Goal: Task Accomplishment & Management: Manage account settings

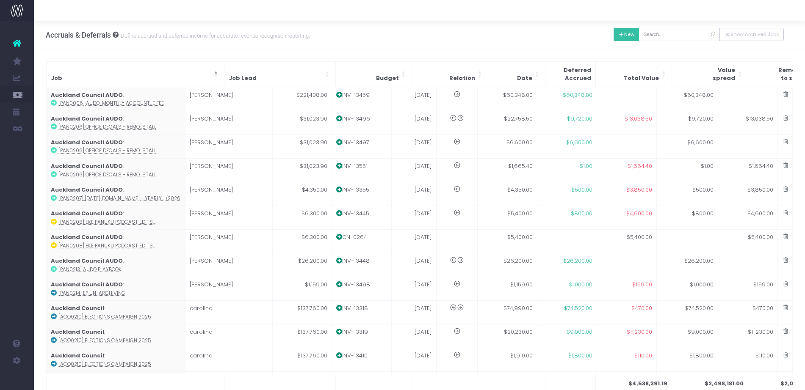
click at [631, 32] on button "New" at bounding box center [626, 34] width 26 height 13
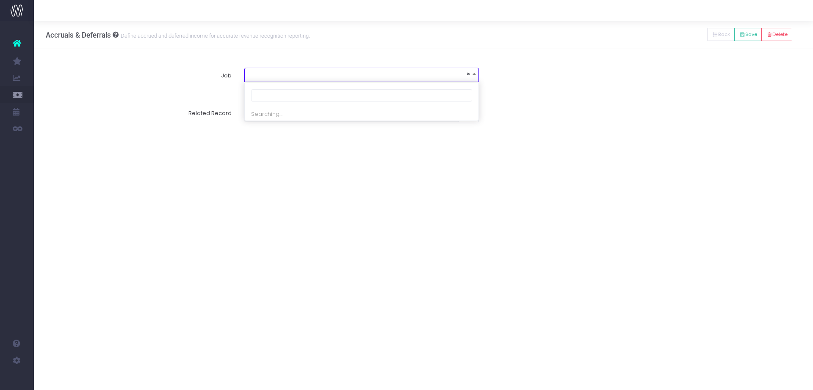
click at [448, 81] on span "×" at bounding box center [361, 75] width 235 height 14
type input "mas0274"
select select "1748935"
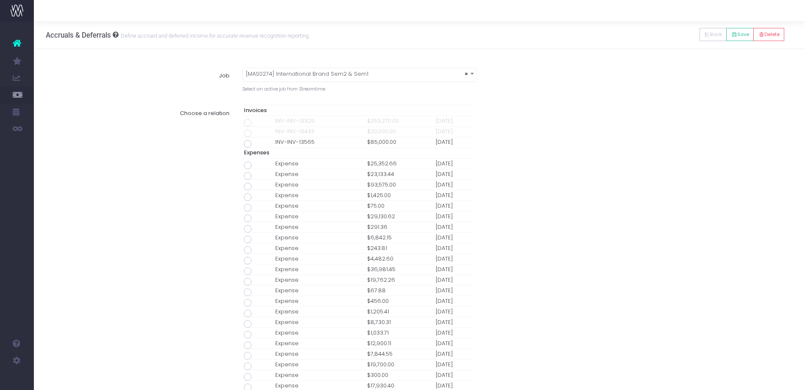
click at [248, 143] on span at bounding box center [248, 144] width 8 height 8
click at [257, 143] on input "radio" at bounding box center [260, 143] width 6 height 6
type input "Invoice INV-INV-13565 / 30 Sep 25 / $85,000.00"
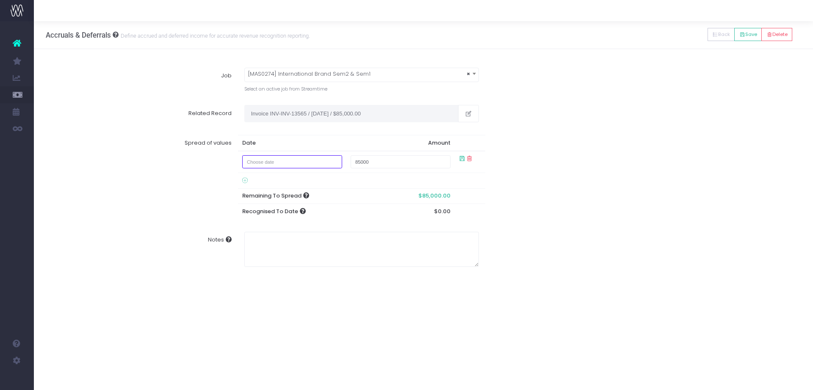
click at [323, 163] on input "text" at bounding box center [292, 161] width 100 height 13
click at [265, 177] on th "September 2025" at bounding box center [298, 179] width 74 height 13
click at [340, 178] on th at bounding box center [343, 179] width 13 height 13
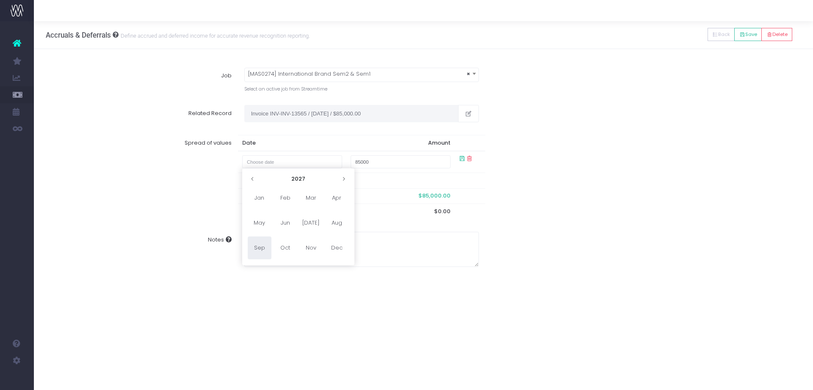
click at [340, 178] on th at bounding box center [343, 179] width 13 height 13
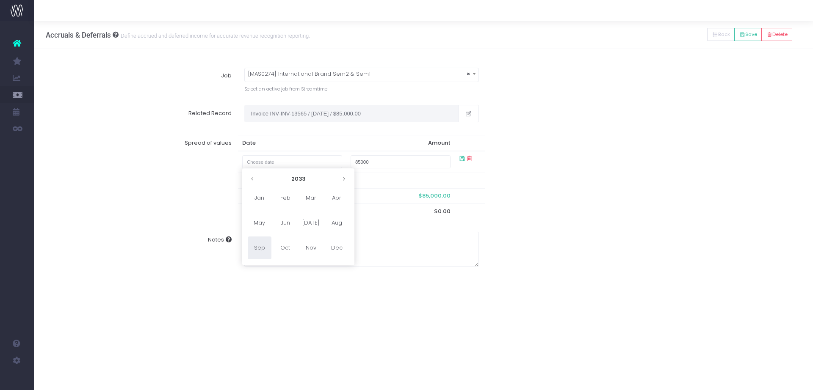
click at [340, 178] on th at bounding box center [343, 179] width 13 height 13
click at [312, 250] on span "Nov" at bounding box center [311, 248] width 24 height 23
click at [328, 254] on td "1" at bounding box center [327, 255] width 15 height 13
type input "December 1, 2034"
click at [569, 197] on div "Spread of values Date Amount 01 Dec 2034 $85,000.00 Remaining To Spread $0.00 R…" at bounding box center [424, 175] width 768 height 92
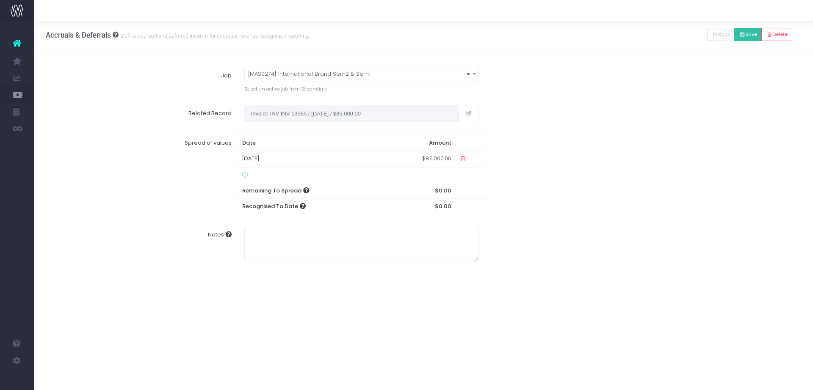
click at [738, 38] on button "Save" at bounding box center [748, 34] width 28 height 13
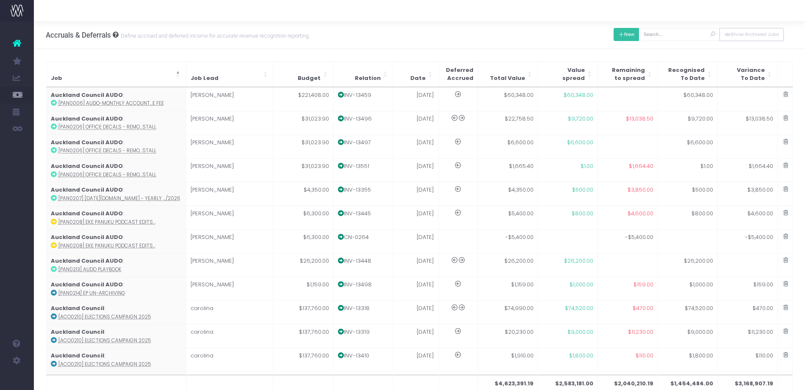
click at [619, 35] on icon at bounding box center [621, 35] width 6 height 0
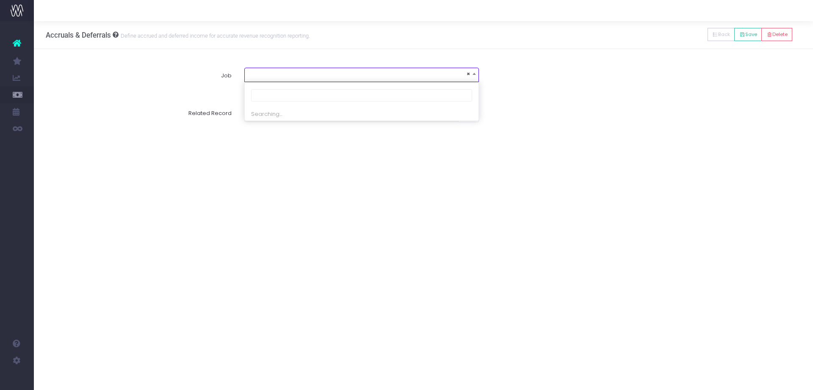
click at [283, 74] on span "×" at bounding box center [362, 74] width 234 height 12
type input "mrt0089"
select select "1905106"
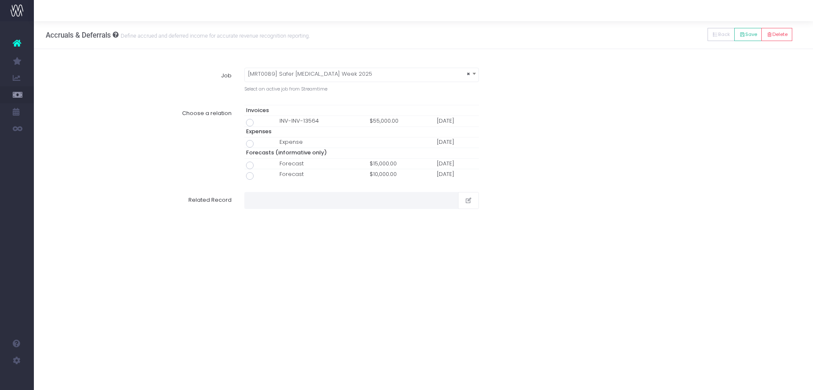
click at [251, 120] on span at bounding box center [250, 123] width 8 height 8
click at [259, 120] on input "radio" at bounding box center [262, 122] width 6 height 6
type input "Invoice INV-INV-13564 / 25 Sep 25 / $55,000.00"
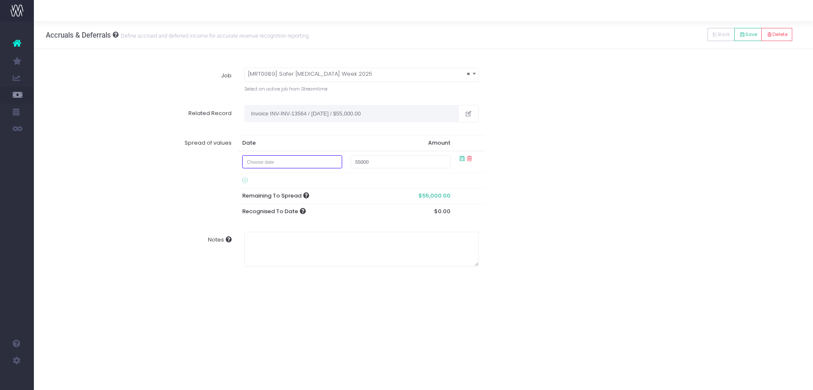
click at [267, 162] on input "text" at bounding box center [292, 161] width 100 height 13
click at [265, 204] on td "1" at bounding box center [268, 204] width 15 height 13
type input "September 1, 2025"
type input "15000"
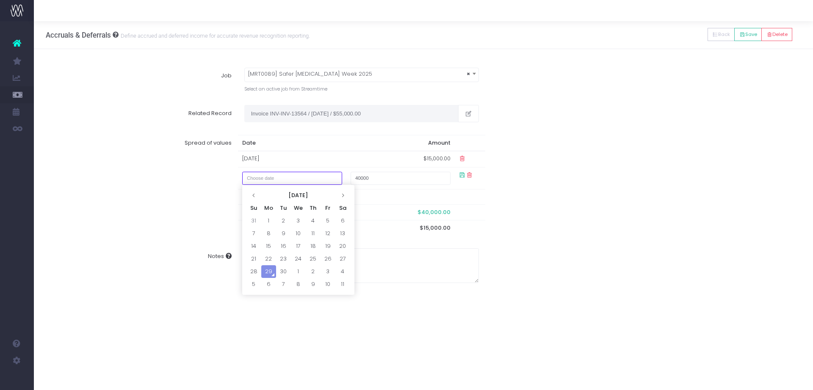
click at [309, 177] on input "text" at bounding box center [292, 178] width 100 height 13
drag, startPoint x: 265, startPoint y: 287, endPoint x: 292, endPoint y: 268, distance: 32.5
click at [265, 286] on td "6" at bounding box center [268, 284] width 15 height 13
type input "October 6, 2025"
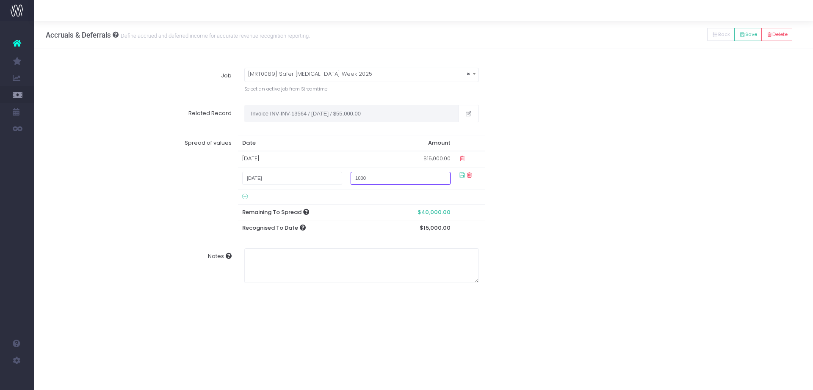
type input "10000"
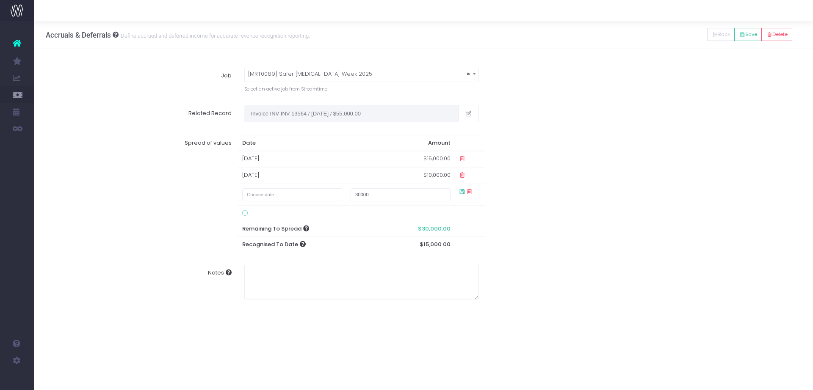
click at [593, 180] on div "Spread of values Date Amount 01 Sep 2025 $15,000.00 06 Oct 2025 $10,000.00 3000…" at bounding box center [424, 194] width 768 height 130
click at [742, 35] on icon at bounding box center [742, 35] width 6 height 0
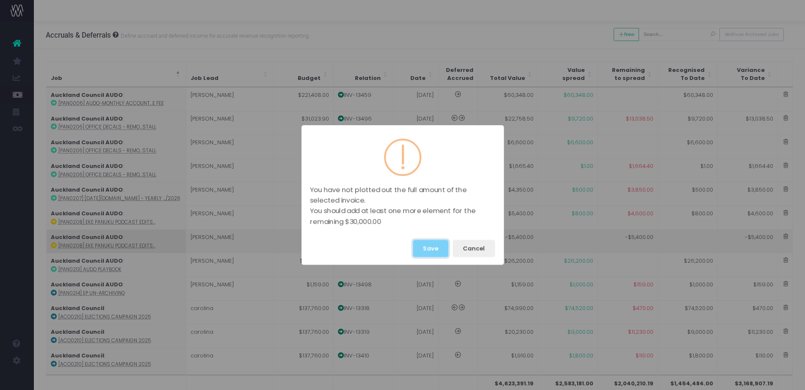
click at [429, 242] on button "Save" at bounding box center [431, 248] width 36 height 17
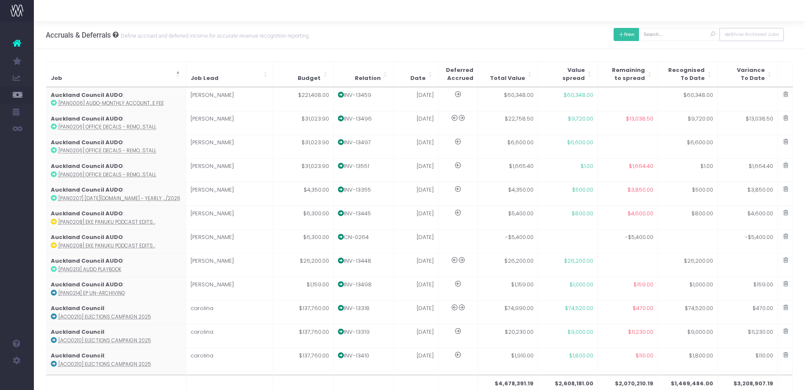
click at [625, 36] on button "New" at bounding box center [626, 34] width 26 height 13
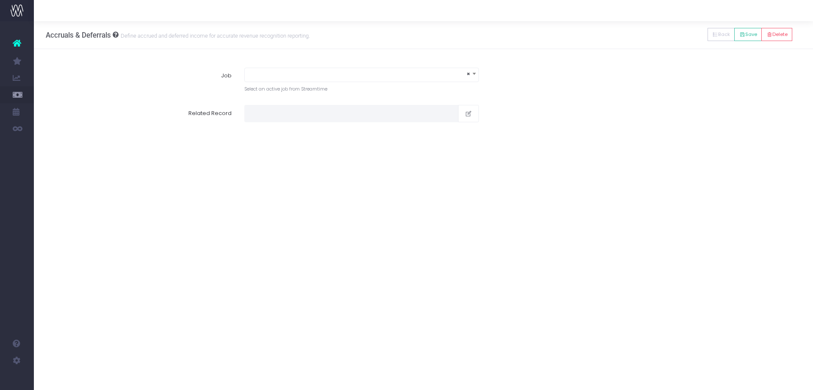
click at [273, 68] on span "×" at bounding box center [362, 74] width 234 height 12
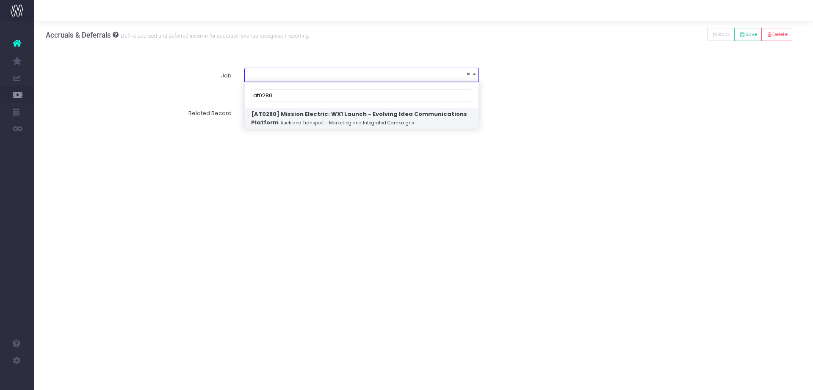
type input "at0280"
select select "1866959"
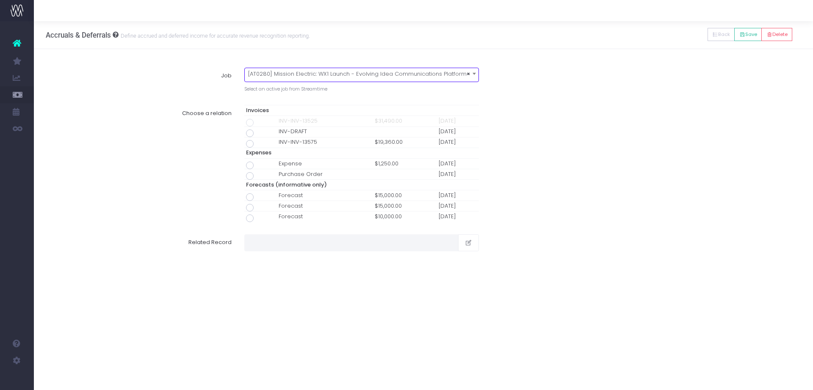
click at [251, 143] on span at bounding box center [250, 144] width 8 height 8
click at [259, 143] on input "radio" at bounding box center [262, 143] width 6 height 6
type input "Invoice INV-INV-13575 / 29 Sep 25 / $19,360.00"
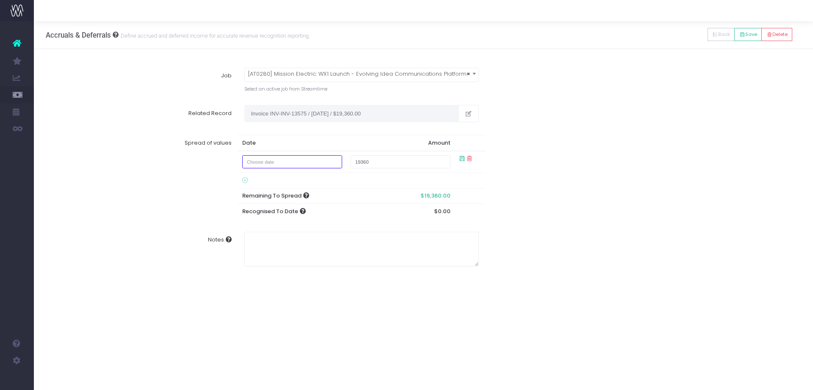
click at [325, 158] on input "text" at bounding box center [292, 161] width 100 height 13
click at [255, 251] on td "28" at bounding box center [253, 255] width 15 height 13
type input "September 28, 2025"
type input "1500"
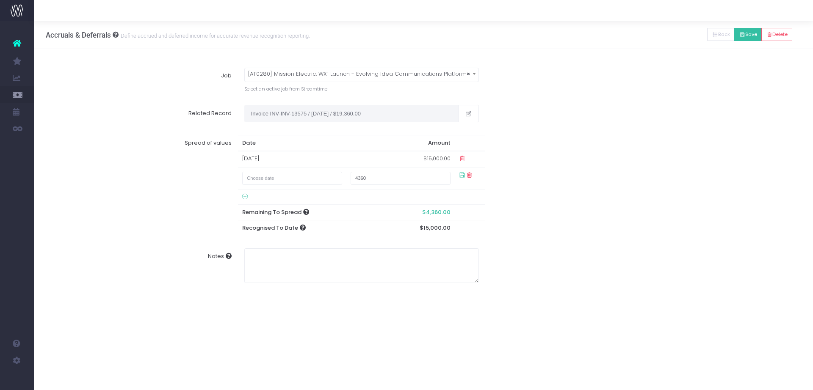
click at [758, 36] on button "Save" at bounding box center [748, 34] width 28 height 13
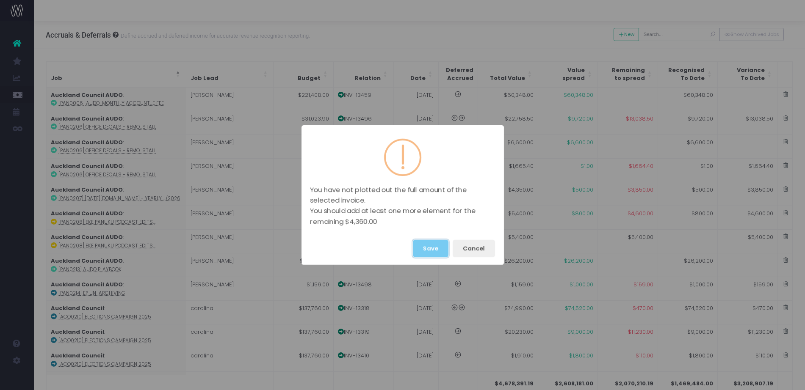
click at [433, 246] on button "Save" at bounding box center [431, 248] width 36 height 17
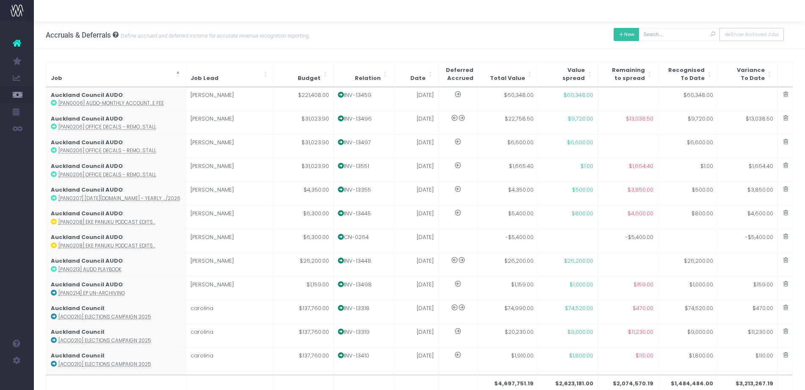
click at [616, 39] on button "New" at bounding box center [626, 34] width 26 height 13
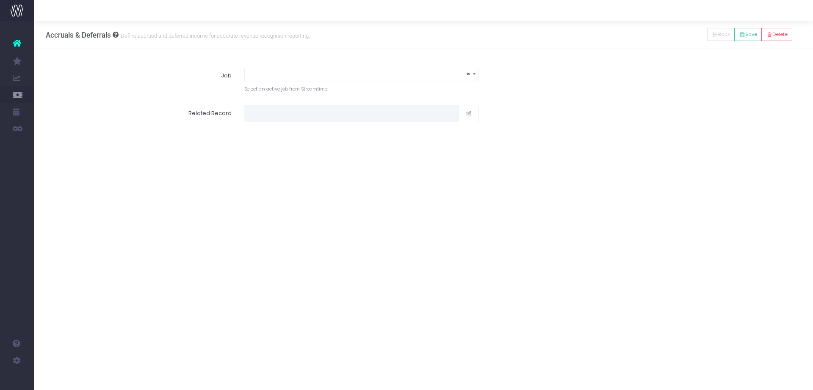
click at [369, 75] on span "×" at bounding box center [362, 74] width 234 height 12
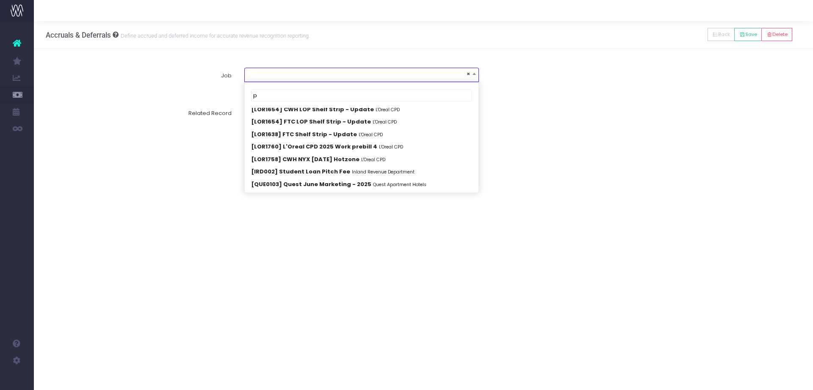
scroll to position [3392, 0]
type input "pan0220"
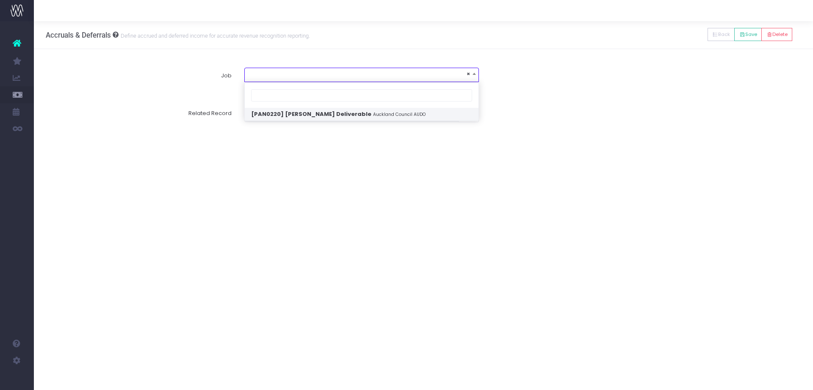
select select "1952582"
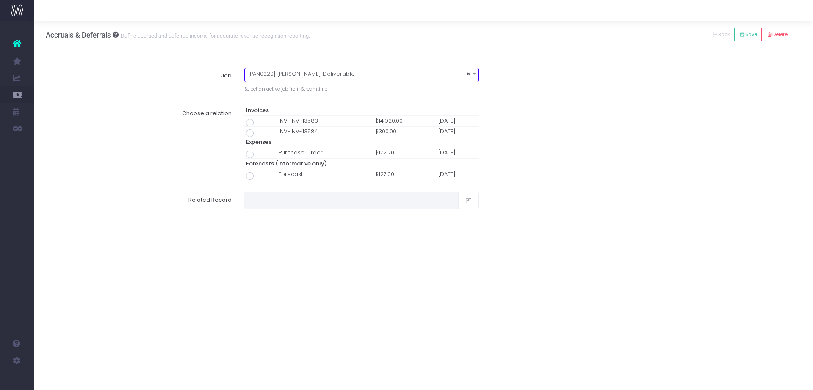
click at [250, 133] on span at bounding box center [250, 134] width 8 height 8
click at [259, 133] on input "radio" at bounding box center [262, 132] width 6 height 6
type input "Invoice INV-INV-13584 / 29 Sep 25 / $300.00"
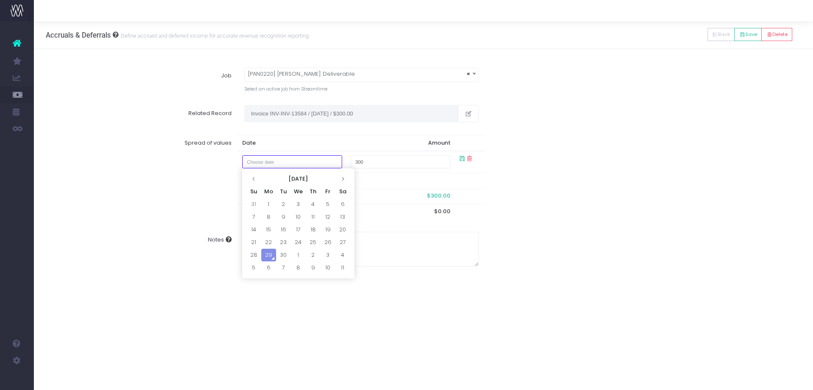
click at [279, 164] on input "text" at bounding box center [292, 161] width 100 height 13
click at [267, 203] on td "1" at bounding box center [268, 204] width 15 height 13
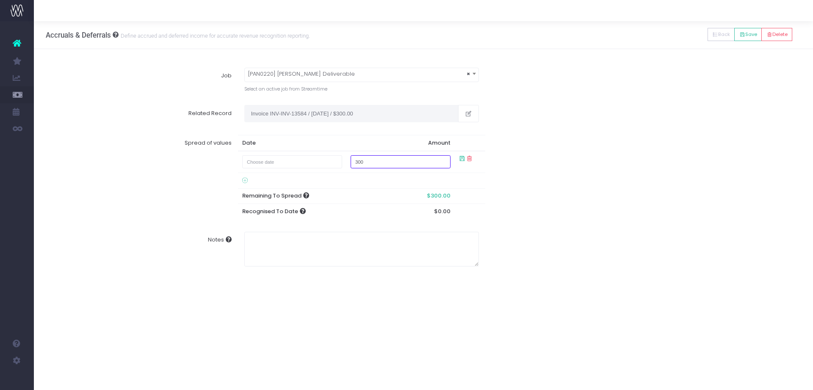
type input "September 1, 2025"
type input "127"
click at [613, 158] on div "Spread of values Date Amount September 1, 2025 127 Remaining To Spread $300.00 …" at bounding box center [424, 177] width 768 height 97
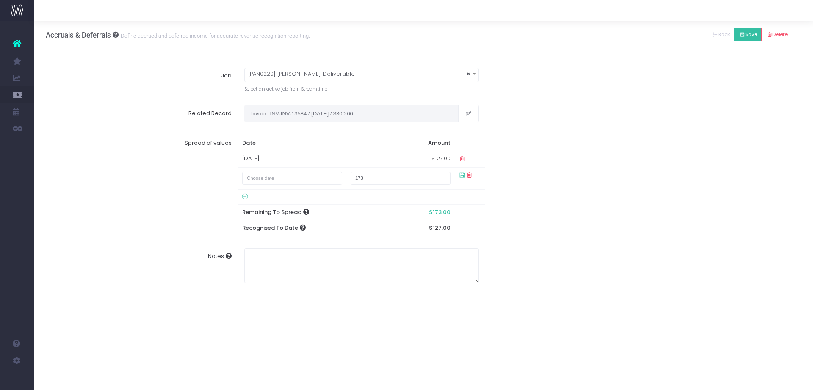
click at [744, 34] on button "Save" at bounding box center [748, 34] width 28 height 13
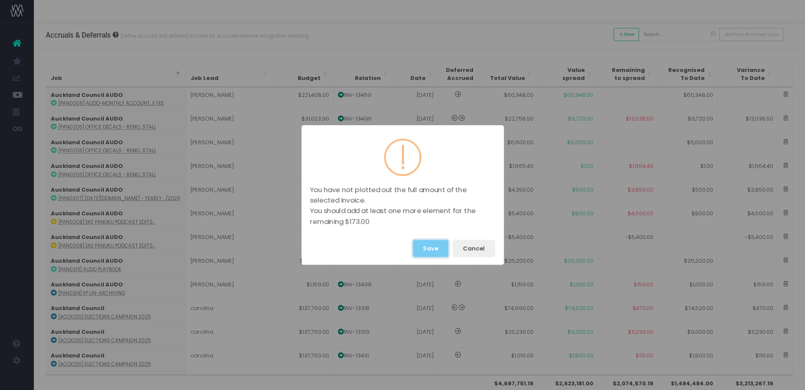
click at [432, 246] on button "Save" at bounding box center [431, 248] width 36 height 17
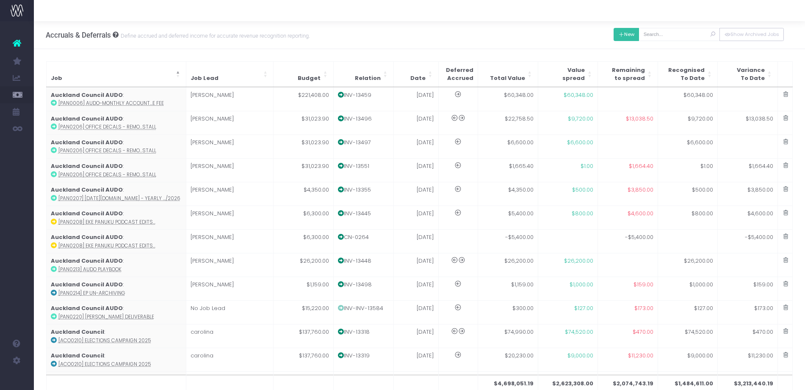
click at [632, 31] on button "New" at bounding box center [626, 34] width 26 height 13
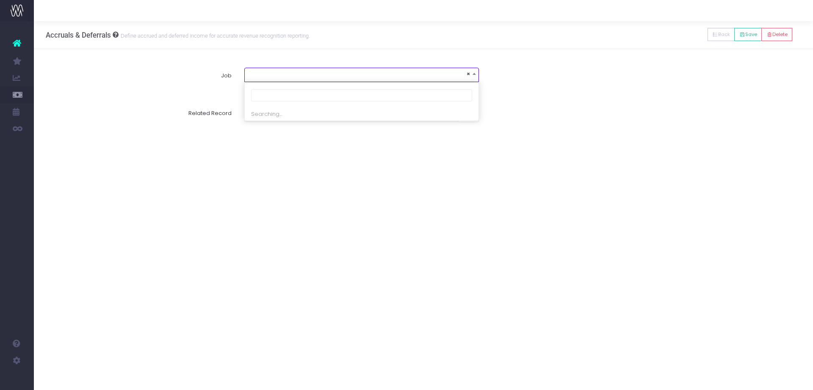
click at [394, 73] on span "×" at bounding box center [362, 74] width 234 height 12
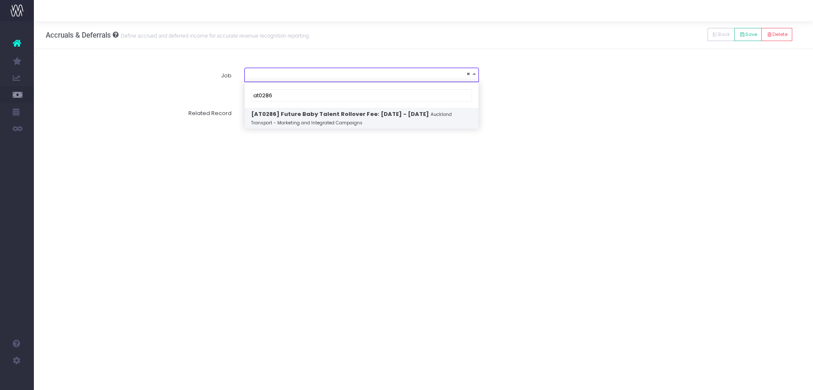
type input "at0286"
select select "1935332"
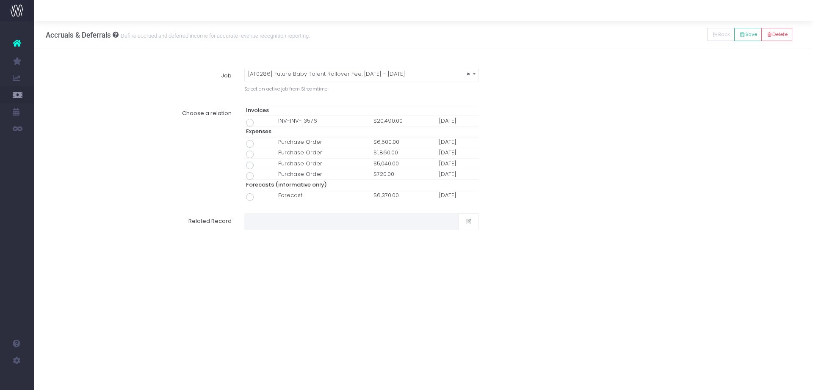
click at [250, 125] on span at bounding box center [250, 123] width 8 height 8
click at [259, 124] on input "radio" at bounding box center [262, 122] width 6 height 6
type input "Invoice INV-INV-13576 / 29 Sep 25 / $20,490.00"
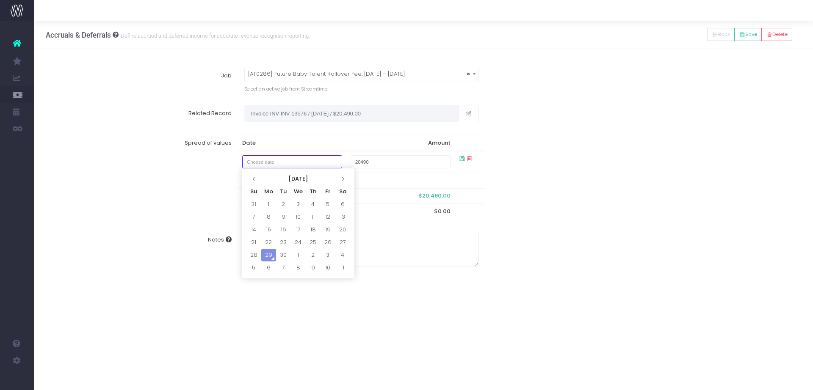
click at [290, 163] on input "text" at bounding box center [292, 161] width 100 height 13
click at [265, 201] on td "1" at bounding box center [268, 204] width 15 height 13
type input "September 1, 2025"
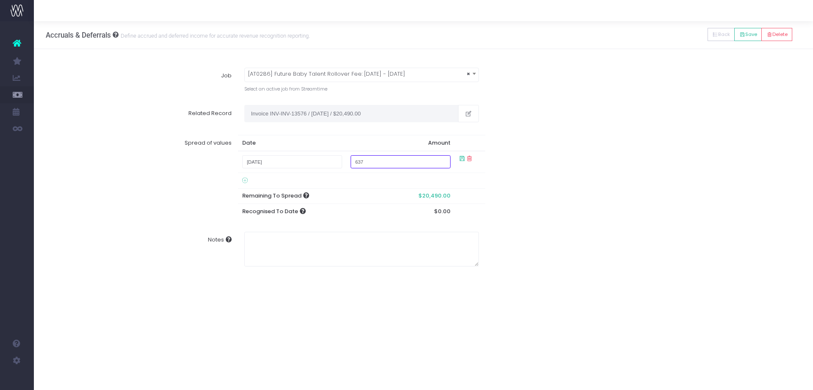
type input "6370"
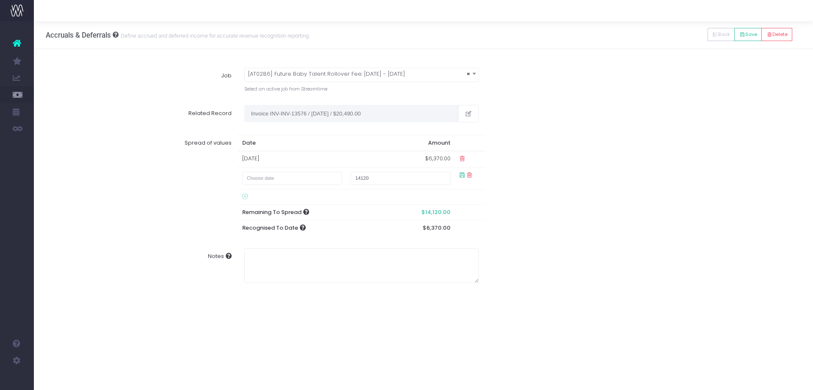
click at [599, 145] on div "Spread of values Date Amount 01 Sep 2025 $6,370.00 14120 Remaining To Spread $1…" at bounding box center [424, 185] width 768 height 113
click at [751, 34] on button "Save" at bounding box center [748, 34] width 28 height 13
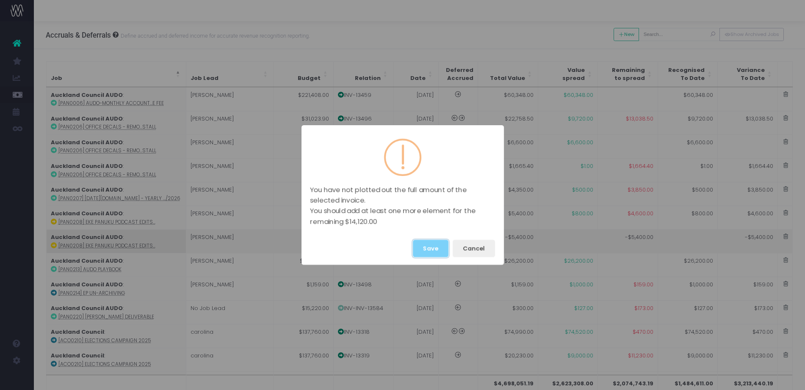
click at [427, 248] on button "Save" at bounding box center [431, 248] width 36 height 17
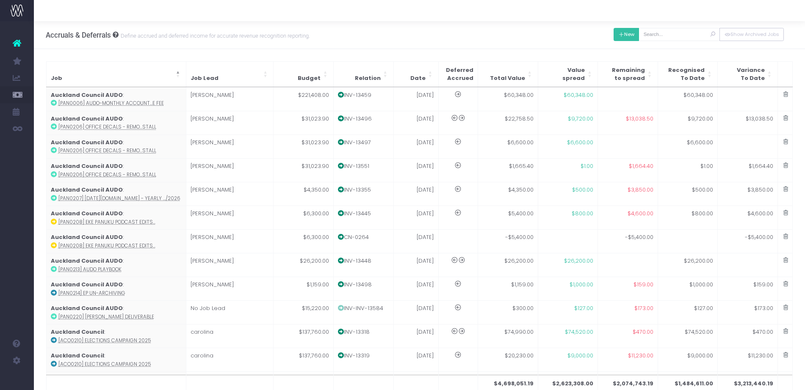
click at [631, 36] on button "New" at bounding box center [626, 34] width 26 height 13
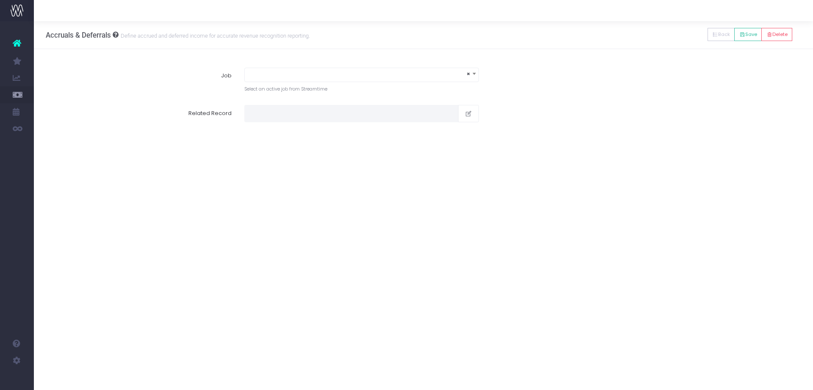
click at [374, 72] on span "×" at bounding box center [362, 74] width 234 height 12
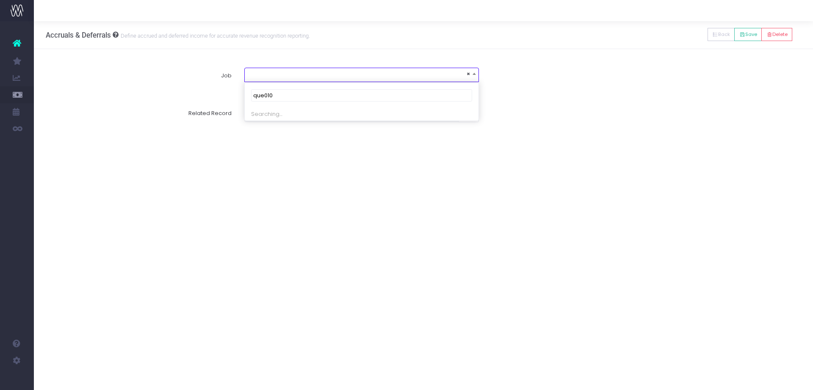
type input "que0108"
select select "1939691"
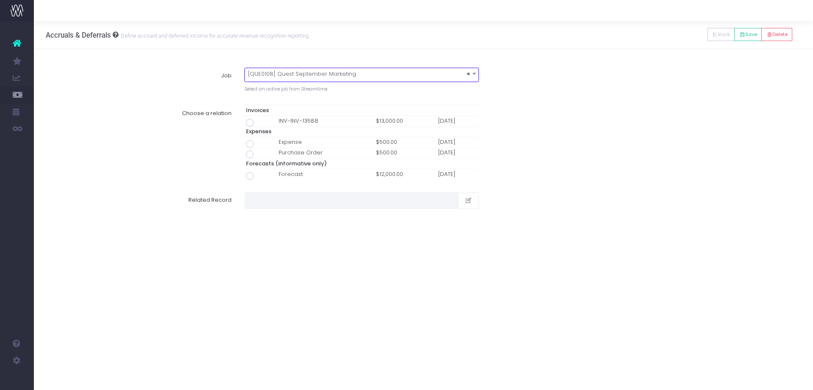
click at [252, 124] on span at bounding box center [250, 123] width 8 height 8
click at [259, 124] on input "radio" at bounding box center [262, 122] width 6 height 6
type input "Invoice INV-INV-13588 / 29 Sep 25 / $13,000.00"
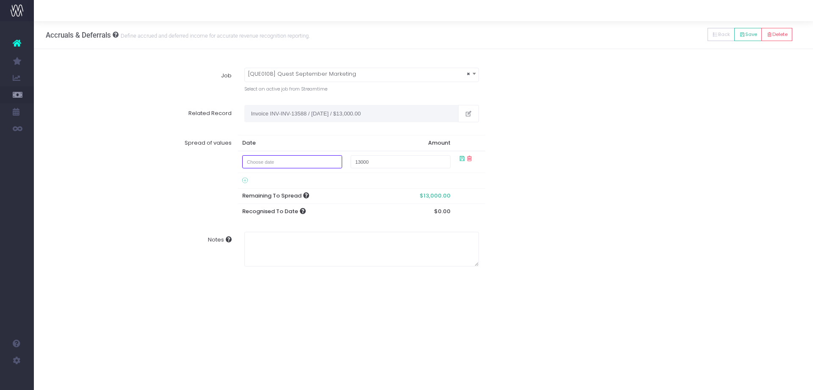
click at [329, 165] on input "text" at bounding box center [292, 161] width 100 height 13
click at [271, 254] on td "29" at bounding box center [268, 255] width 15 height 13
type input "September 29, 2025"
type input "120"
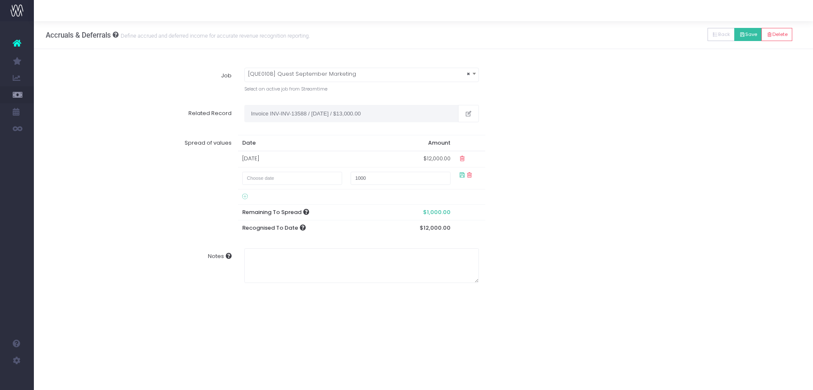
click at [748, 31] on button "Save" at bounding box center [748, 34] width 28 height 13
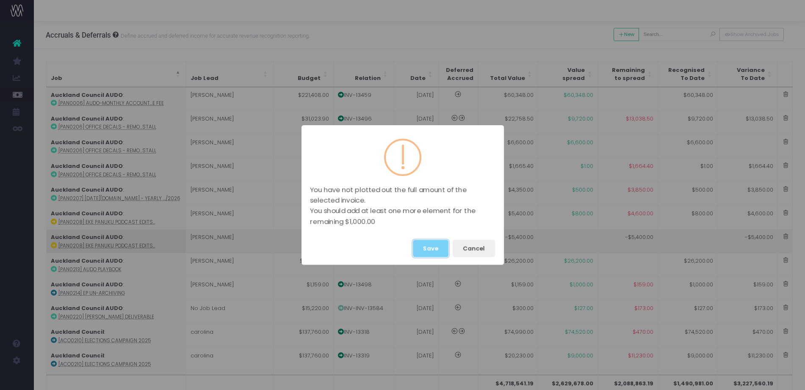
click at [432, 250] on button "Save" at bounding box center [431, 248] width 36 height 17
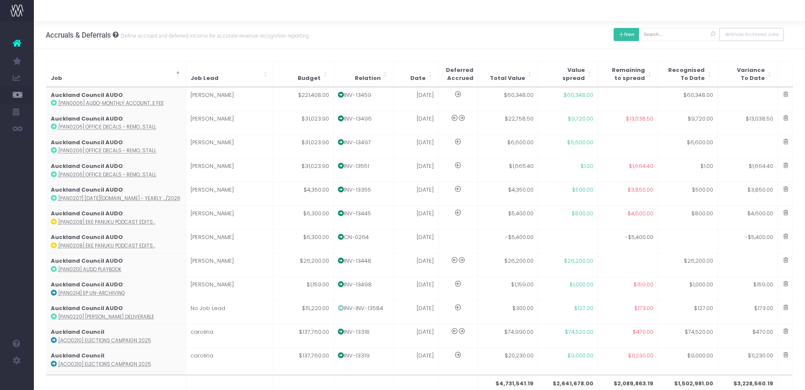
click at [629, 34] on button "New" at bounding box center [626, 34] width 26 height 13
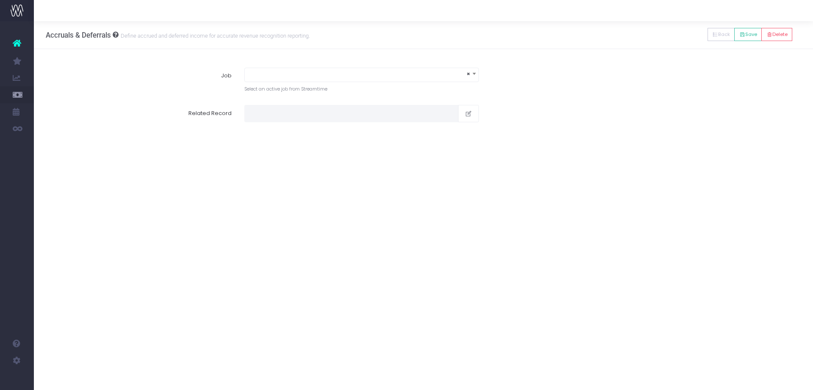
click at [429, 72] on span "×" at bounding box center [362, 74] width 234 height 12
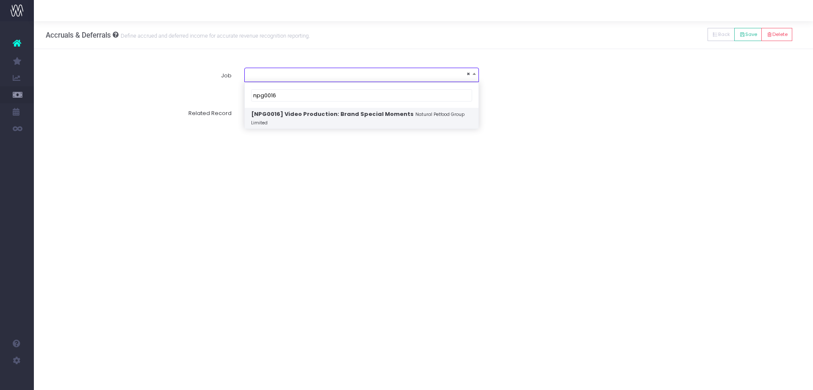
type input "npg0016"
select select "1948766"
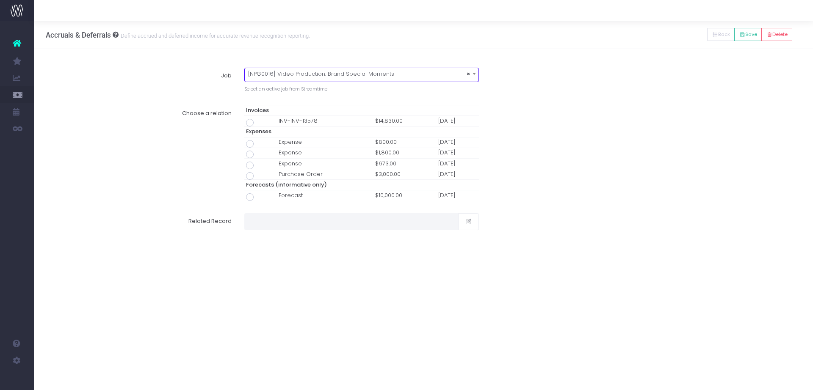
click at [251, 122] on span at bounding box center [250, 123] width 8 height 8
click at [259, 122] on input "radio" at bounding box center [262, 122] width 6 height 6
type input "Invoice INV-INV-13578 / 29 Sep 25 / $14,830.00"
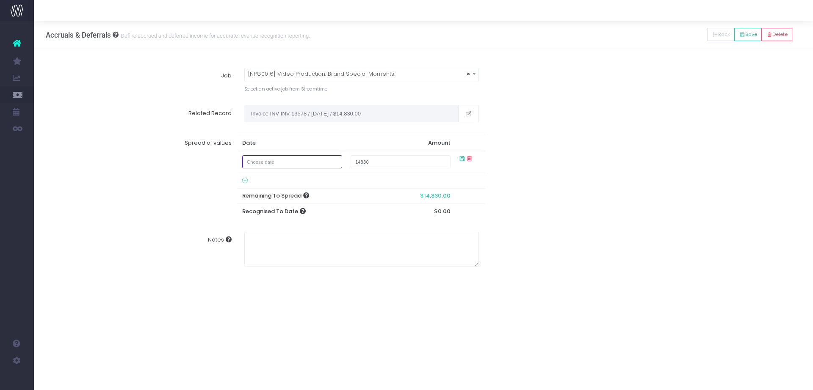
click at [297, 160] on input "text" at bounding box center [292, 161] width 100 height 13
click at [270, 202] on td "1" at bounding box center [268, 204] width 15 height 13
type input "September 1, 2025"
type input "100"
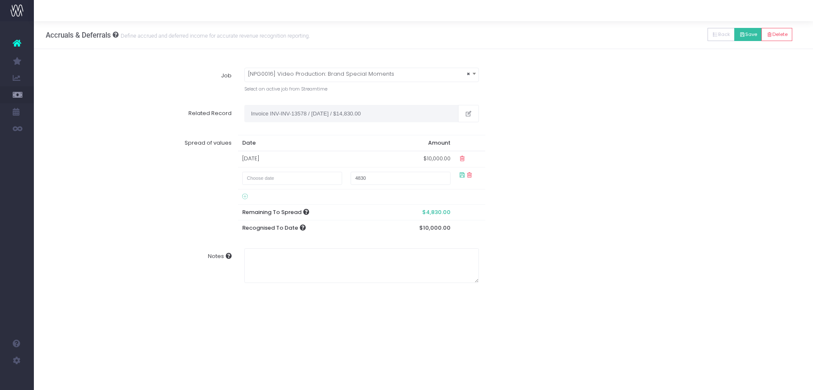
click at [747, 39] on button "Save" at bounding box center [748, 34] width 28 height 13
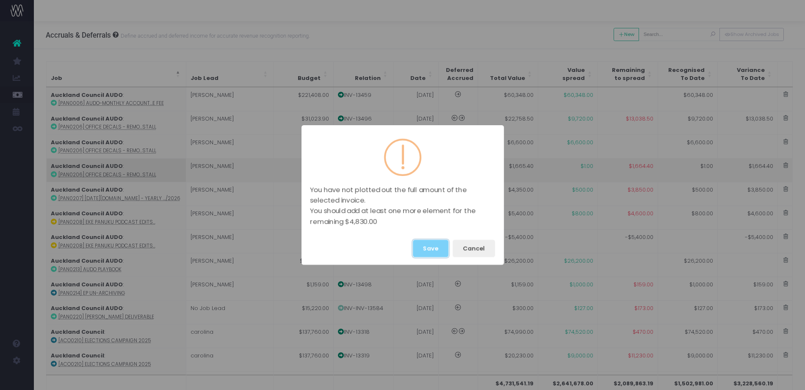
click at [428, 246] on button "Save" at bounding box center [431, 248] width 36 height 17
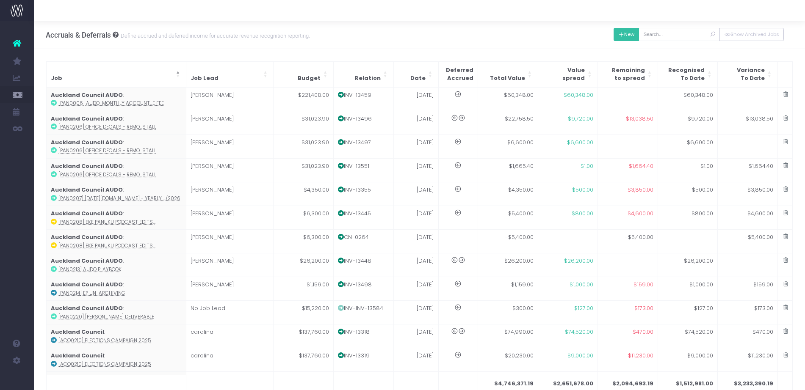
click at [631, 32] on button "New" at bounding box center [626, 34] width 26 height 13
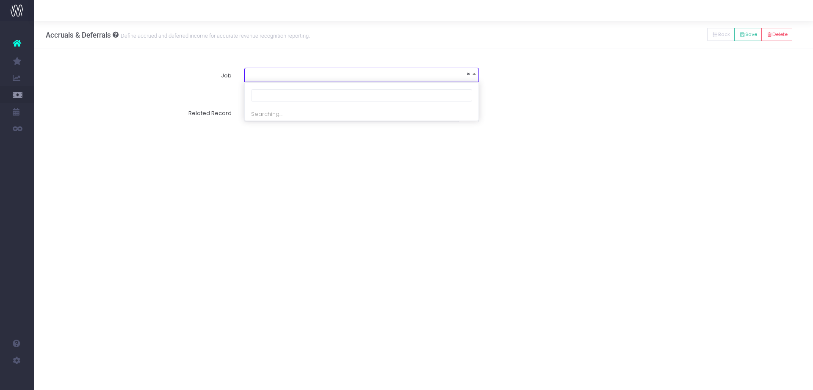
click at [326, 72] on span "×" at bounding box center [362, 74] width 234 height 12
type input "que0106"
select select "1914342"
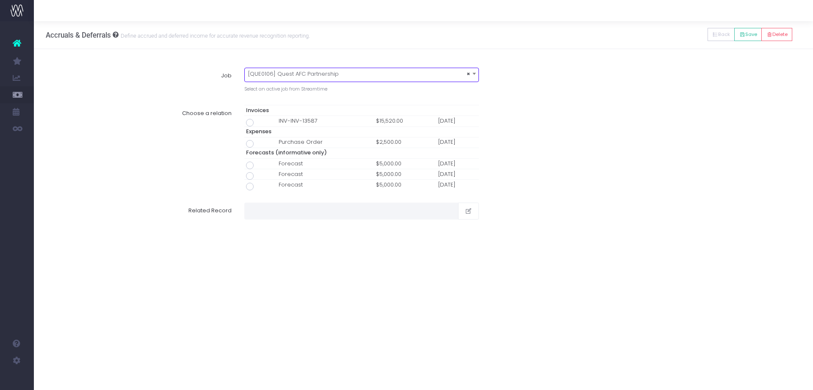
click at [250, 122] on span at bounding box center [250, 123] width 8 height 8
click at [259, 122] on input "radio" at bounding box center [262, 122] width 6 height 6
type input "Invoice INV-INV-13587 / 29 Sep 25 / $15,520.00"
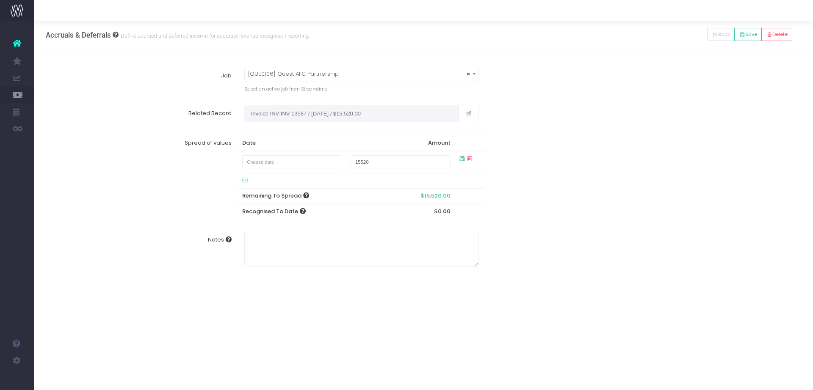
click at [296, 155] on td at bounding box center [292, 162] width 108 height 22
click at [301, 164] on input "text" at bounding box center [292, 161] width 100 height 13
click at [268, 254] on td "29" at bounding box center [268, 255] width 15 height 13
type input "September 29, 2025"
type input "5000"
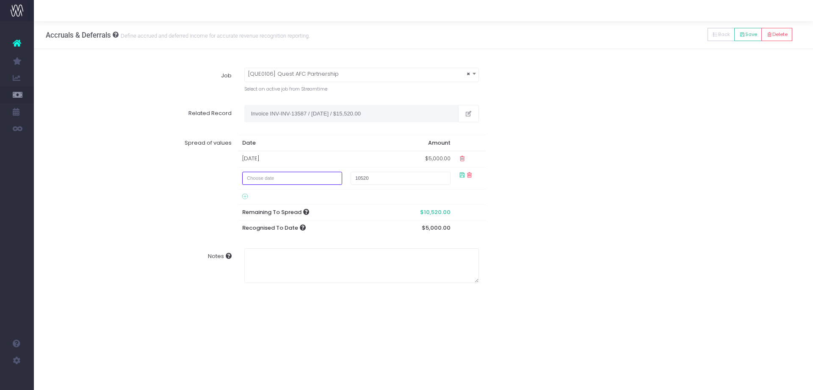
click at [270, 175] on input "text" at bounding box center [292, 178] width 100 height 13
click at [268, 283] on td "6" at bounding box center [268, 284] width 15 height 13
type input "October 6, 2025"
type input "5000"
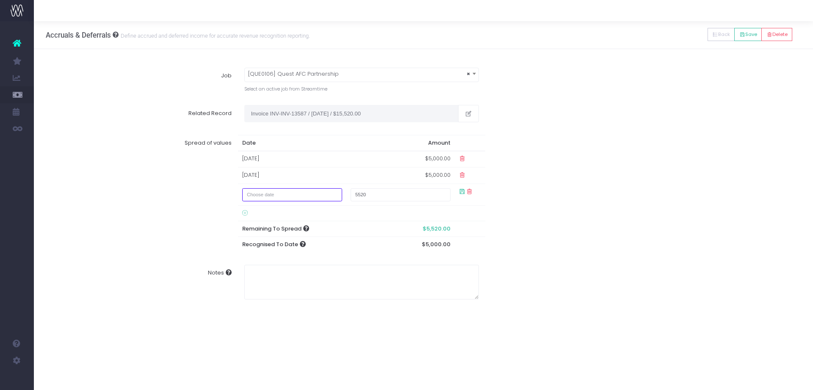
click at [282, 201] on input "text" at bounding box center [292, 194] width 100 height 13
click at [576, 207] on div "Spread of values Date Amount 29 Sep 2025 $5,000.00 06 Oct 2025 $5,000.00 5520 R…" at bounding box center [424, 194] width 768 height 130
click at [305, 194] on input "text" at bounding box center [292, 194] width 100 height 13
type input "01/11/2025"
click at [307, 193] on input "text" at bounding box center [292, 194] width 100 height 13
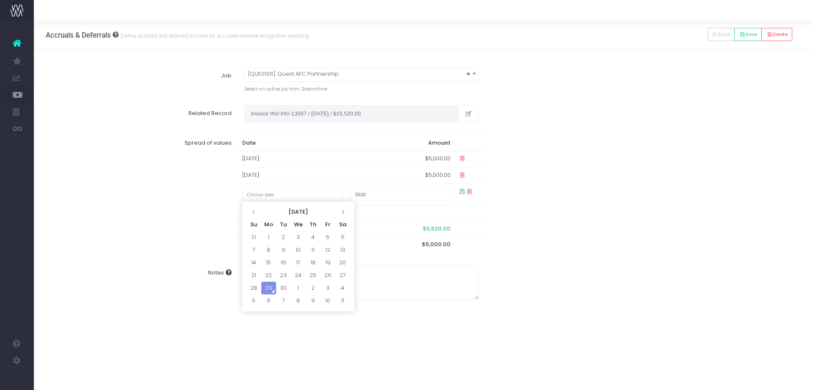
click at [270, 211] on th "September 2025" at bounding box center [298, 212] width 74 height 13
click at [309, 281] on span "Nov" at bounding box center [311, 281] width 24 height 23
click at [343, 234] on td "1" at bounding box center [342, 237] width 15 height 13
type input "November 1, 2025"
type input "5000"
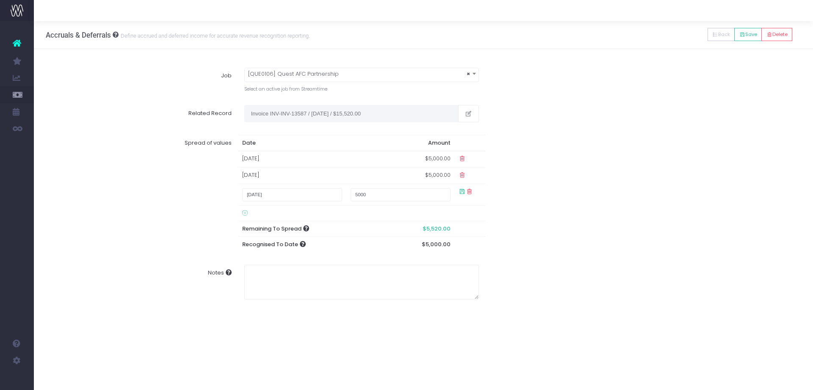
click at [570, 168] on div "Spread of values Date Amount 29 Sep 2025 $5,000.00 06 Oct 2025 $5,000.00 Novemb…" at bounding box center [424, 194] width 768 height 130
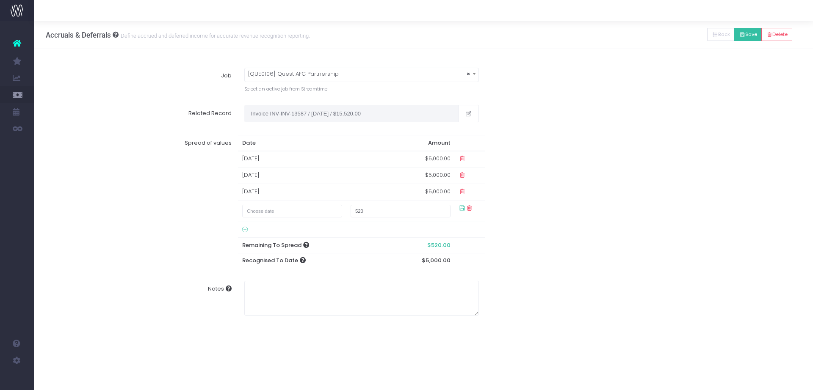
click at [748, 34] on button "Save" at bounding box center [748, 34] width 28 height 13
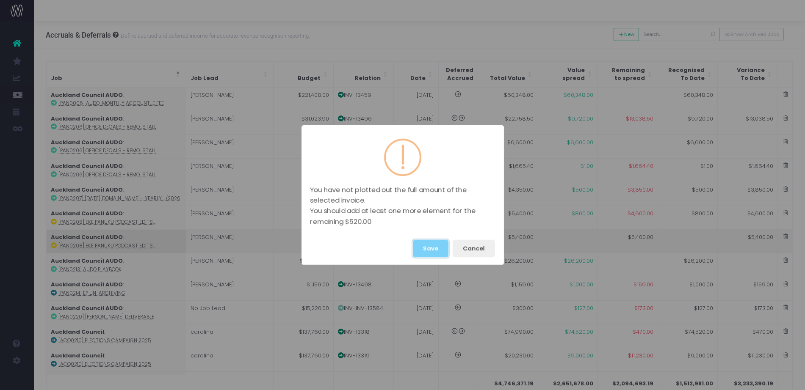
click at [424, 247] on button "Save" at bounding box center [431, 248] width 36 height 17
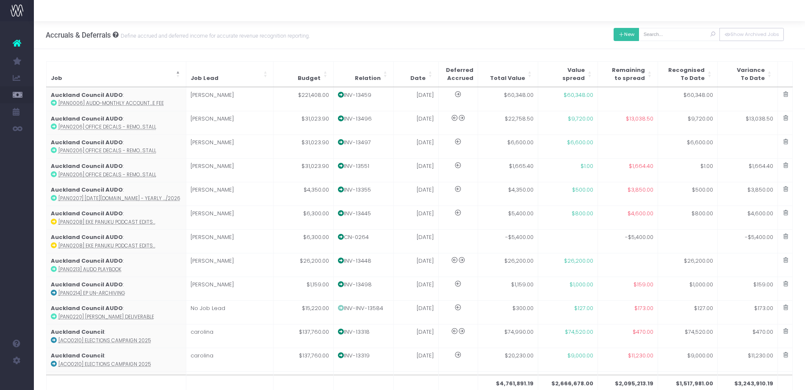
click at [627, 39] on button "New" at bounding box center [626, 34] width 26 height 13
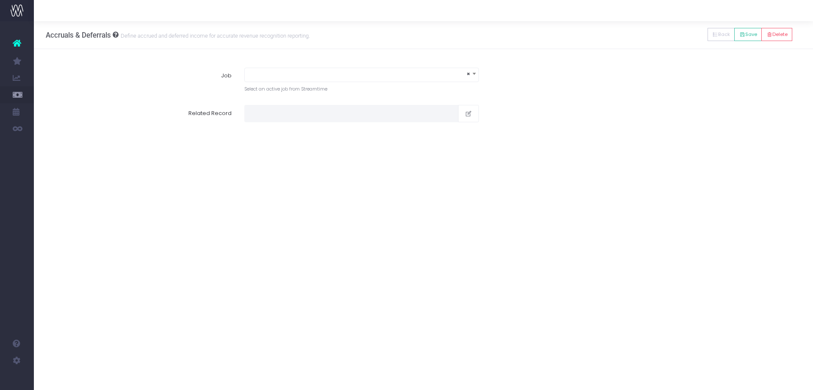
click at [418, 70] on span "×" at bounding box center [362, 74] width 234 height 12
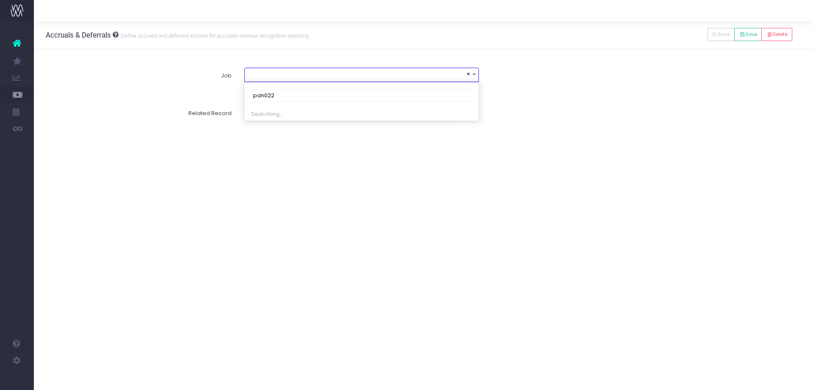
type input "pan0223"
select select "1955935"
click at [250, 122] on span at bounding box center [250, 123] width 8 height 8
click at [259, 122] on input "radio" at bounding box center [262, 122] width 6 height 6
type input "Invoice INV-INV-13586 / 29 Sep 25 / $20,000.00"
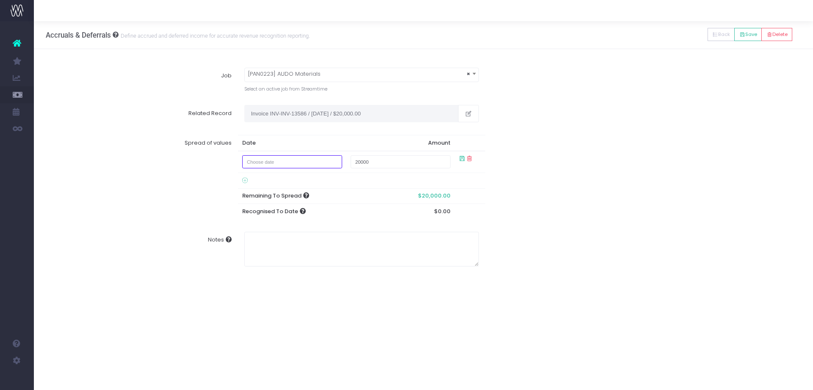
click at [296, 159] on input "text" at bounding box center [292, 161] width 100 height 13
click at [278, 174] on th "September 2025" at bounding box center [298, 179] width 74 height 13
click at [314, 251] on span "Nov" at bounding box center [311, 248] width 24 height 23
click at [381, 166] on input "20000" at bounding box center [401, 161] width 100 height 13
click at [379, 162] on input "20000" at bounding box center [401, 161] width 100 height 13
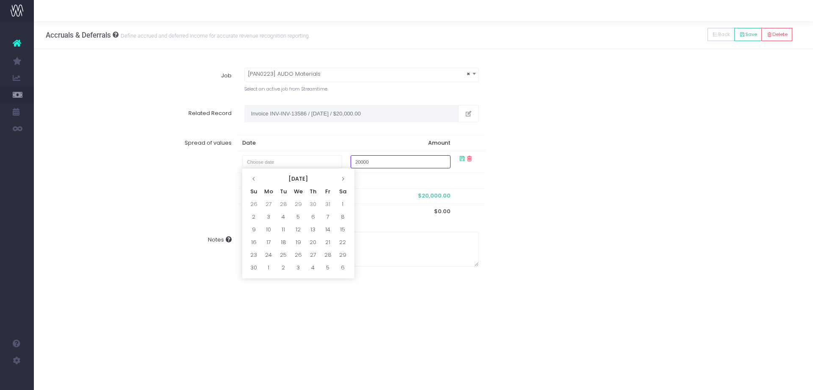
click at [379, 161] on input "20000" at bounding box center [401, 161] width 100 height 13
click at [379, 162] on input "20000" at bounding box center [401, 161] width 100 height 13
click at [304, 164] on input "text" at bounding box center [292, 161] width 100 height 13
click at [265, 245] on td "17" at bounding box center [268, 242] width 15 height 13
type input "November 17, 2025"
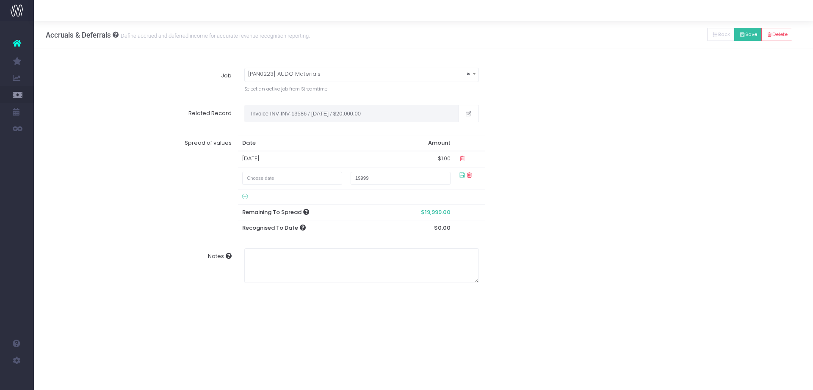
click at [746, 36] on button "Save" at bounding box center [748, 34] width 28 height 13
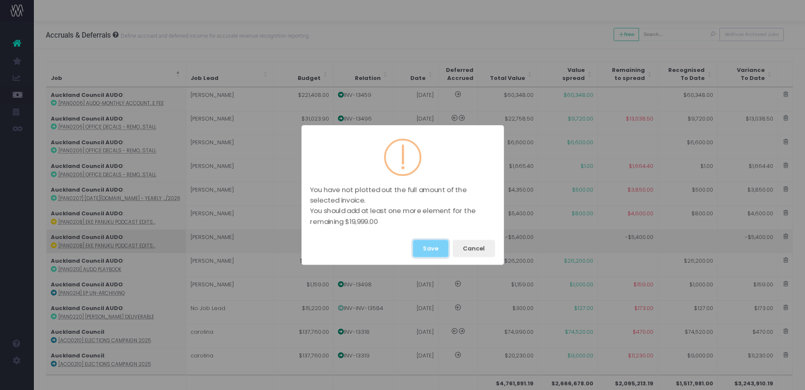
click at [423, 250] on button "Save" at bounding box center [431, 248] width 36 height 17
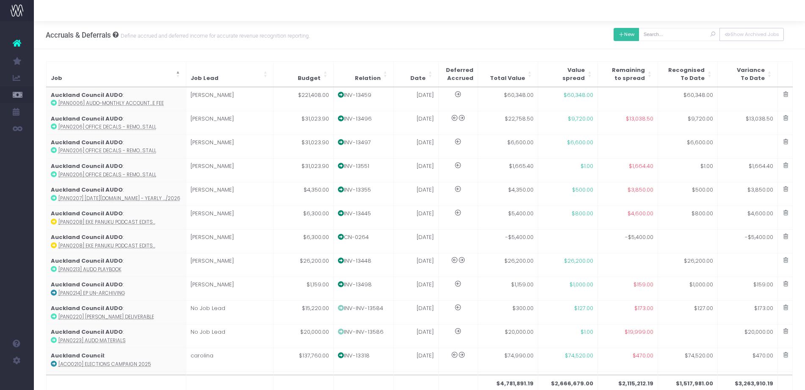
click at [625, 32] on button "New" at bounding box center [626, 34] width 26 height 13
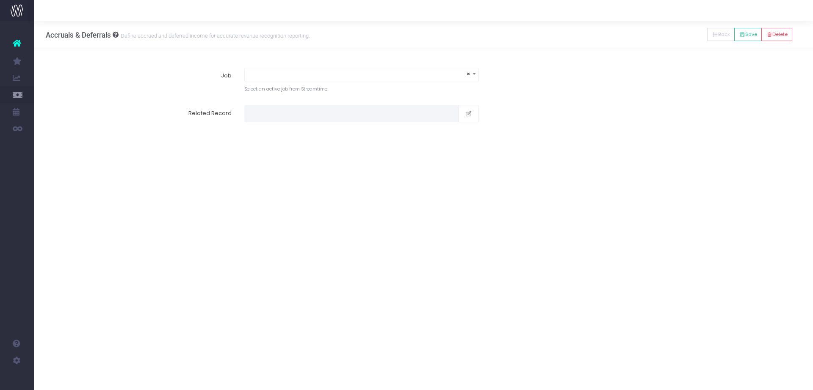
click at [281, 76] on span "×" at bounding box center [362, 74] width 234 height 12
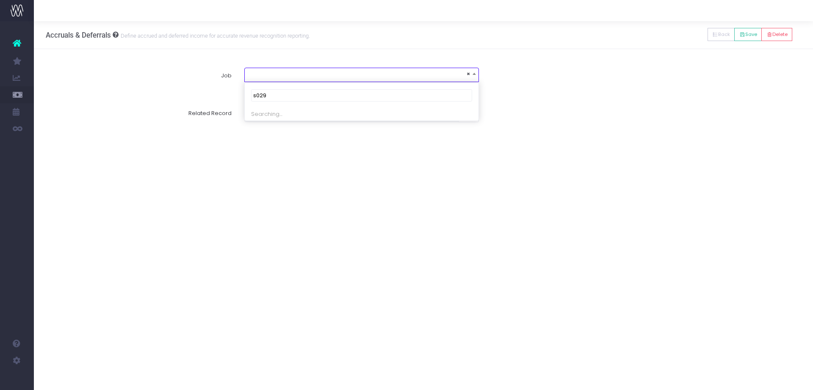
type input "s0295"
select select "1802814"
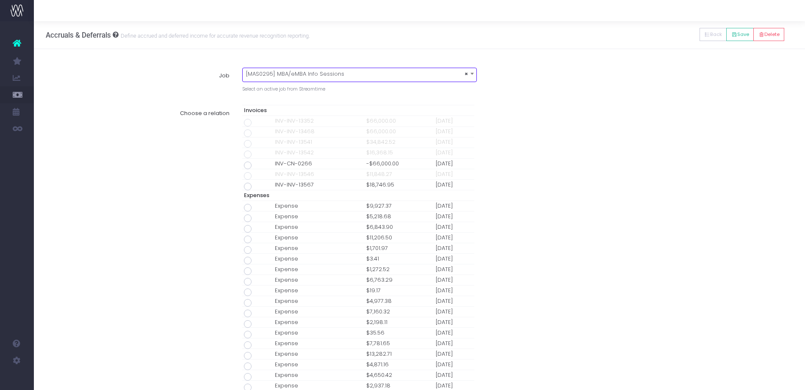
click at [247, 187] on span at bounding box center [248, 187] width 8 height 8
click at [257, 187] on input "radio" at bounding box center [260, 185] width 6 height 6
type input "Invoice INV-INV-13567 / 30 Sep 25 / $18,746.95"
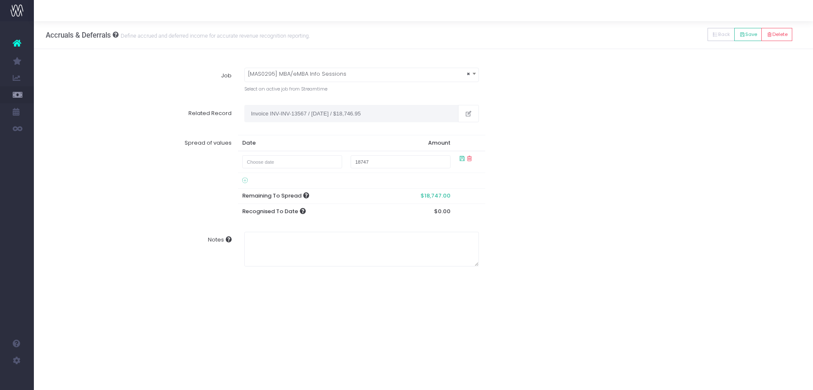
click at [298, 168] on td at bounding box center [292, 162] width 108 height 22
click at [278, 163] on input "text" at bounding box center [292, 161] width 100 height 13
click at [285, 179] on th "September 2025" at bounding box center [298, 179] width 74 height 13
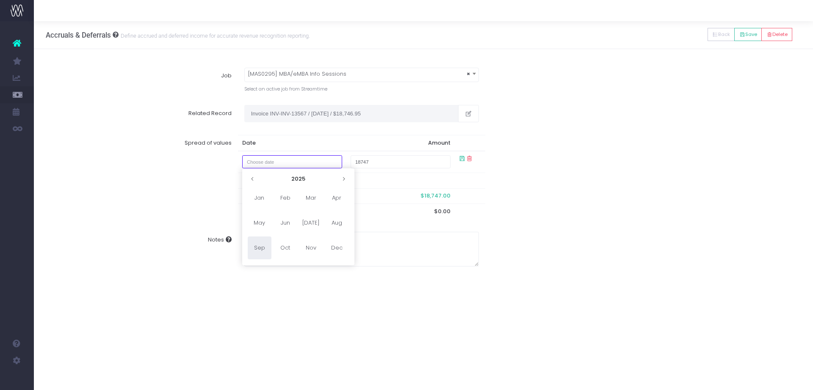
type input "January 4, 2029"
click at [362, 185] on td at bounding box center [400, 181] width 108 height 16
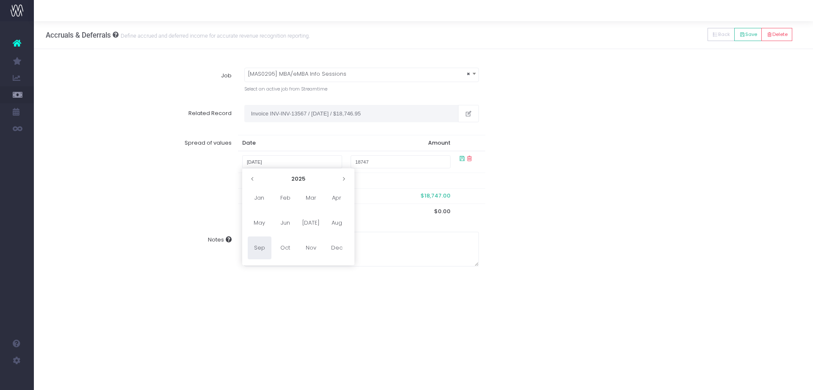
click at [362, 185] on td at bounding box center [400, 181] width 108 height 16
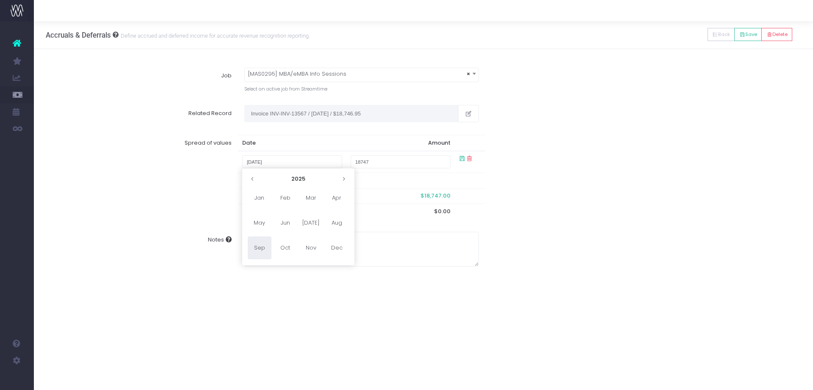
click at [362, 185] on td at bounding box center [400, 181] width 108 height 16
click at [305, 165] on input "text" at bounding box center [292, 161] width 100 height 13
click at [274, 176] on th "September 2025" at bounding box center [298, 179] width 74 height 13
click at [337, 246] on span "Dec" at bounding box center [337, 248] width 24 height 23
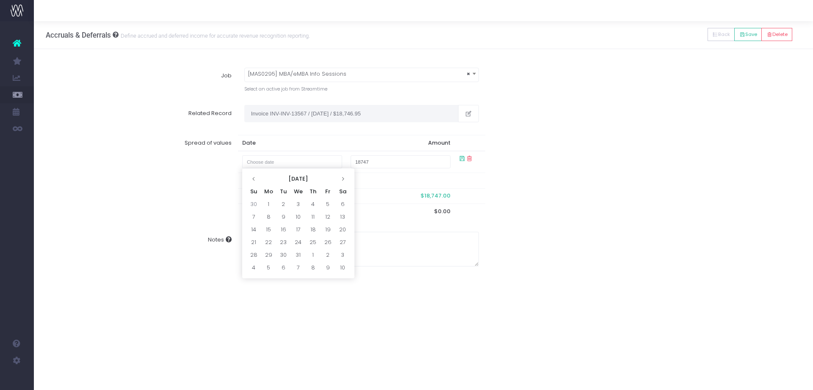
click at [304, 177] on th "December 2025" at bounding box center [298, 179] width 74 height 13
click at [313, 179] on th "2025" at bounding box center [298, 179] width 78 height 13
click at [345, 181] on icon at bounding box center [343, 179] width 5 height 5
click at [339, 248] on span "2040" at bounding box center [337, 248] width 24 height 23
click at [307, 224] on span "Jul" at bounding box center [311, 223] width 24 height 23
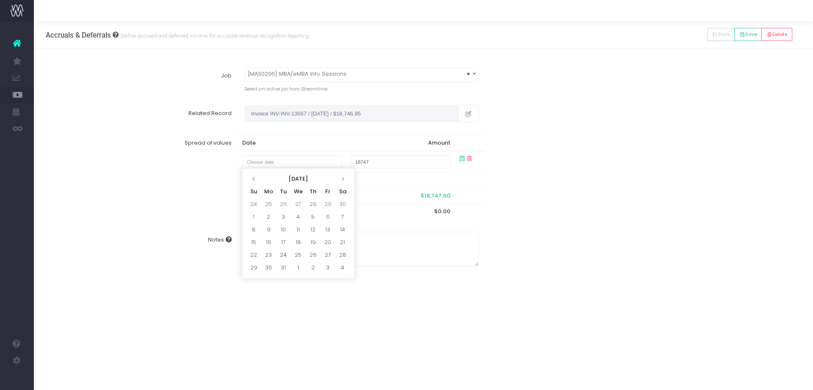
click at [330, 215] on td "6" at bounding box center [327, 217] width 15 height 13
type input "July 6, 2040"
click at [553, 199] on div "Spread of values Date Amount July 6, 2040 18747 Remaining To Spread $18,747.00 …" at bounding box center [424, 177] width 768 height 97
click at [747, 36] on button "Save" at bounding box center [748, 34] width 28 height 13
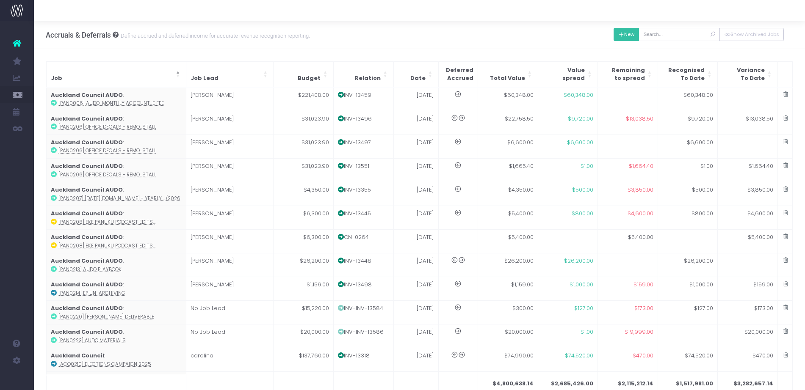
click at [618, 35] on icon at bounding box center [621, 35] width 6 height 0
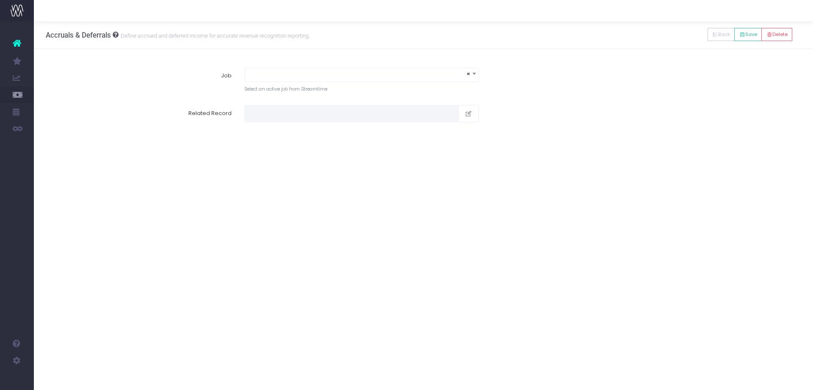
click at [362, 75] on span "×" at bounding box center [362, 74] width 234 height 12
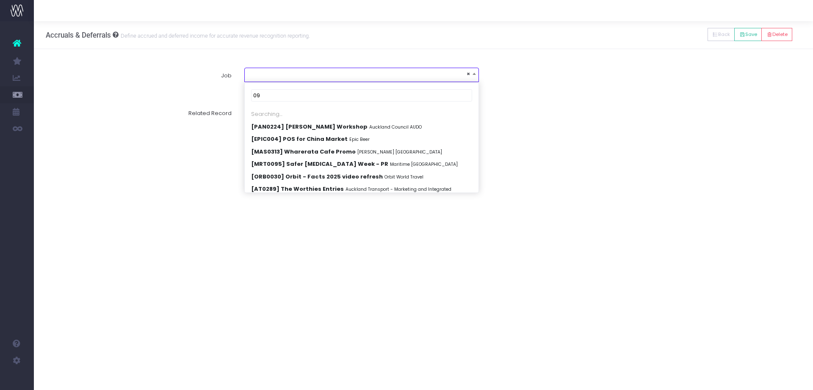
scroll to position [3792, 0]
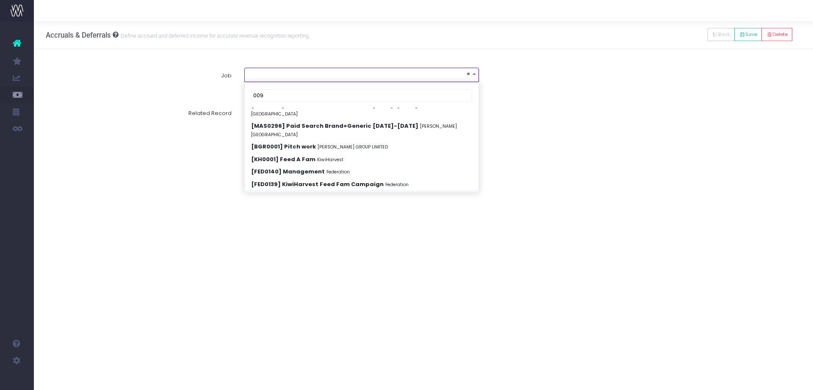
type input "0092"
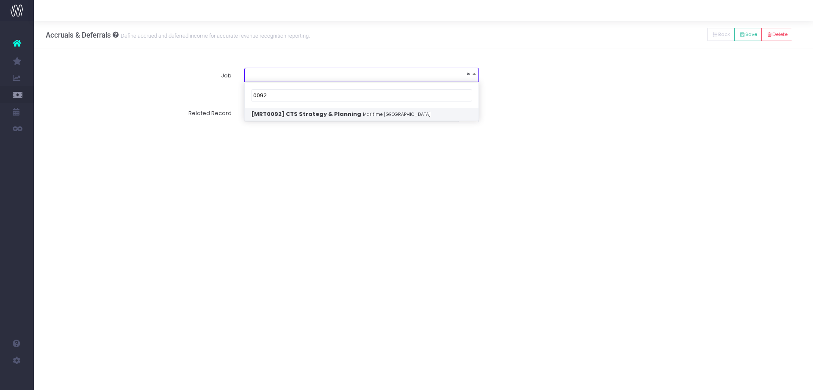
click at [251, 94] on input "0092" at bounding box center [361, 95] width 221 height 13
select select "1913927"
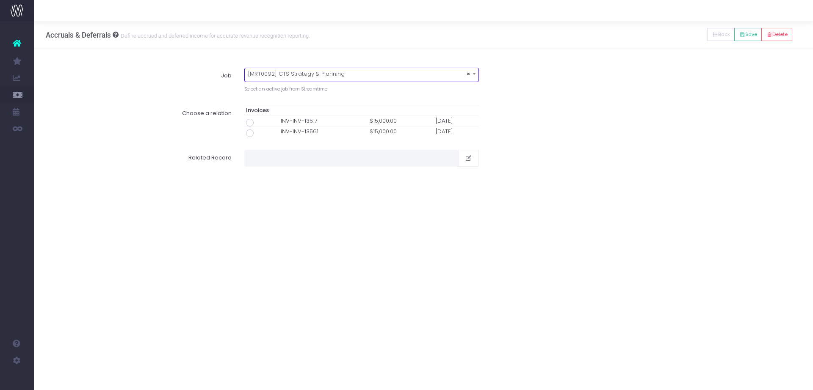
click at [344, 73] on span "× [MRT0092] CTS Strategy & Planning" at bounding box center [362, 74] width 234 height 12
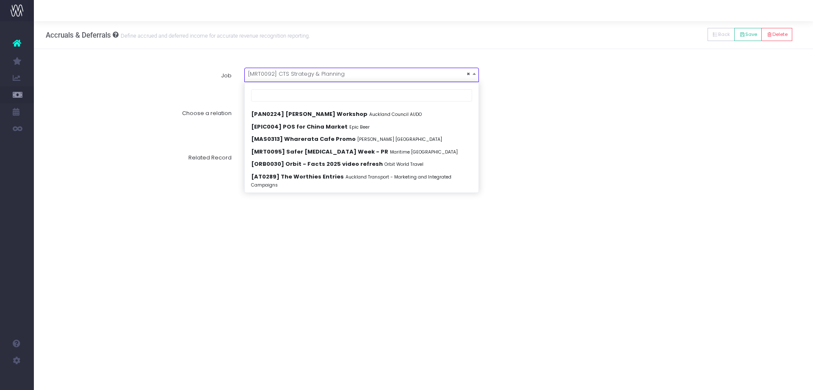
scroll to position [1736, 0]
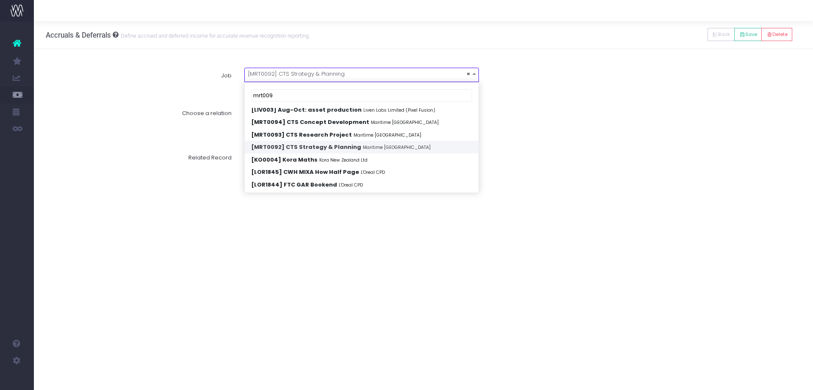
type input "mrt0090"
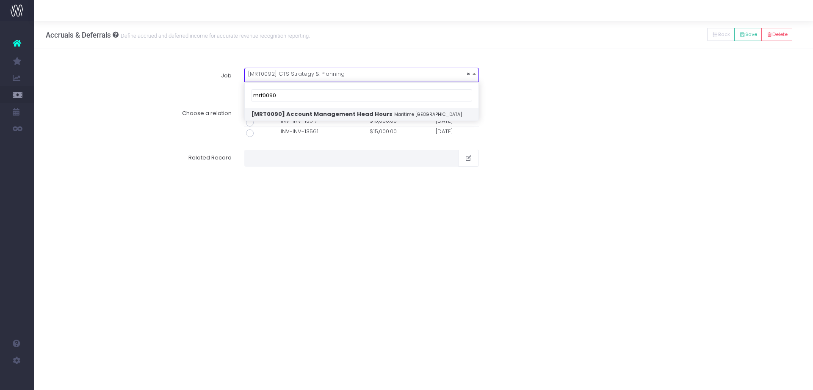
scroll to position [0, 0]
select select "1911916"
click at [568, 110] on div "Choose a relation Invoices INV-INV-13517 $15,000.00 25 Aug 25 INV-INV-13561 $15…" at bounding box center [424, 121] width 768 height 44
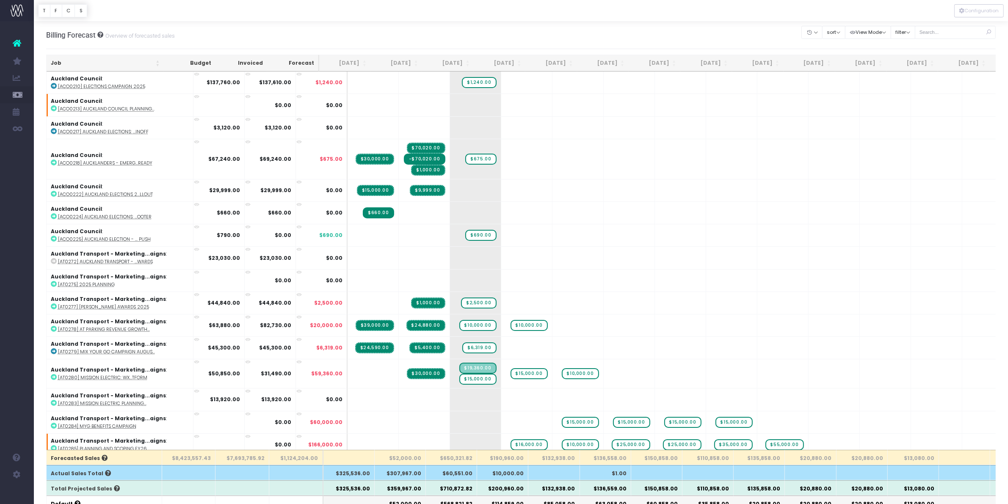
click at [460, 60] on th "[DATE]" at bounding box center [448, 63] width 52 height 17
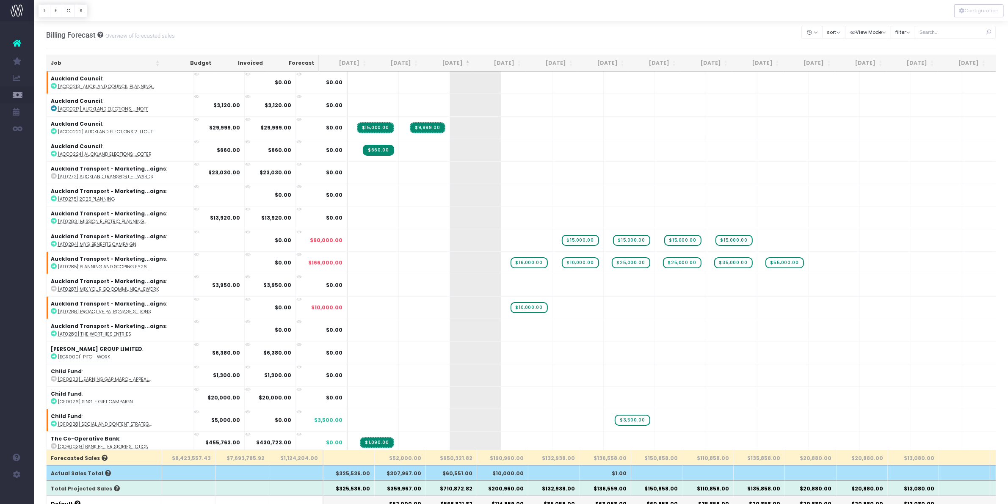
click at [446, 61] on th "[DATE]" at bounding box center [448, 63] width 52 height 17
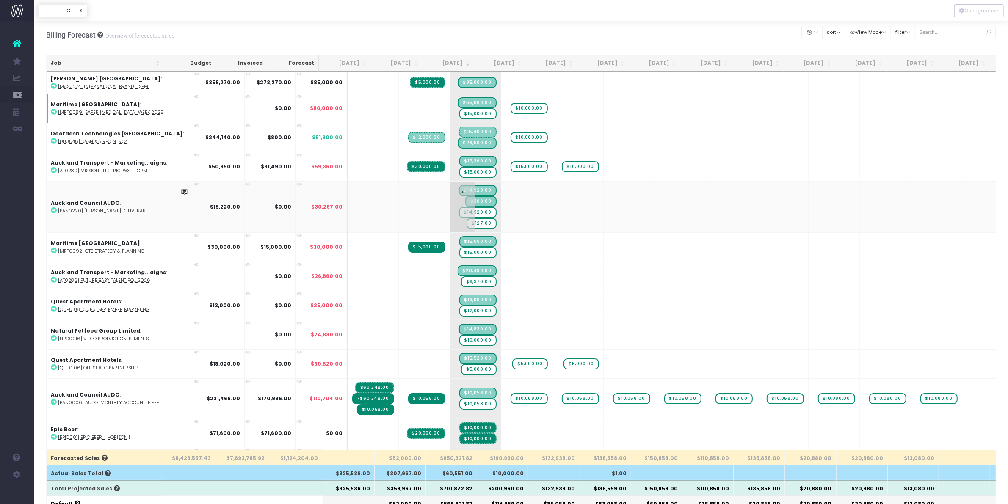
click at [462, 210] on span "$14,920.00" at bounding box center [478, 212] width 38 height 11
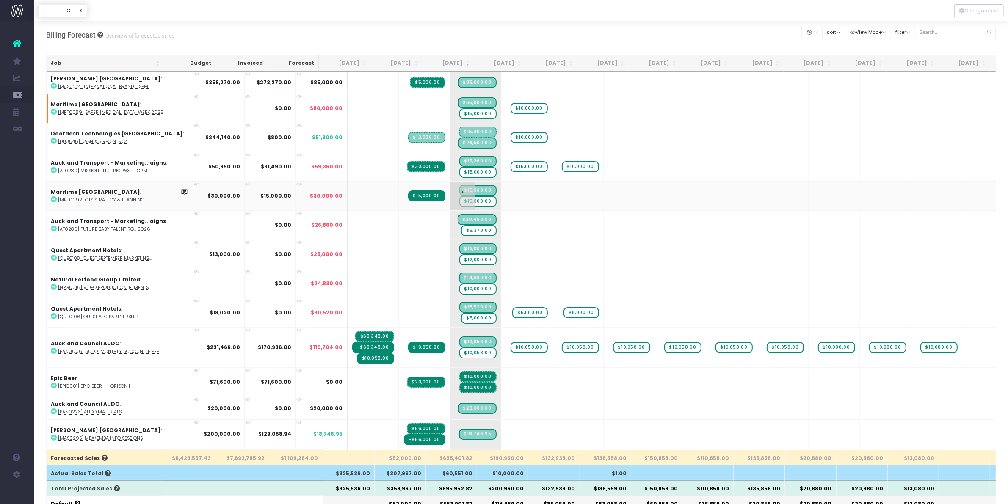
click at [459, 198] on span "$15,000.00" at bounding box center [477, 201] width 37 height 11
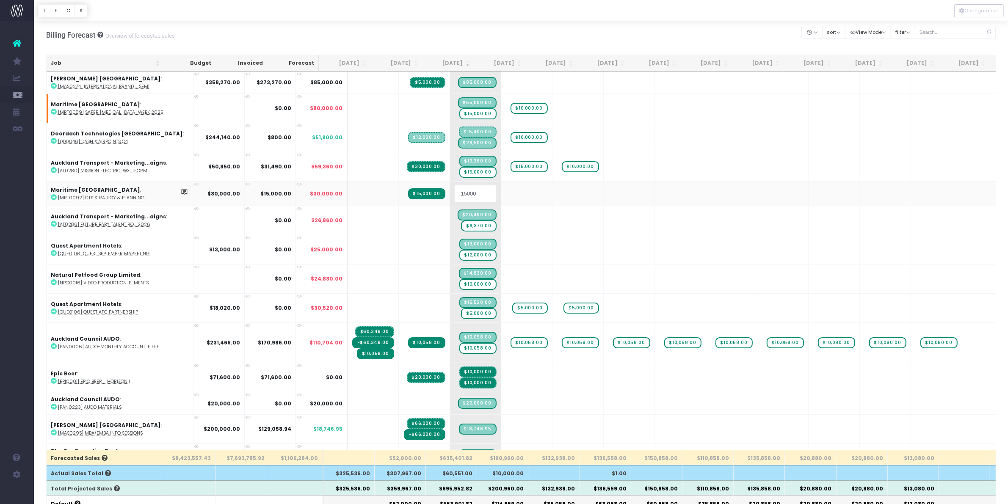
type input "0"
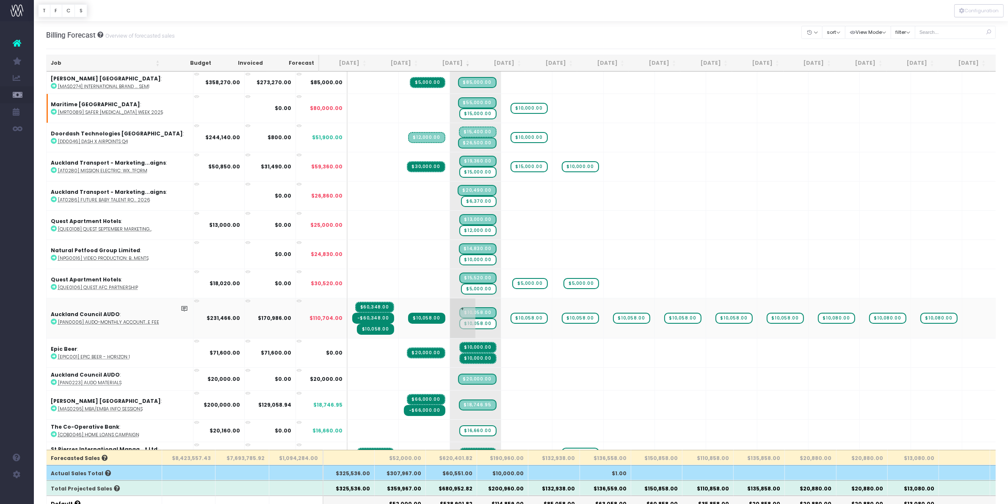
click at [461, 319] on span "$10,058.00" at bounding box center [477, 323] width 37 height 11
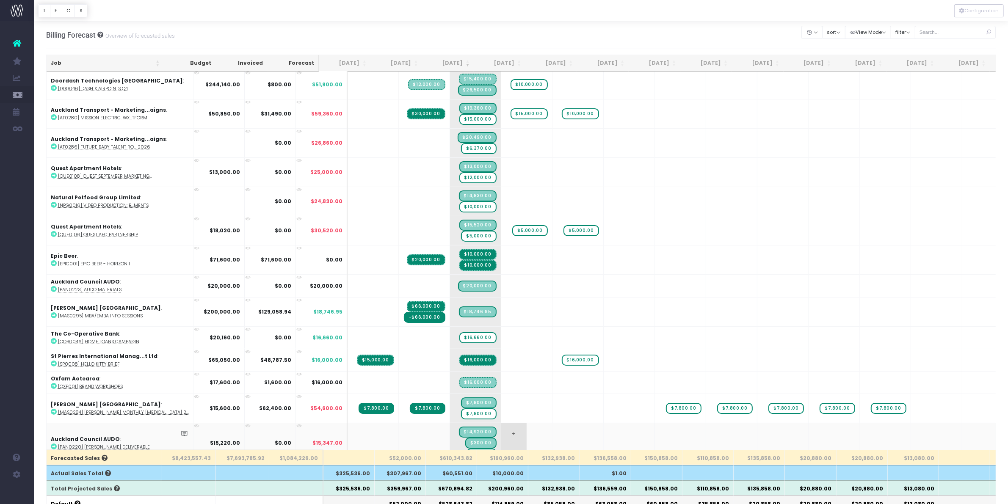
scroll to position [106, 0]
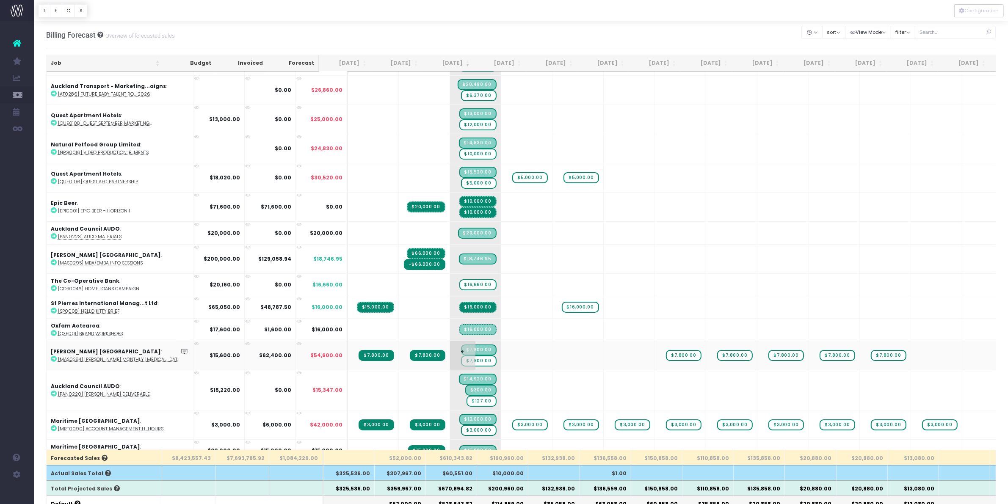
click at [461, 356] on span "$7,800.00" at bounding box center [478, 361] width 35 height 11
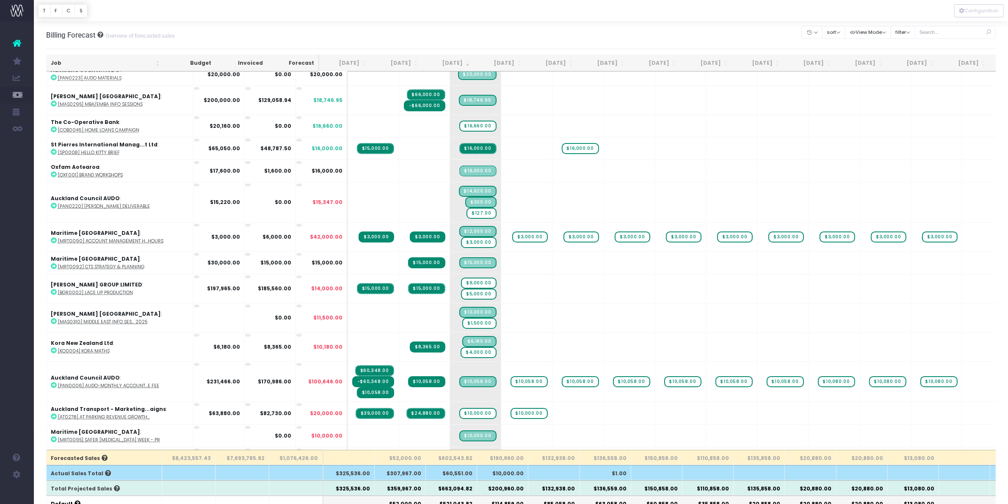
scroll to position [370, 0]
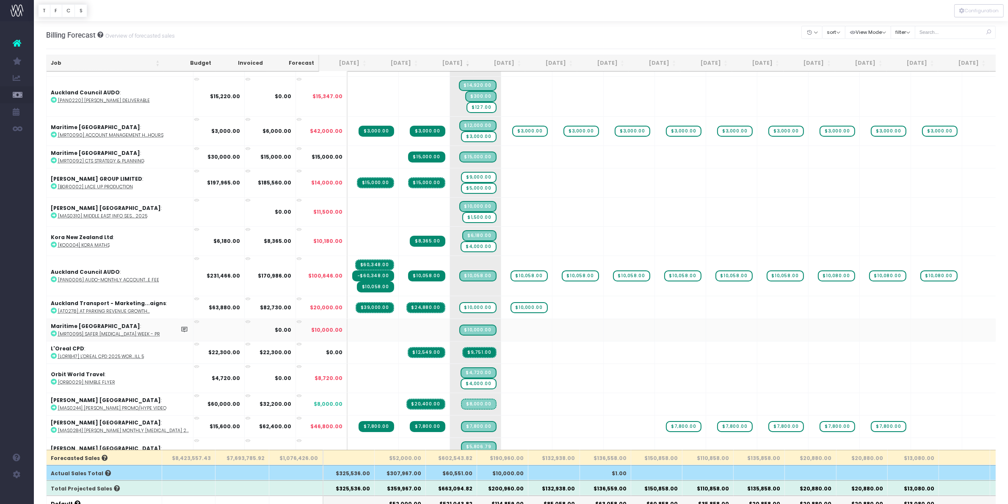
click at [100, 331] on abbr "[MRT0095] Safer [MEDICAL_DATA] Week - PR" at bounding box center [109, 334] width 102 height 6
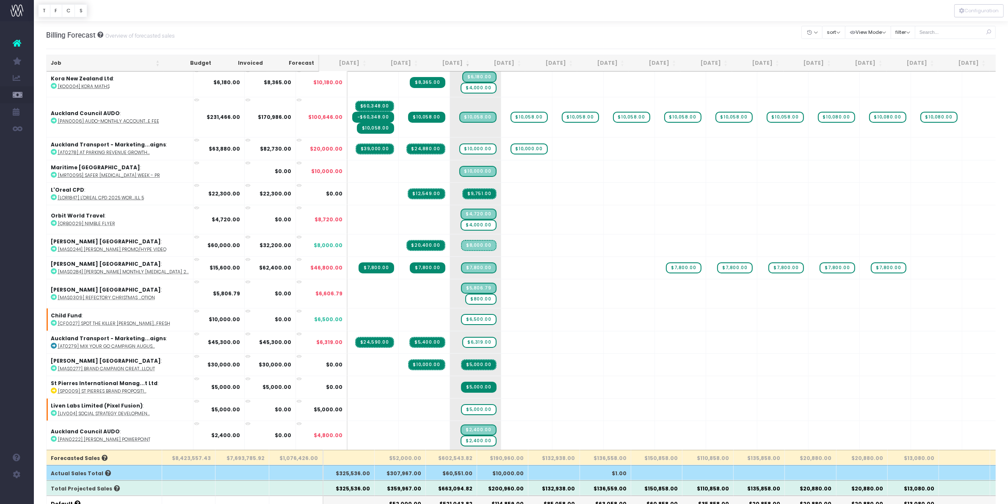
scroll to position [635, 0]
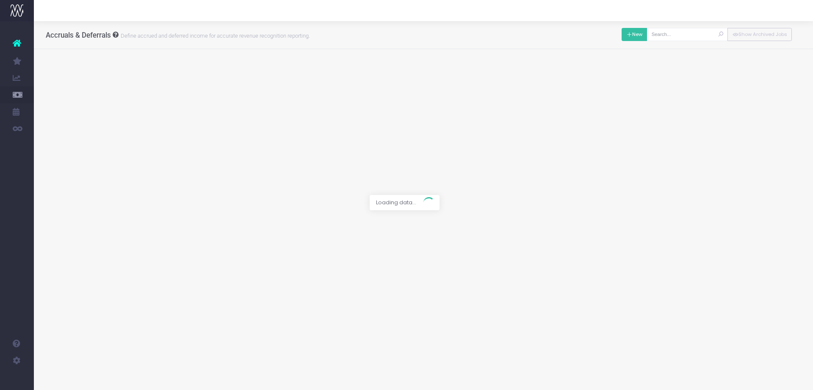
click at [636, 33] on button "New" at bounding box center [635, 34] width 26 height 13
click at [303, 77] on div at bounding box center [406, 195] width 813 height 390
click at [290, 73] on span at bounding box center [362, 74] width 234 height 12
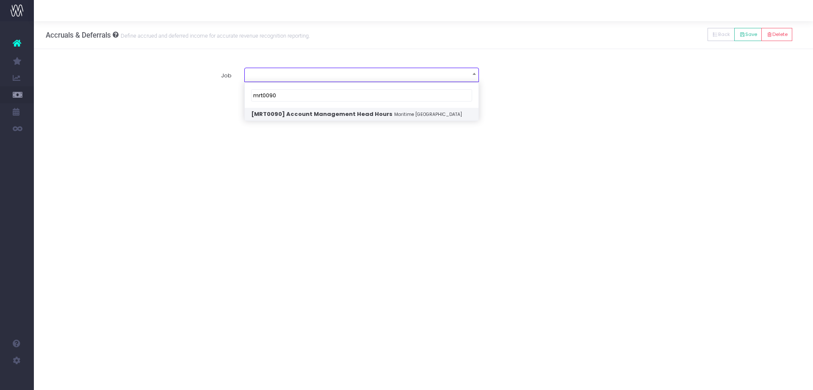
type input "mrt0090"
select select "1911916"
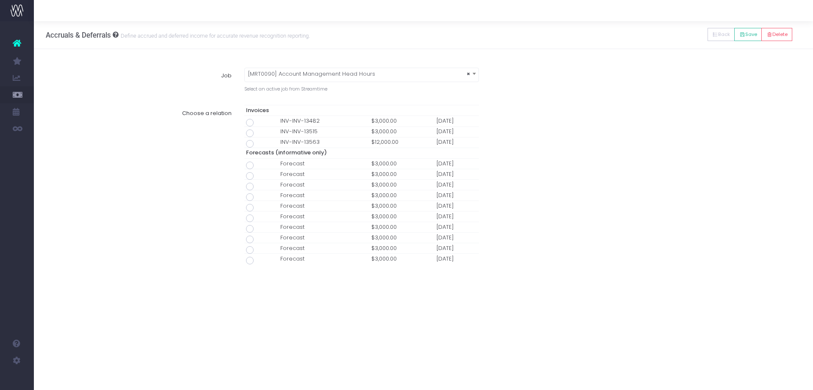
click at [248, 144] on span at bounding box center [250, 144] width 8 height 8
click at [259, 144] on input "radio" at bounding box center [262, 143] width 6 height 6
type input "Invoice INV-INV-13563 / 25 Sep 25 / $12,000.00"
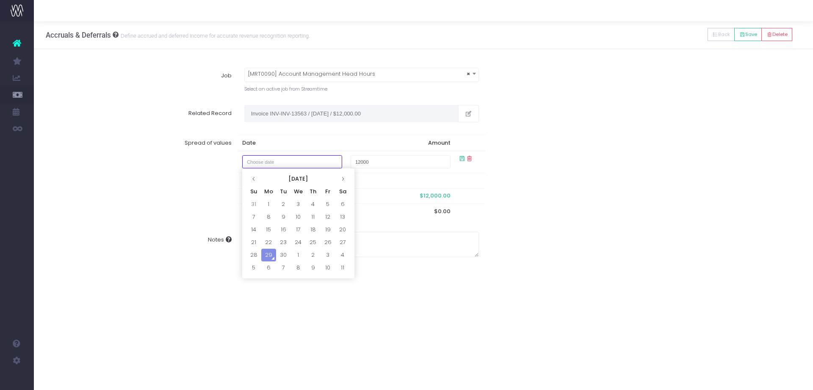
click at [271, 162] on input "text" at bounding box center [292, 161] width 100 height 13
click at [269, 257] on td "29" at bounding box center [268, 255] width 15 height 13
type input "September 29, 2025"
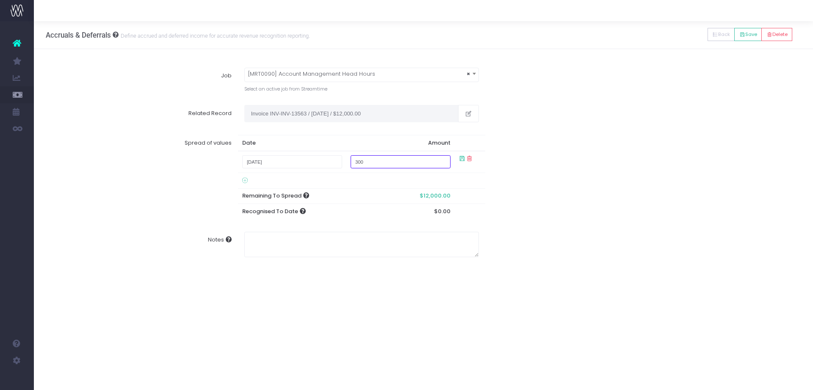
type input "3000"
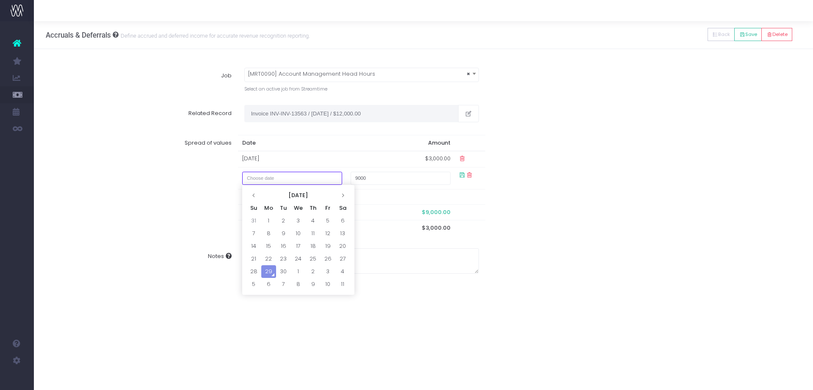
click at [312, 179] on input "text" at bounding box center [292, 178] width 100 height 13
click at [340, 194] on icon at bounding box center [342, 195] width 5 height 5
click at [297, 224] on td "1" at bounding box center [298, 221] width 15 height 13
type input "October 1, 2025"
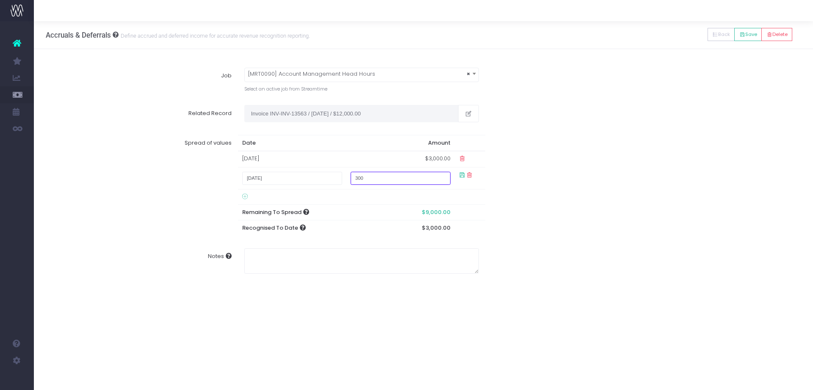
type input "3000"
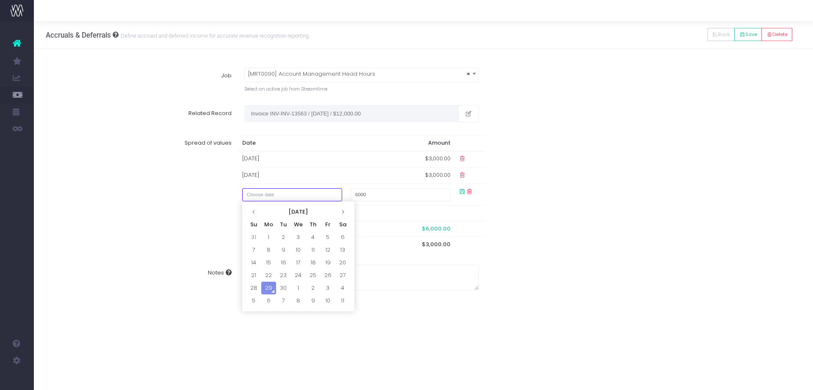
click at [301, 199] on input "text" at bounding box center [292, 194] width 100 height 13
click at [341, 210] on icon at bounding box center [342, 212] width 5 height 5
click at [345, 235] on td "1" at bounding box center [342, 237] width 15 height 13
type input "November 1, 2025"
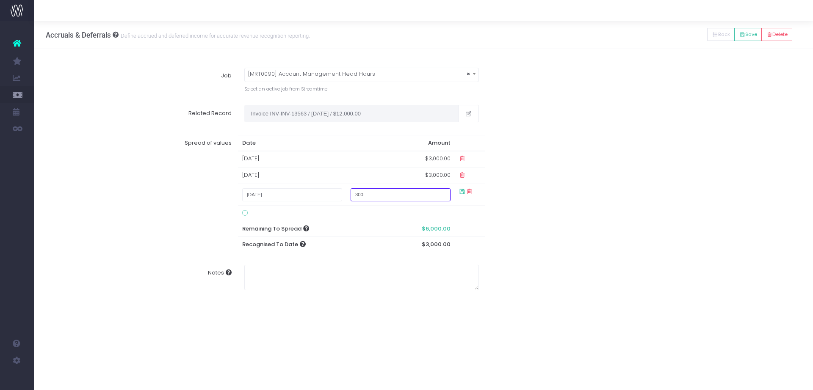
type input "3000"
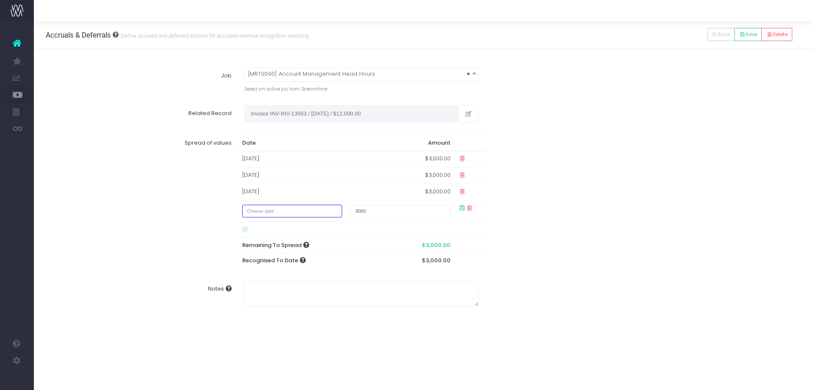
click at [304, 212] on input "text" at bounding box center [292, 211] width 100 height 13
click at [345, 226] on th at bounding box center [342, 228] width 15 height 13
click at [270, 250] on td "1" at bounding box center [268, 253] width 15 height 13
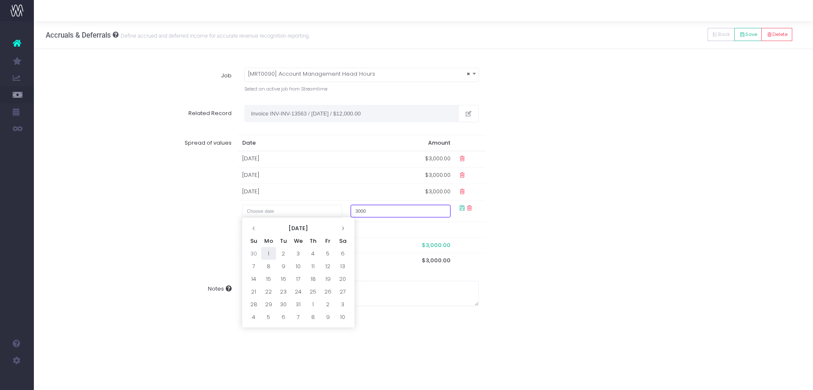
type input "December 1, 2025"
click at [658, 154] on div "Spread of values Date Amount 29 Sep 2025 $3,000.00 01 Oct 2025 $3,000.00 01 Nov…" at bounding box center [424, 199] width 768 height 141
click at [746, 29] on button "Save" at bounding box center [748, 34] width 28 height 13
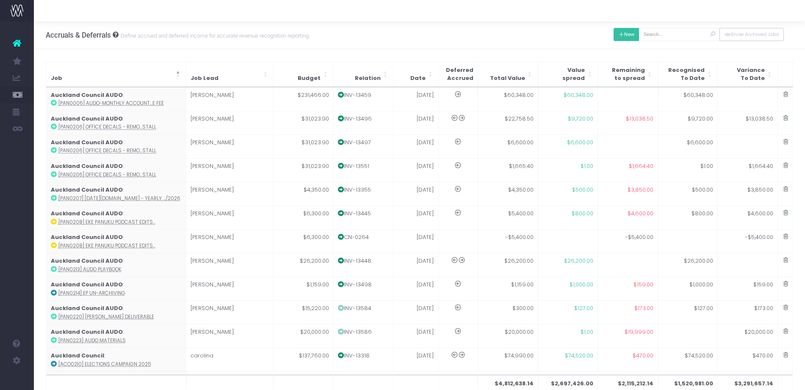
click at [625, 36] on button "New" at bounding box center [626, 34] width 26 height 13
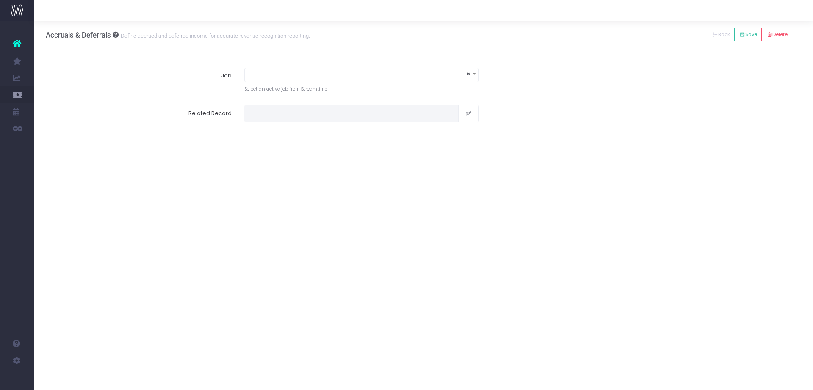
click at [394, 77] on span "×" at bounding box center [362, 74] width 234 height 12
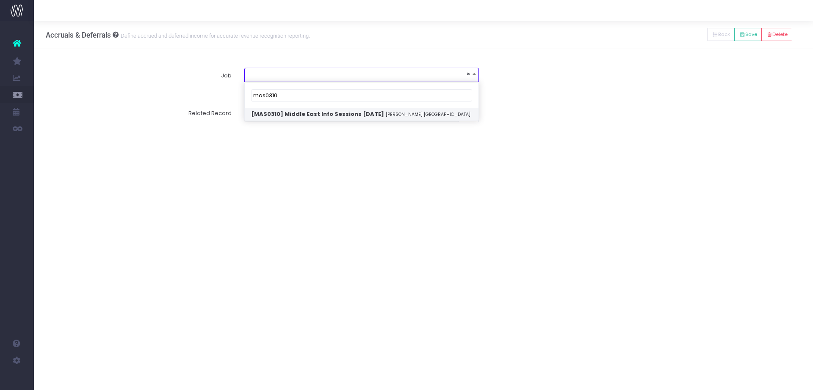
type input "mas0310"
select select "1924893"
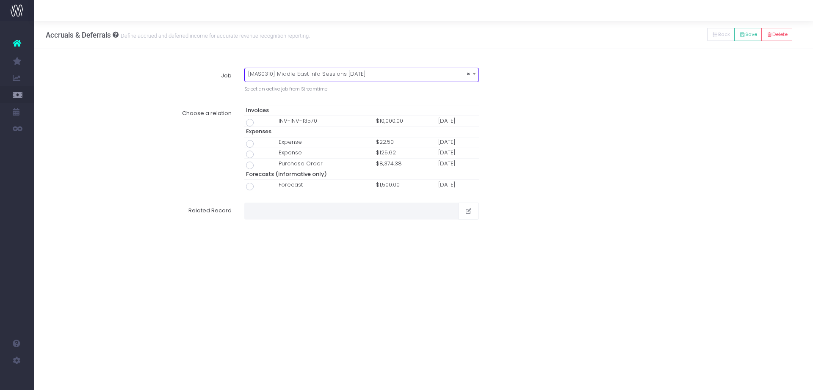
click at [249, 124] on span at bounding box center [250, 123] width 8 height 8
click at [259, 124] on input "radio" at bounding box center [262, 122] width 6 height 6
type input "Invoice INV-INV-13570 / 26 Sep 25 / $10,000.00"
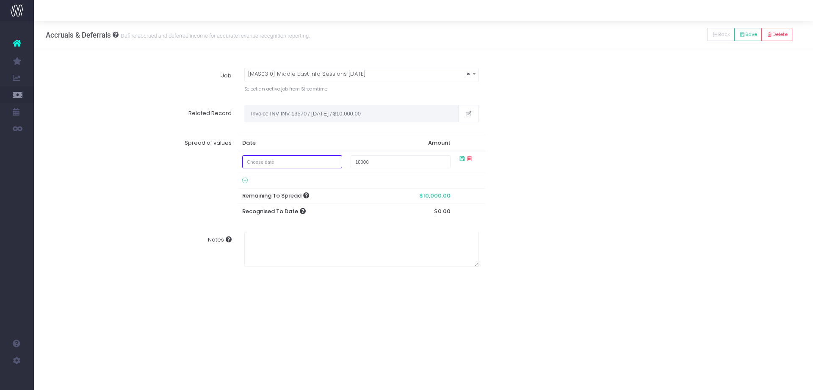
click at [297, 163] on input "text" at bounding box center [292, 161] width 100 height 13
click at [269, 204] on td "1" at bounding box center [268, 204] width 15 height 13
type input "September 1, 2025"
type input "1500"
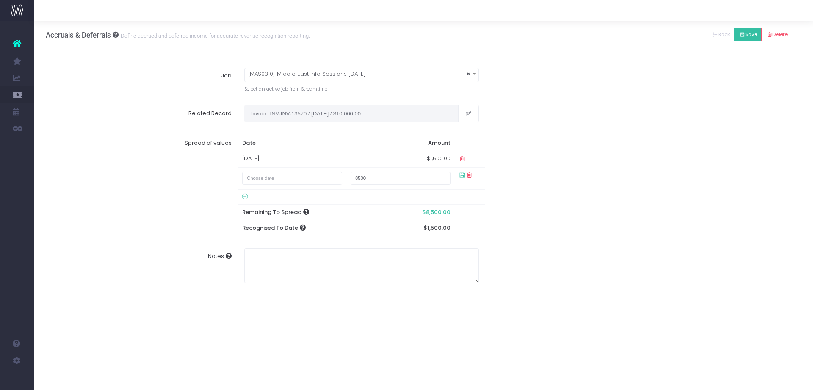
click at [751, 36] on button "Save" at bounding box center [748, 34] width 28 height 13
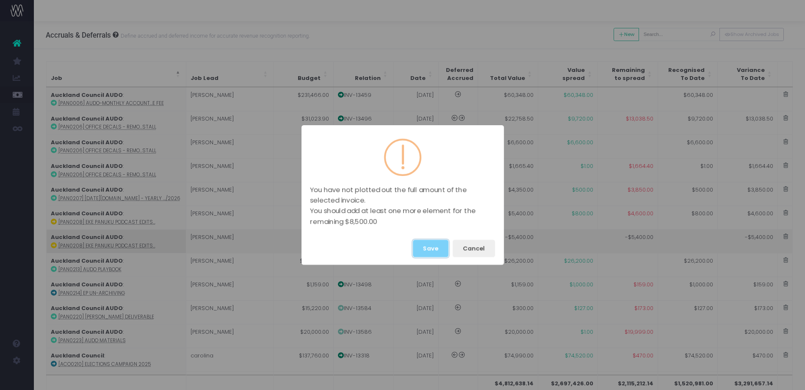
click at [434, 249] on button "Save" at bounding box center [431, 248] width 36 height 17
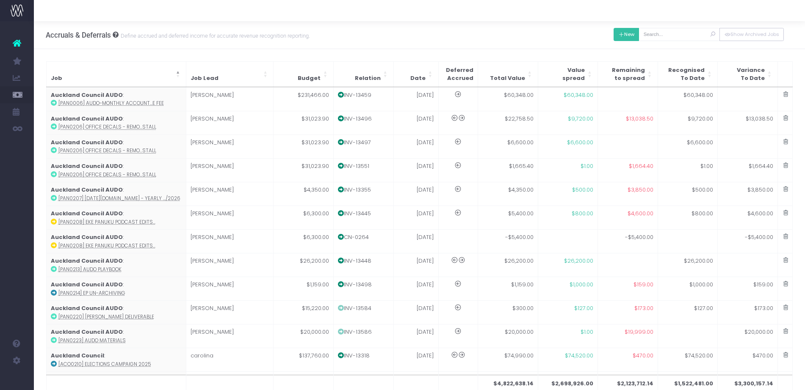
click at [628, 36] on button "New" at bounding box center [626, 34] width 26 height 13
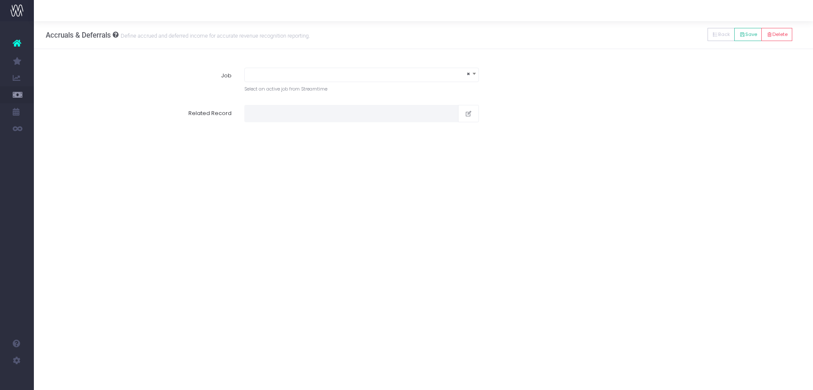
click at [378, 82] on span "×" at bounding box center [361, 75] width 235 height 14
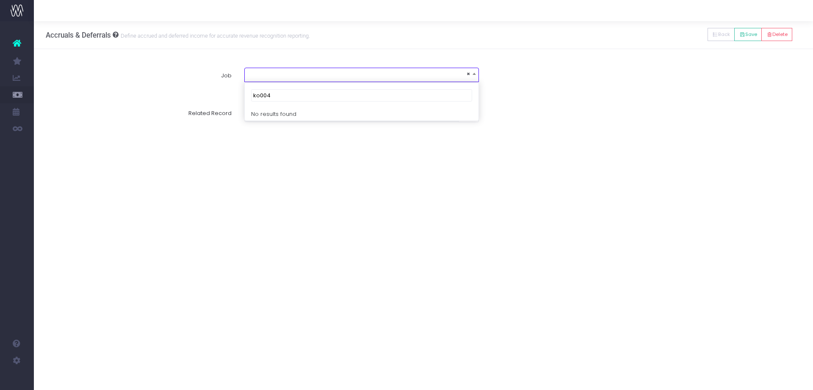
click at [263, 95] on input "ko004" at bounding box center [361, 95] width 221 height 13
type input "ko0004"
select select "1913913"
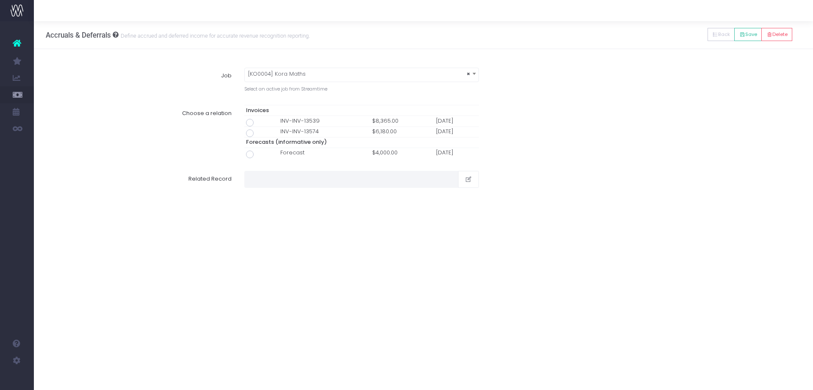
click at [249, 133] on span at bounding box center [250, 134] width 8 height 8
click at [259, 133] on input "radio" at bounding box center [262, 132] width 6 height 6
type input "Invoice INV-INV-13574 / 29 Sep 25 / $6,180.00"
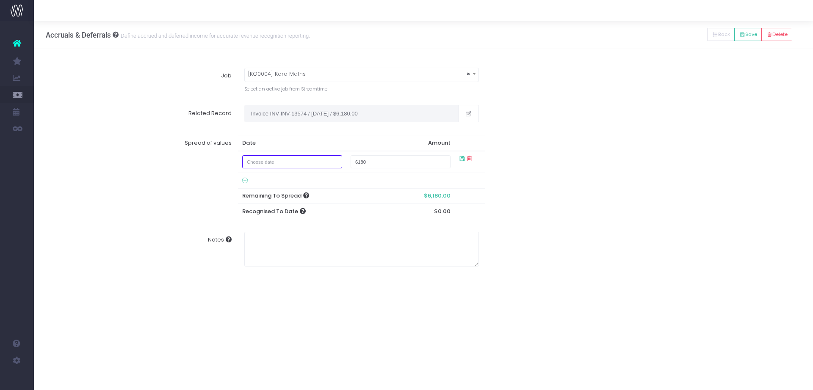
click at [290, 166] on input "text" at bounding box center [292, 161] width 100 height 13
click at [277, 252] on td "30" at bounding box center [283, 255] width 15 height 13
type input "September 30, 2025"
type input "40"
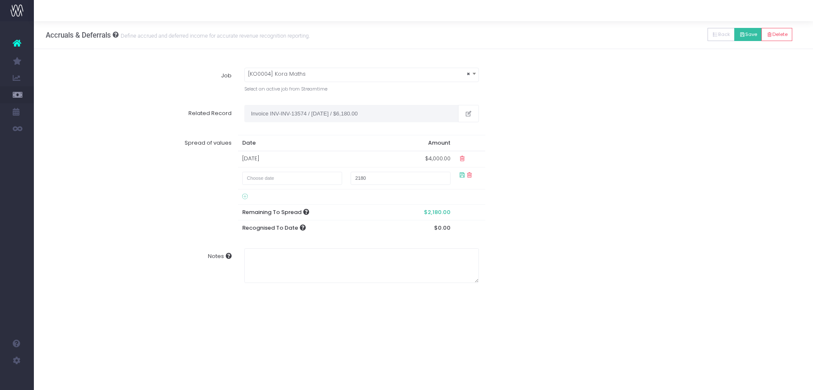
click at [749, 36] on button "Save" at bounding box center [748, 34] width 28 height 13
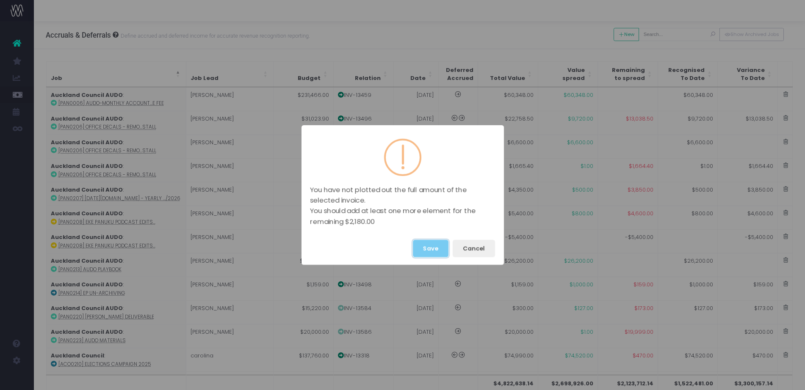
click at [429, 243] on button "Save" at bounding box center [431, 248] width 36 height 17
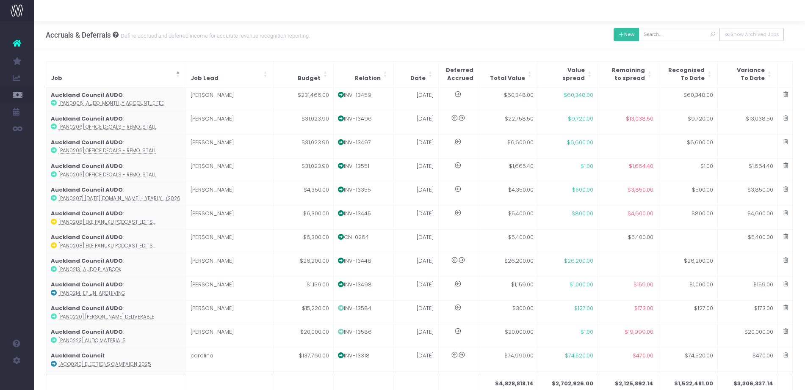
click at [618, 39] on button "New" at bounding box center [626, 34] width 26 height 13
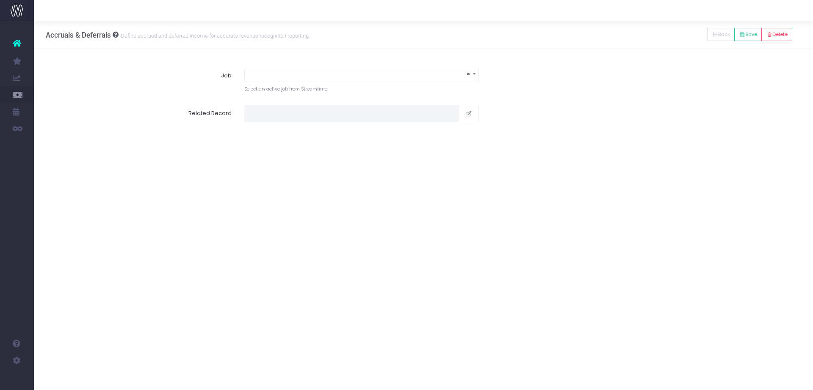
click at [267, 72] on span "×" at bounding box center [362, 74] width 234 height 12
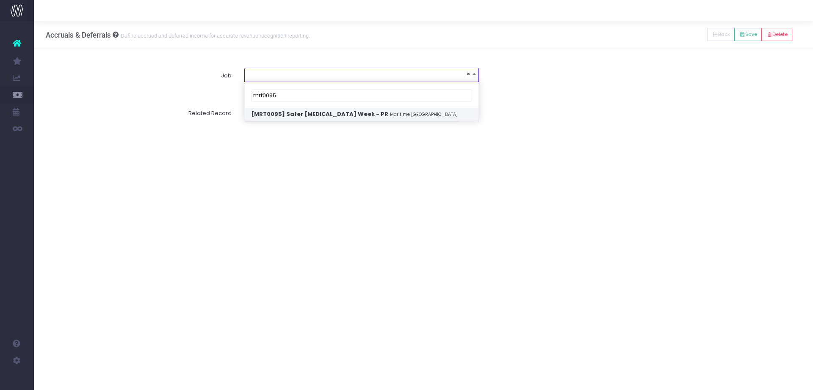
type input "mrt0095"
select select "1958562"
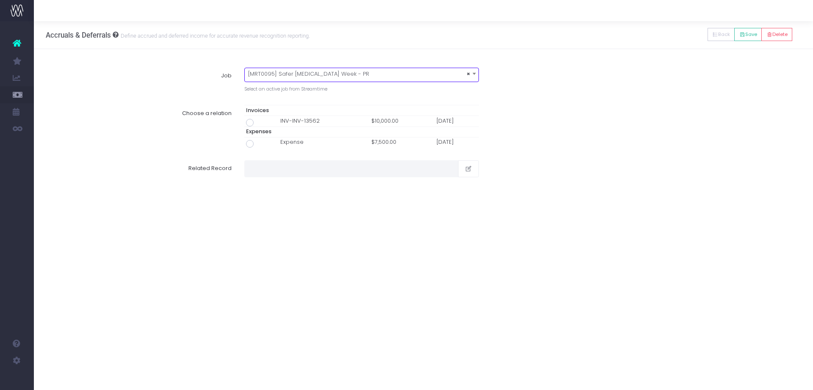
click at [248, 122] on span at bounding box center [250, 123] width 8 height 8
click at [259, 122] on input "radio" at bounding box center [262, 122] width 6 height 6
type input "Invoice INV-INV-13562 / 25 Sep 25 / $10,000.00"
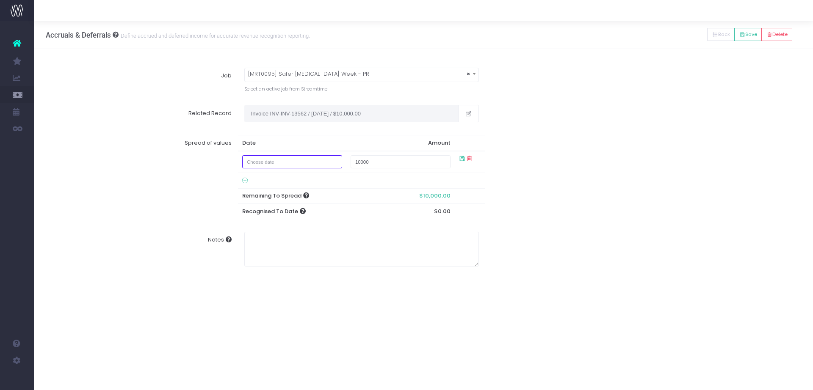
click at [306, 164] on input "text" at bounding box center [292, 161] width 100 height 13
click at [342, 179] on icon at bounding box center [342, 179] width 5 height 5
click at [342, 206] on td "1" at bounding box center [342, 204] width 15 height 13
type input "November 1, 2025"
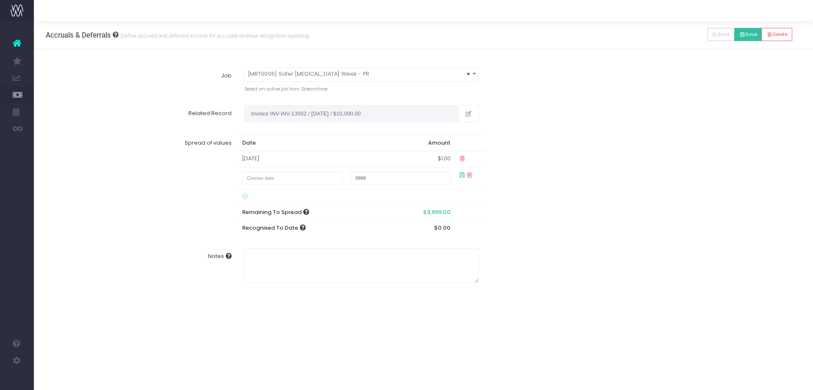
click at [740, 35] on icon at bounding box center [742, 35] width 6 height 0
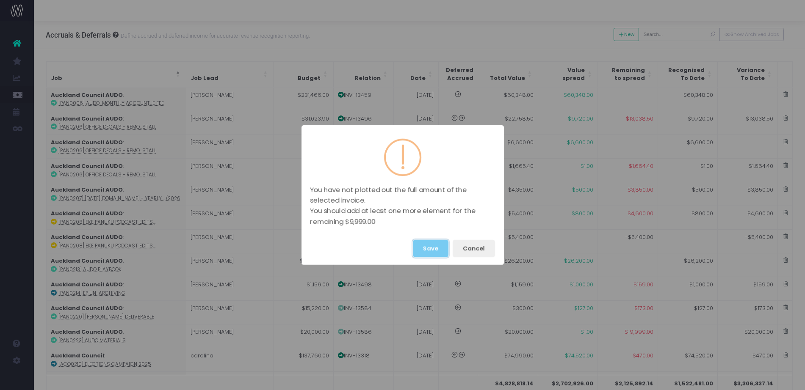
click at [423, 244] on button "Save" at bounding box center [431, 248] width 36 height 17
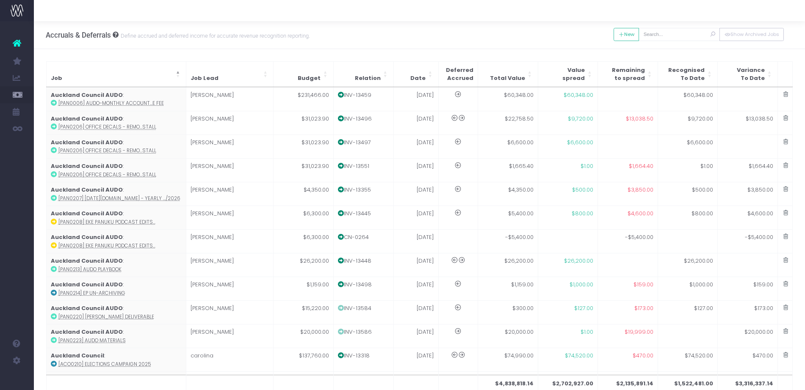
click at [624, 26] on div "New Back Save Delete" at bounding box center [626, 34] width 26 height 17
click at [624, 33] on button "New" at bounding box center [626, 34] width 26 height 13
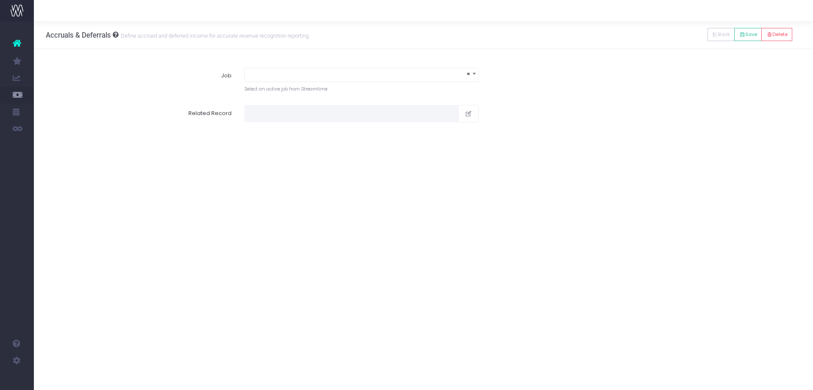
click at [371, 76] on span "×" at bounding box center [362, 74] width 234 height 12
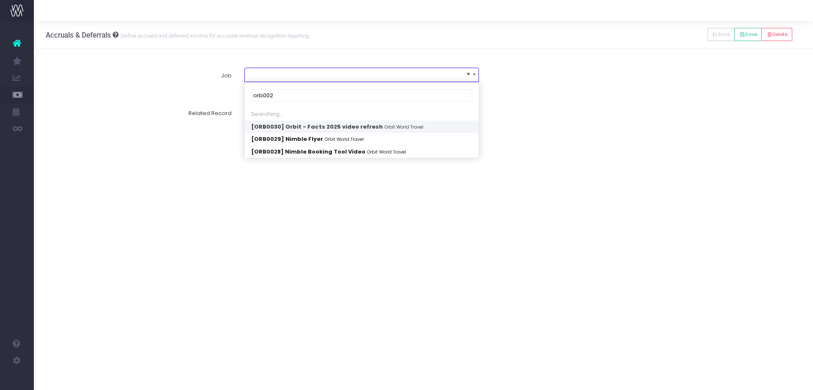
type input "orb0029"
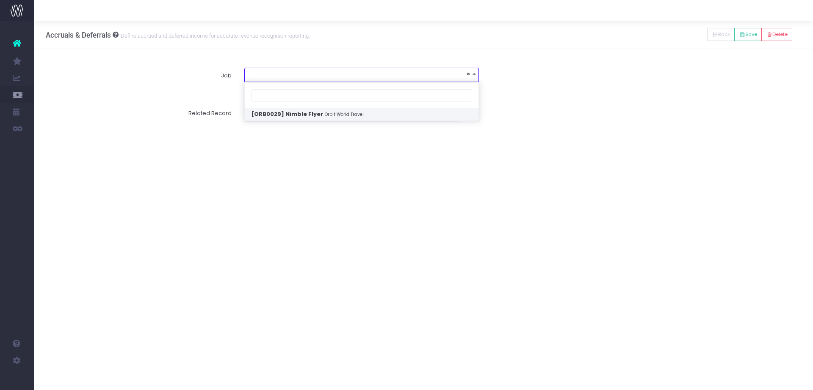
select select "1933523"
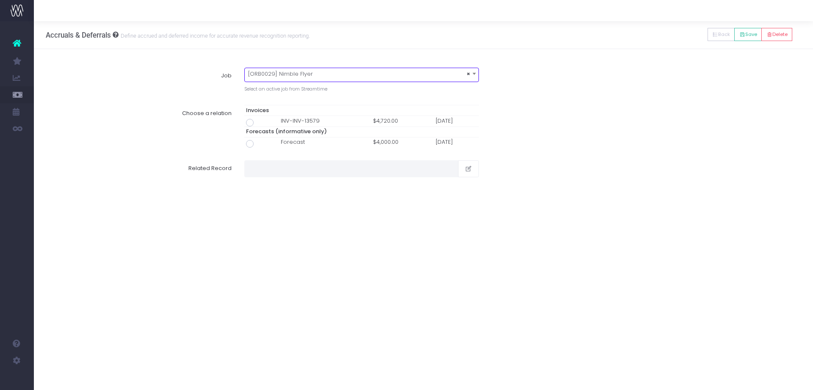
click at [249, 122] on span at bounding box center [250, 123] width 8 height 8
click at [259, 122] on input "radio" at bounding box center [262, 122] width 6 height 6
type input "Invoice INV-INV-13579 / 29 Sep 25 / $4,720.00"
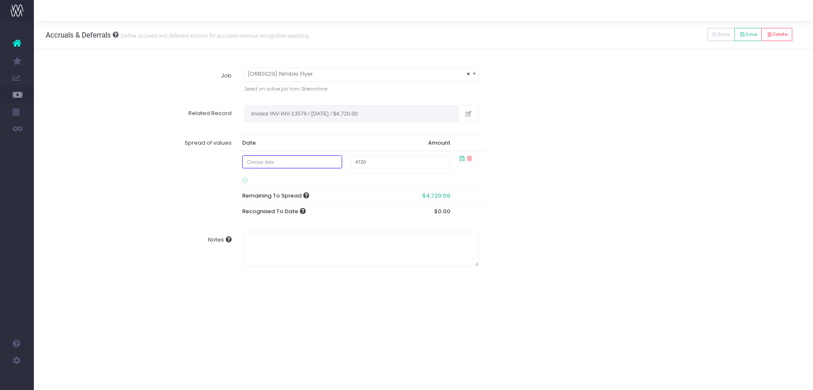
click at [282, 164] on input "text" at bounding box center [292, 161] width 100 height 13
click at [273, 253] on td "29" at bounding box center [268, 255] width 15 height 13
type input "September 29, 2025"
type input "400"
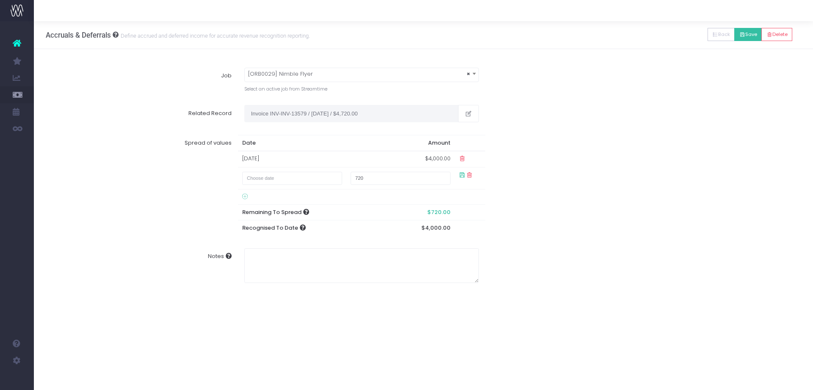
click at [742, 39] on button "Save" at bounding box center [748, 34] width 28 height 13
click at [0, 0] on button "Show Archived Jobs" at bounding box center [0, 0] width 0 height 0
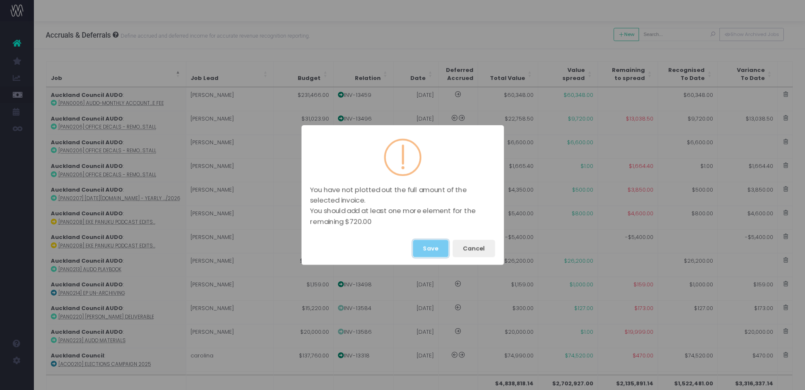
click at [434, 243] on button "Save" at bounding box center [431, 248] width 36 height 17
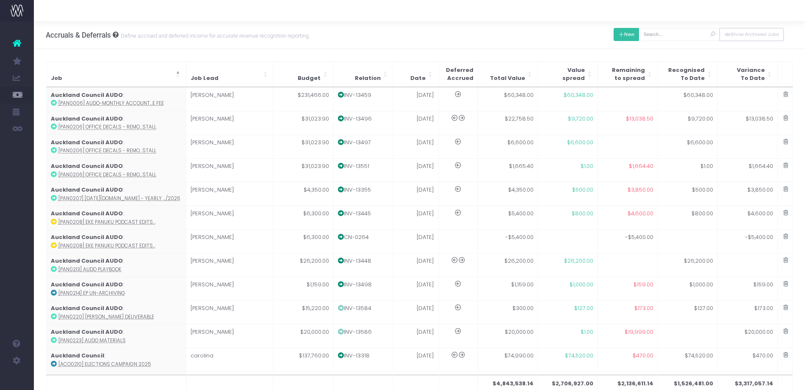
click at [621, 35] on icon at bounding box center [621, 35] width 6 height 0
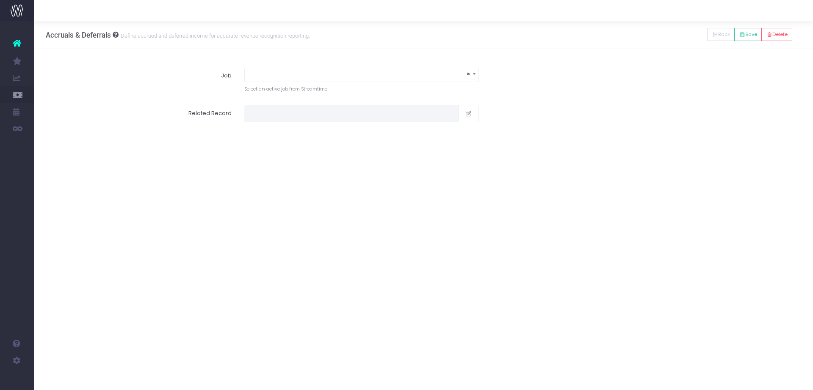
click at [335, 75] on span "×" at bounding box center [362, 74] width 234 height 12
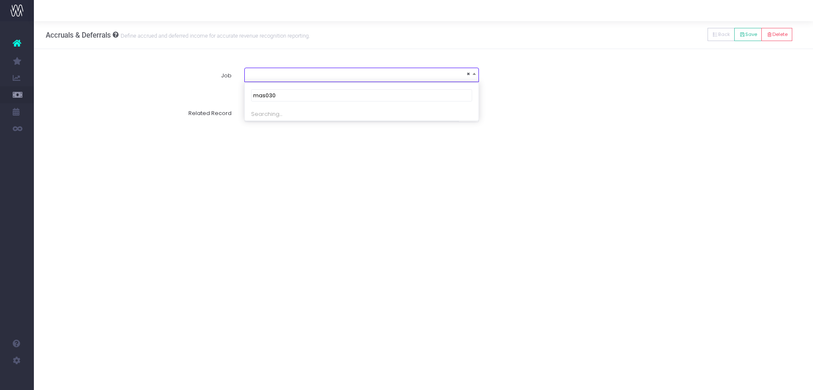
type input "mas0309"
select select "1924831"
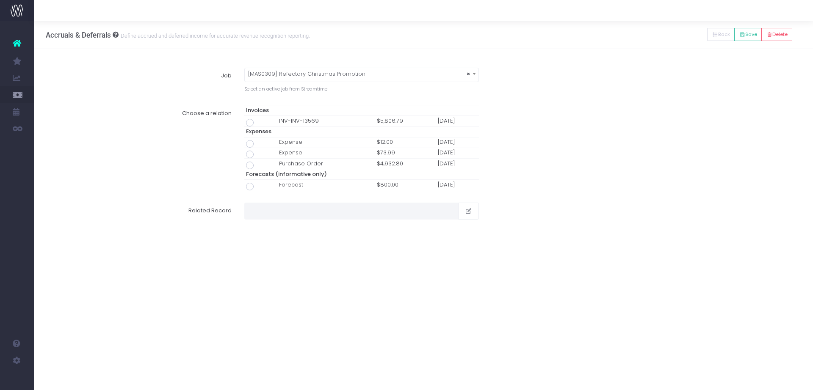
click at [253, 120] on td at bounding box center [260, 121] width 33 height 11
click at [250, 124] on span at bounding box center [250, 123] width 8 height 8
click at [259, 124] on input "radio" at bounding box center [262, 122] width 6 height 6
type input "Invoice INV-INV-13569 / 26 Sep 25 / $5,806.79"
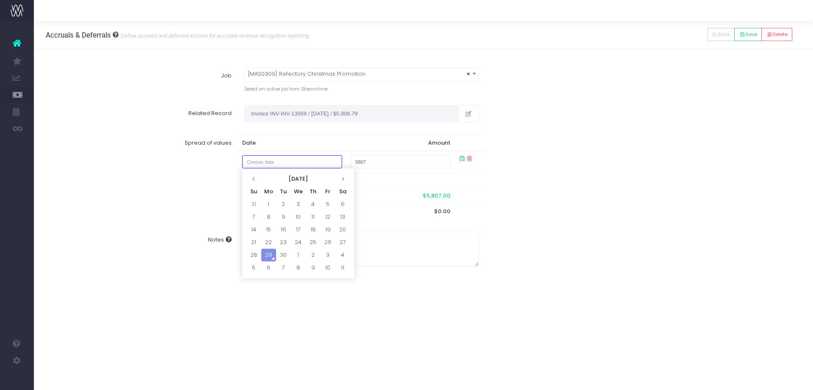
click at [296, 166] on input "text" at bounding box center [292, 161] width 100 height 13
click at [269, 204] on td "1" at bounding box center [268, 204] width 15 height 13
type input "September 1, 2025"
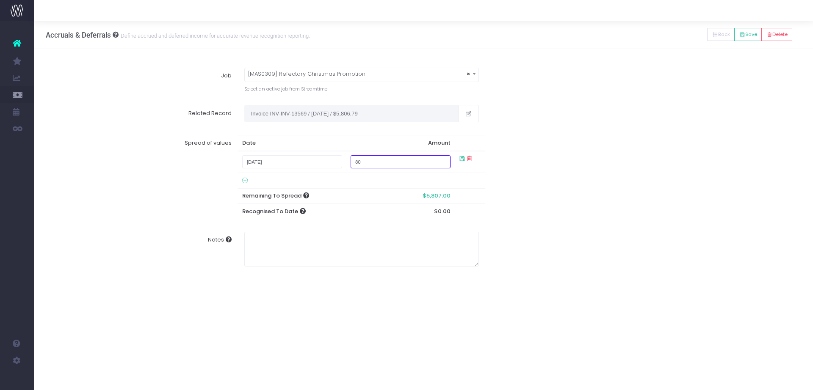
type input "800"
click at [591, 116] on div "Related Record Invoice INV-INV-13569 / 26 Sep 25 / $5,806.79" at bounding box center [424, 114] width 768 height 30
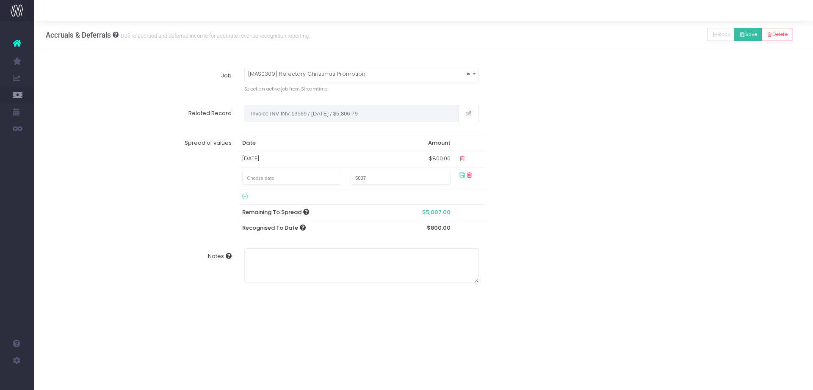
click at [746, 39] on button "Save" at bounding box center [748, 34] width 28 height 13
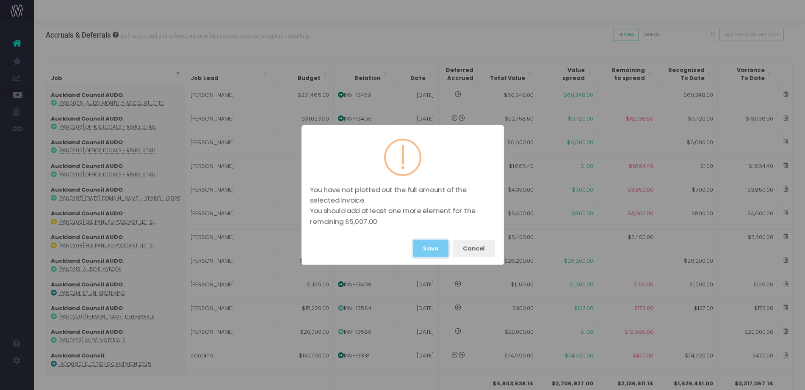
click at [428, 243] on button "Save" at bounding box center [431, 248] width 36 height 17
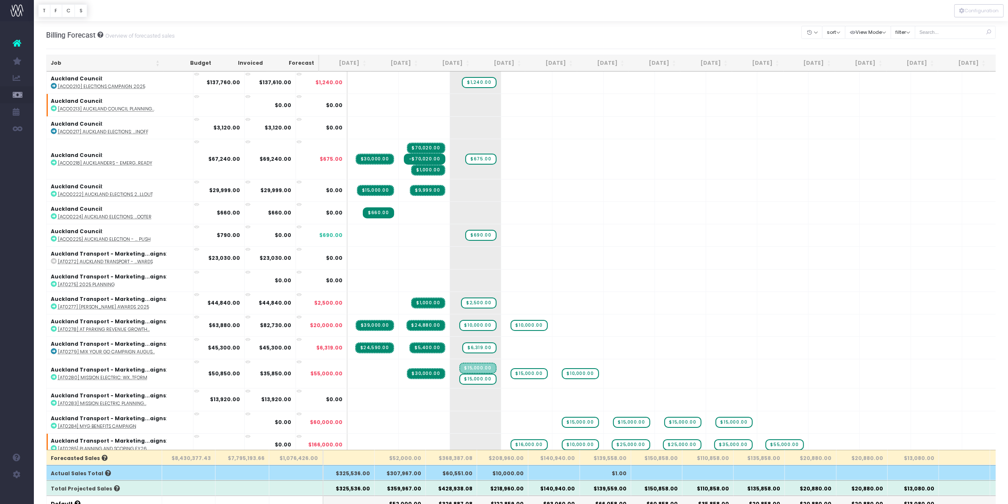
click at [443, 59] on th "[DATE]" at bounding box center [448, 63] width 52 height 17
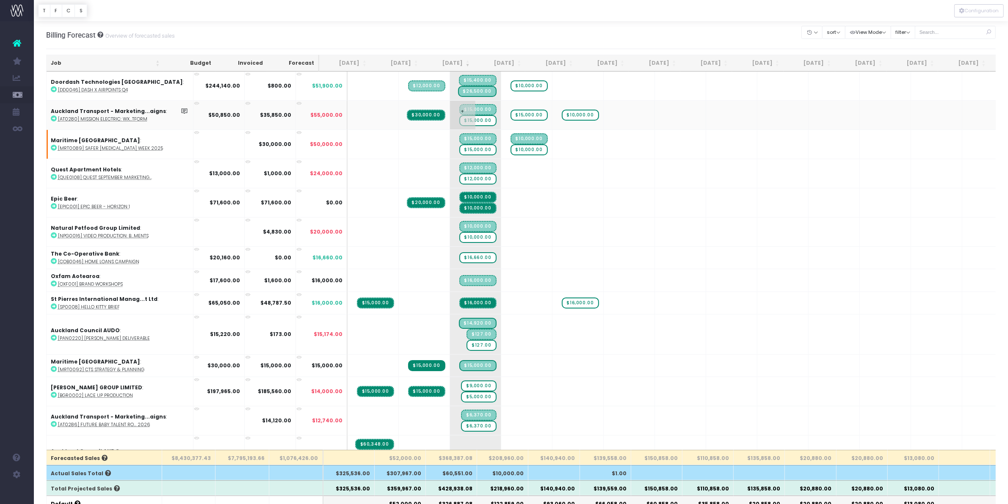
click at [464, 121] on span "$15,000.00" at bounding box center [477, 120] width 37 height 11
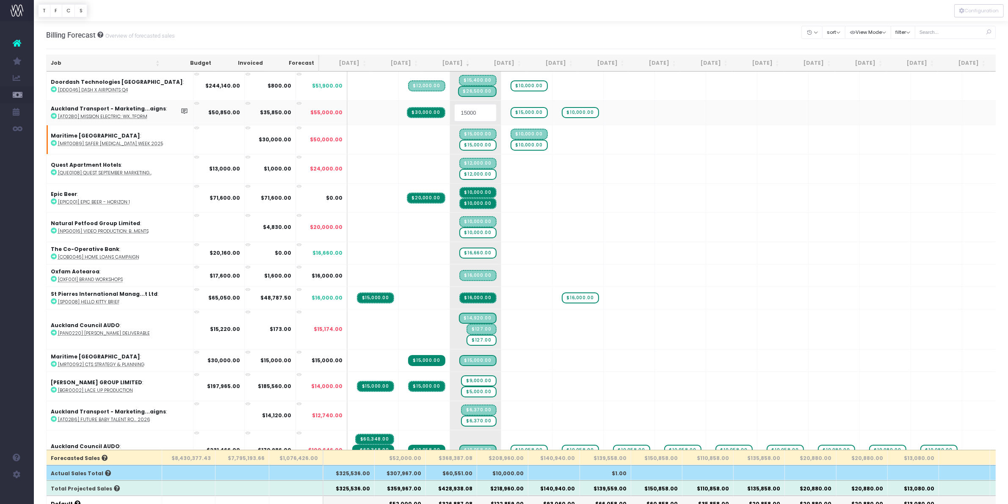
type input "0"
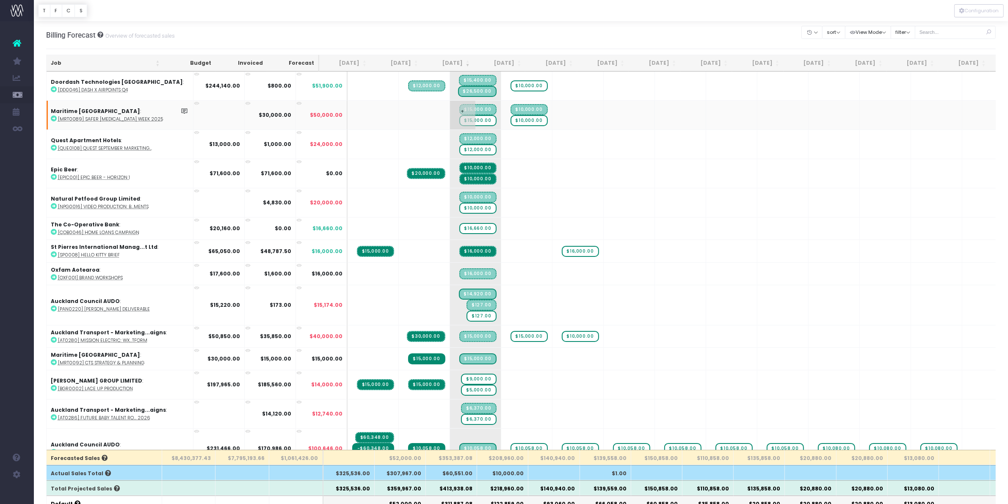
click at [450, 118] on span "+" at bounding box center [462, 115] width 25 height 29
click at [491, 32] on body "Oh my... this is bad. [PERSON_NAME] wasn't able to load this page. Please conta…" at bounding box center [504, 252] width 1008 height 504
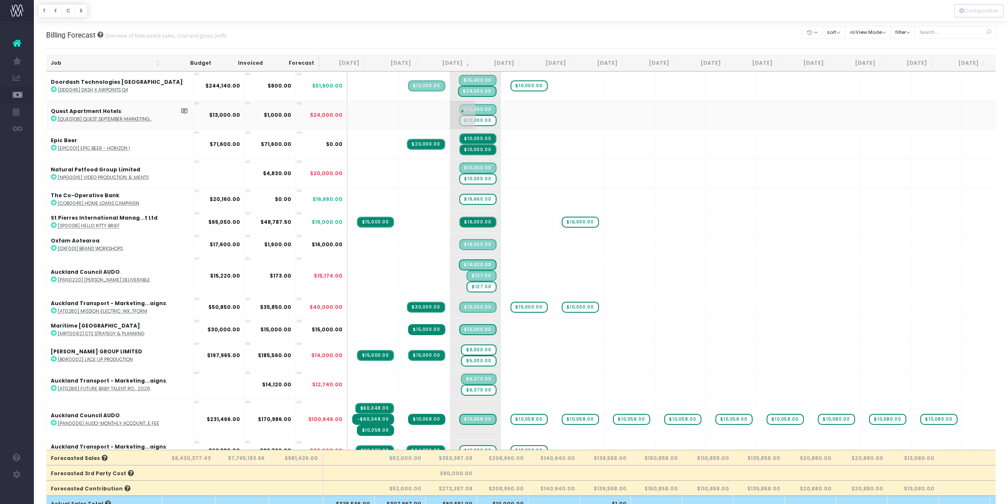
click at [459, 119] on span "$12,000.00" at bounding box center [477, 120] width 37 height 11
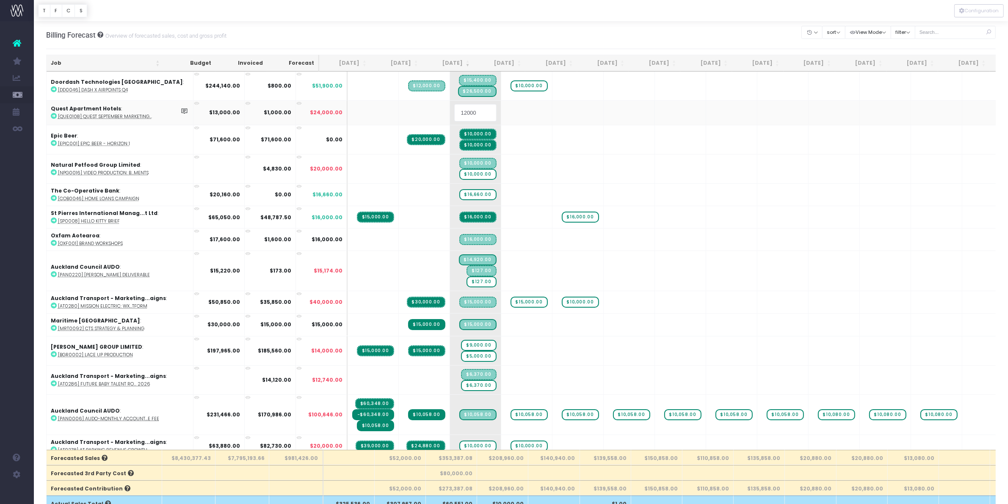
type input "0"
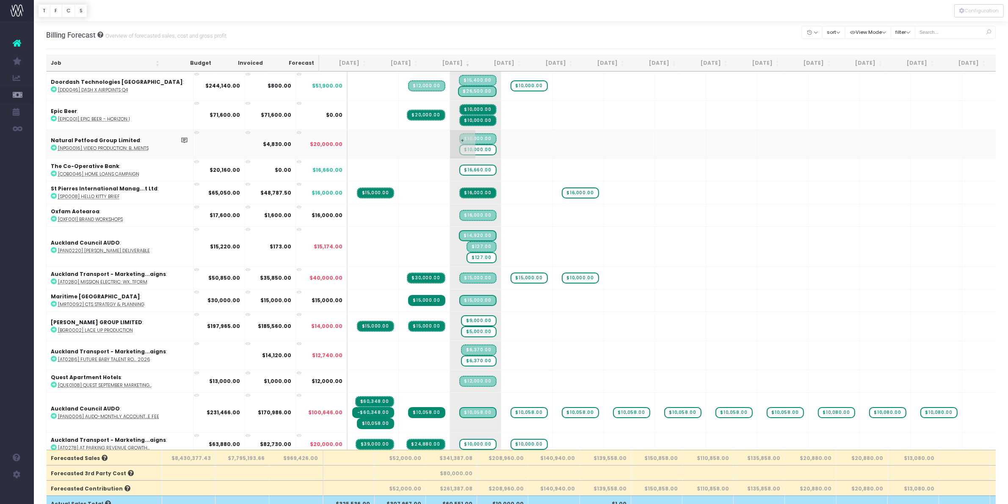
click at [459, 147] on span "$10,000.00" at bounding box center [477, 149] width 37 height 11
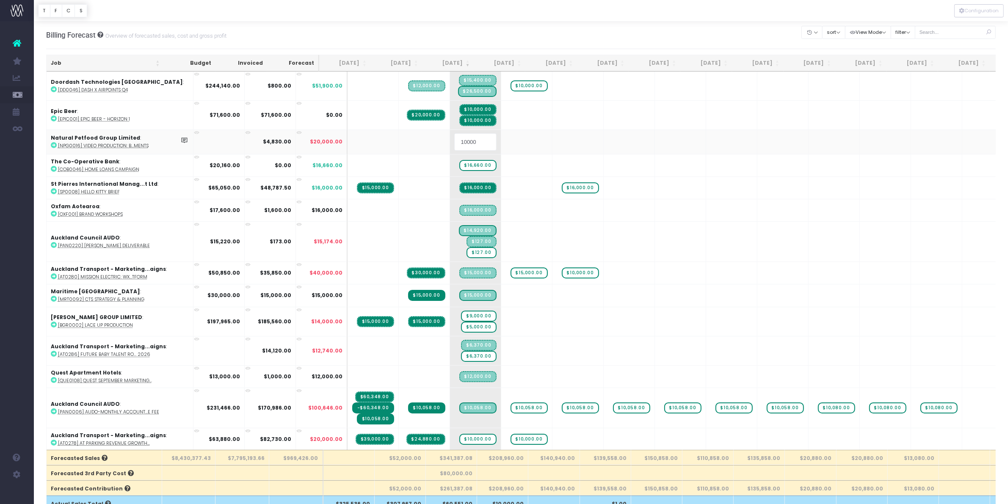
type input "0"
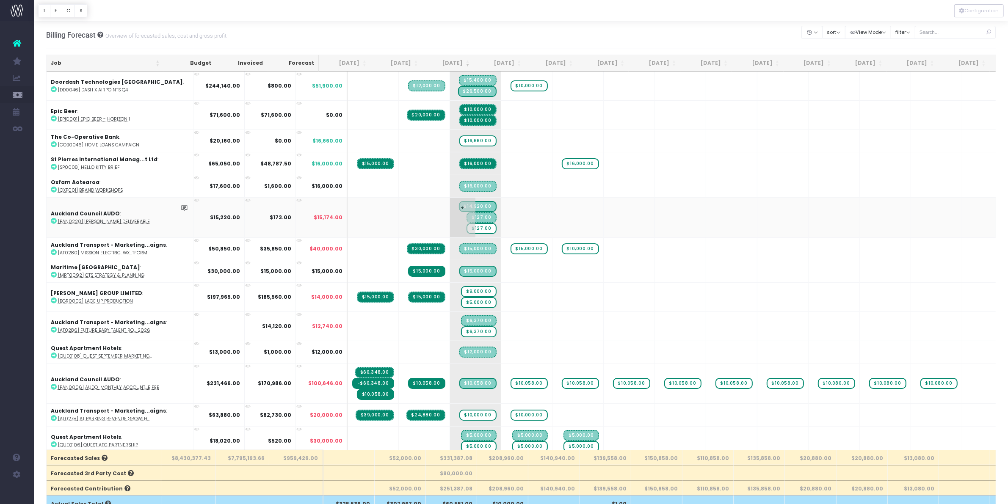
click at [467, 226] on span "$127.00" at bounding box center [482, 228] width 30 height 11
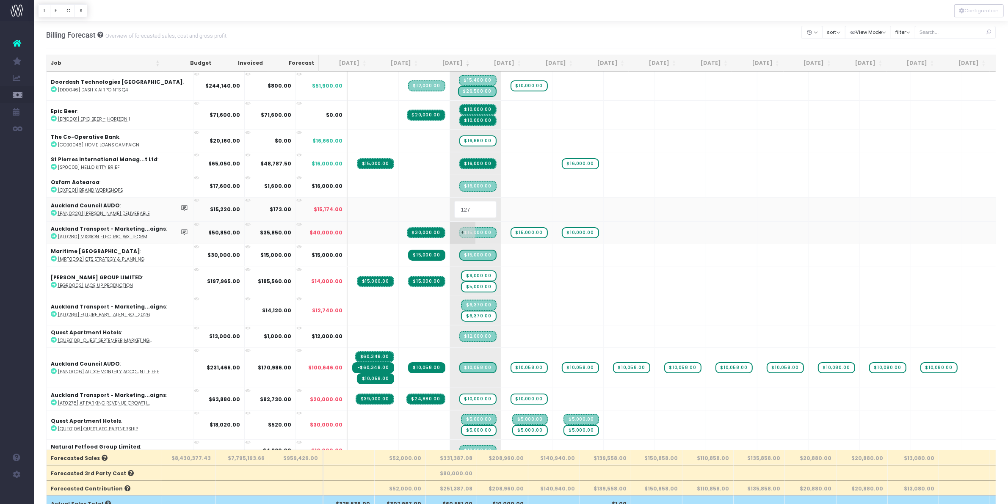
type input "0"
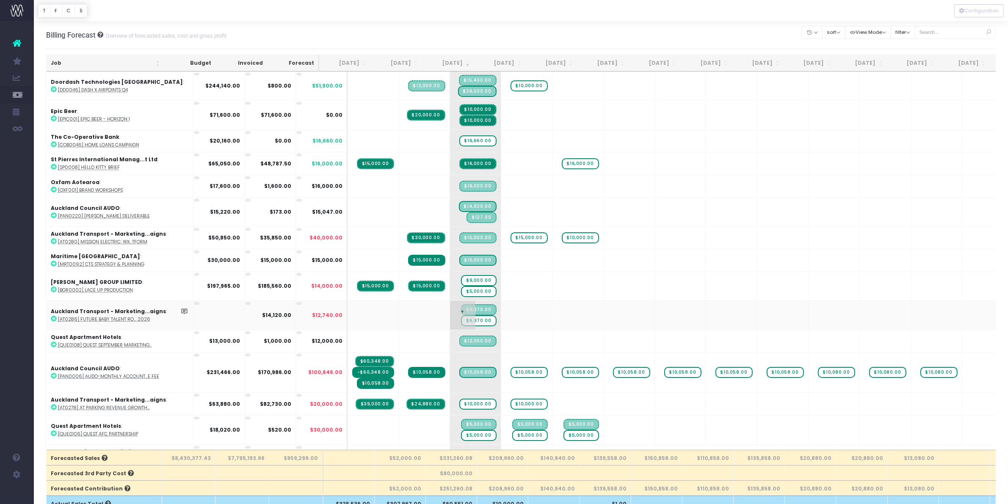
click at [464, 318] on span "$6,370.00" at bounding box center [478, 320] width 35 height 11
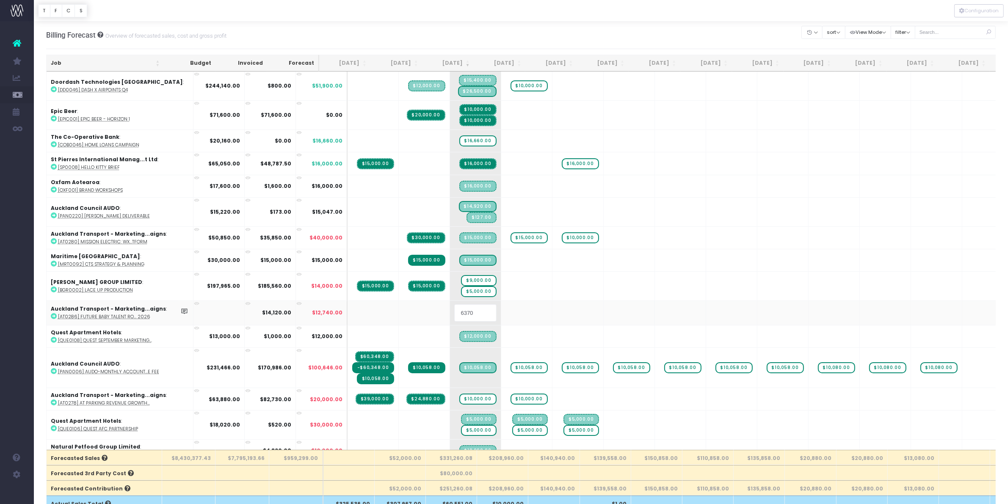
type input "0"
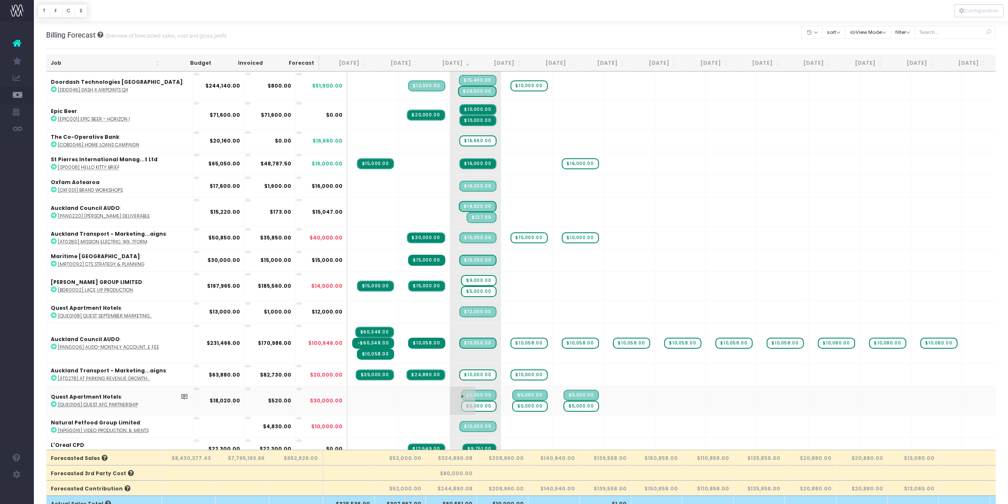
click at [461, 401] on span "$5,000.00" at bounding box center [478, 406] width 35 height 11
type input "0"
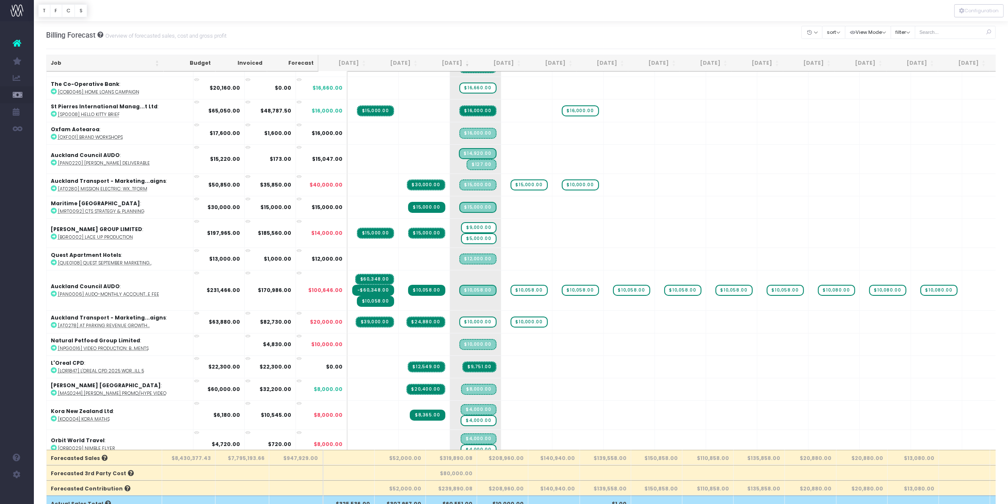
scroll to position [212, 0]
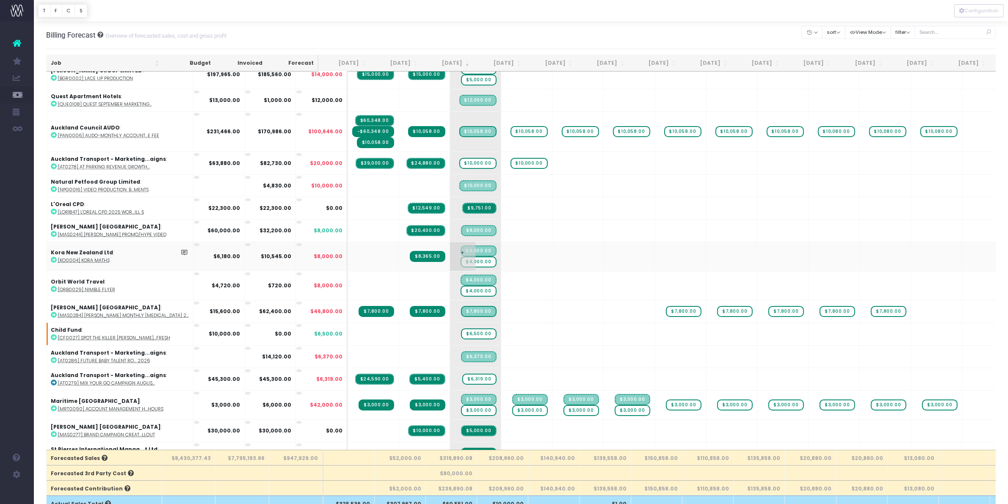
click at [468, 257] on span "$4,000.00" at bounding box center [479, 262] width 36 height 11
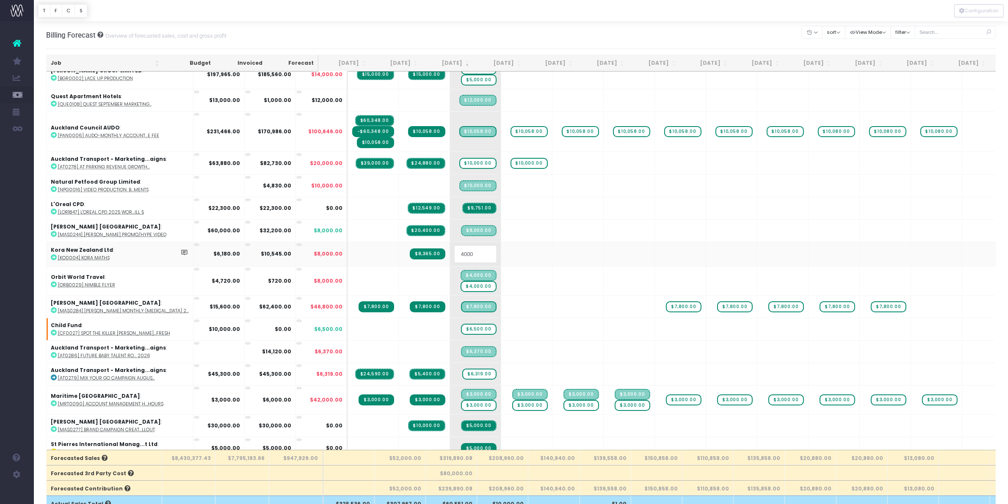
type input "0"
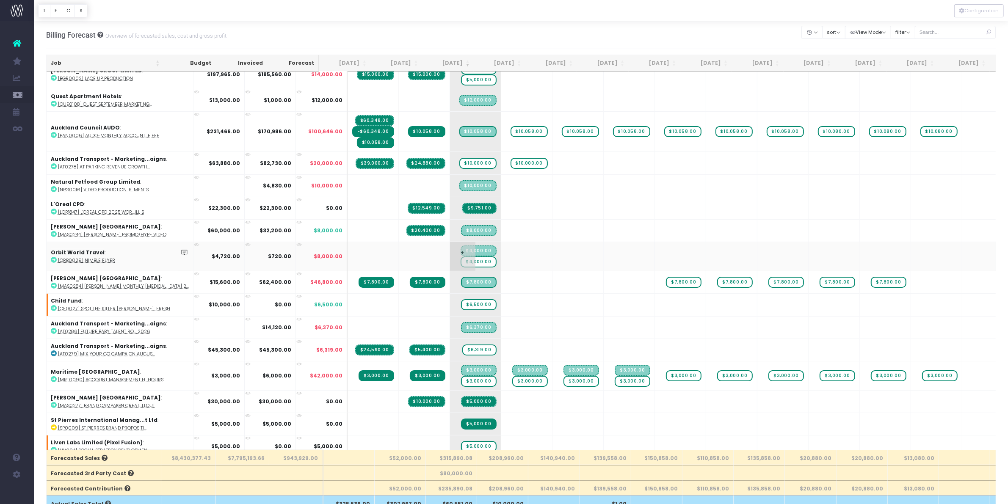
click at [450, 257] on span "+" at bounding box center [462, 256] width 25 height 29
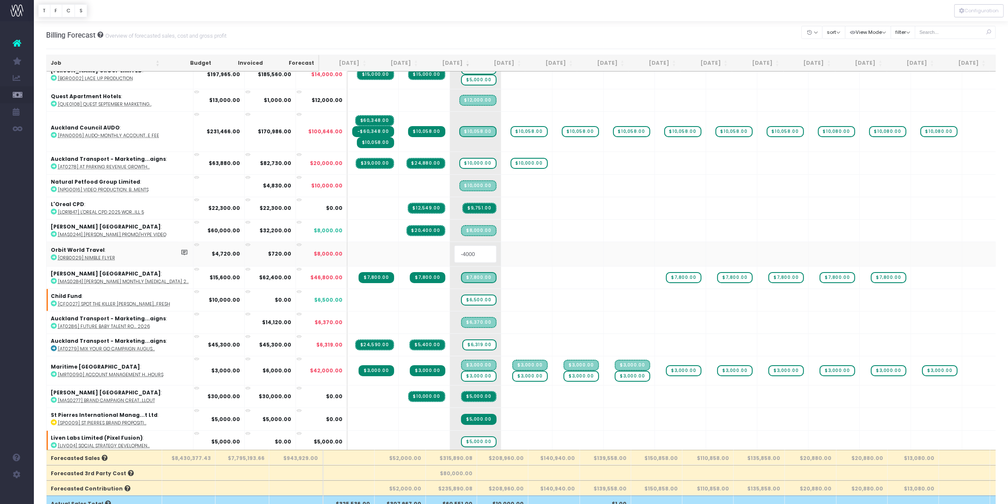
type input "0"
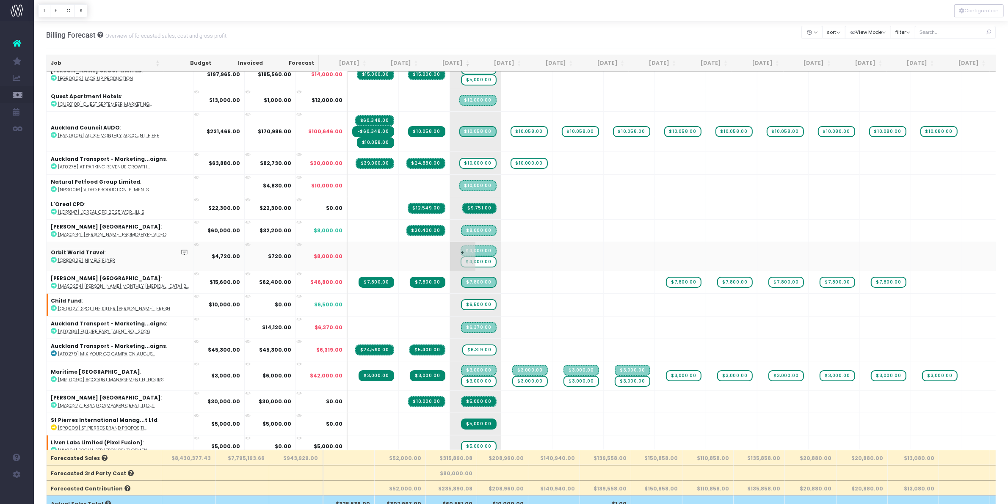
click at [461, 257] on span "$4,000.00" at bounding box center [479, 262] width 36 height 11
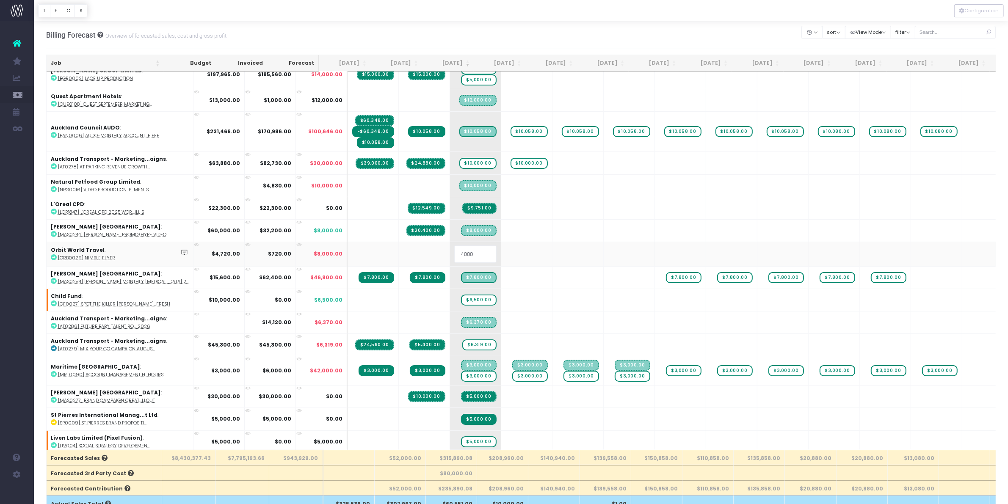
type input "0"
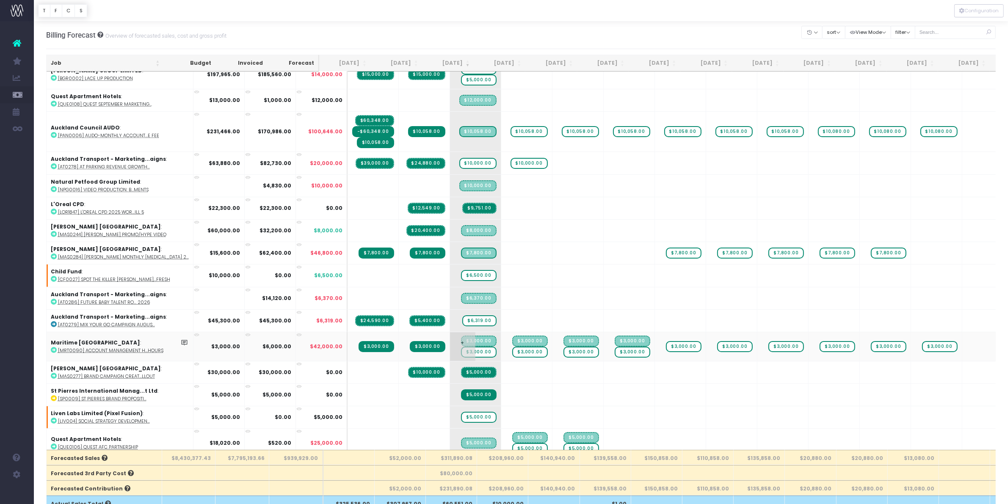
click at [461, 347] on span "$3,000.00" at bounding box center [478, 352] width 35 height 11
type input "0"
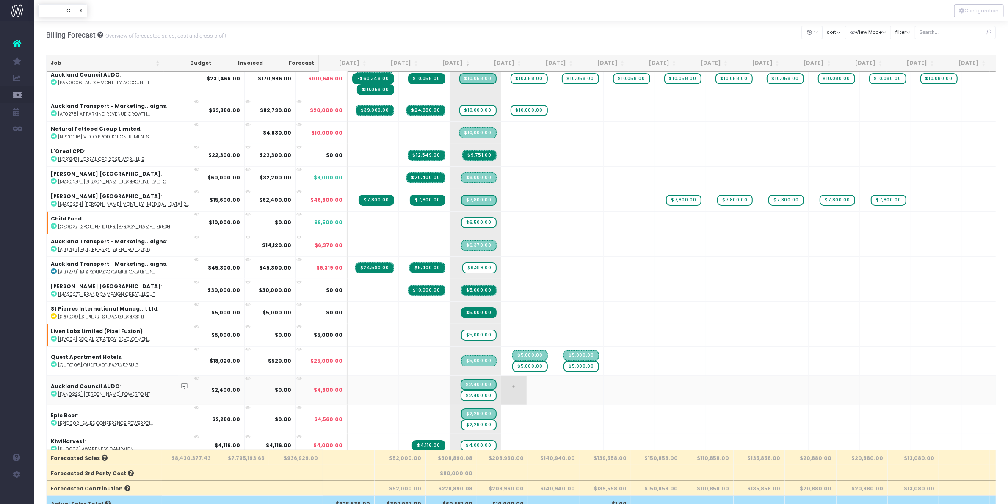
scroll to position [318, 0]
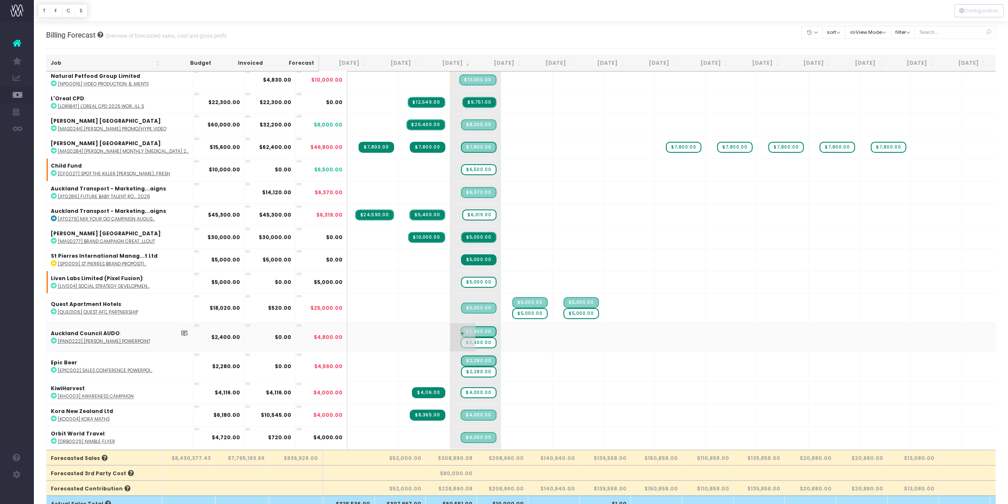
click at [461, 337] on span "$2,400.00" at bounding box center [479, 342] width 36 height 11
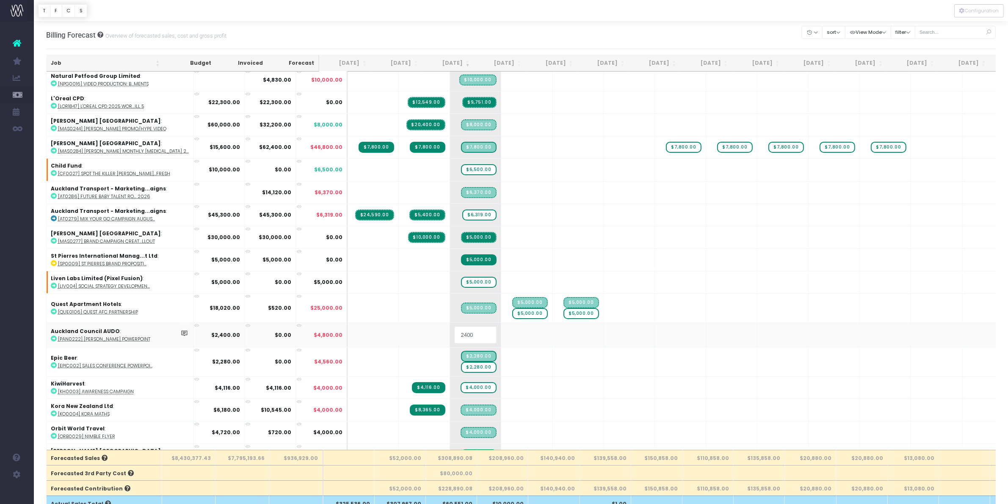
type input "0"
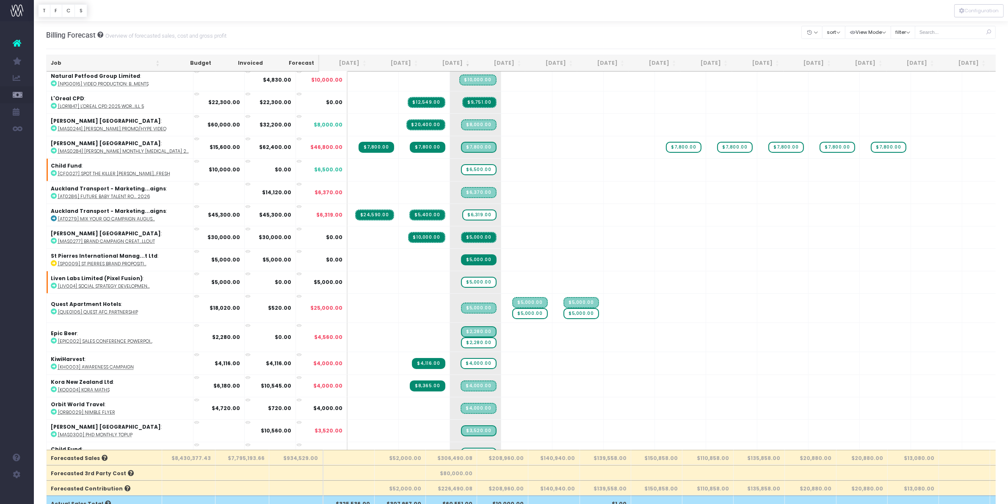
click at [512, 308] on span "$5,000.00" at bounding box center [529, 313] width 35 height 11
type input "0"
click at [557, 307] on div at bounding box center [504, 252] width 1008 height 504
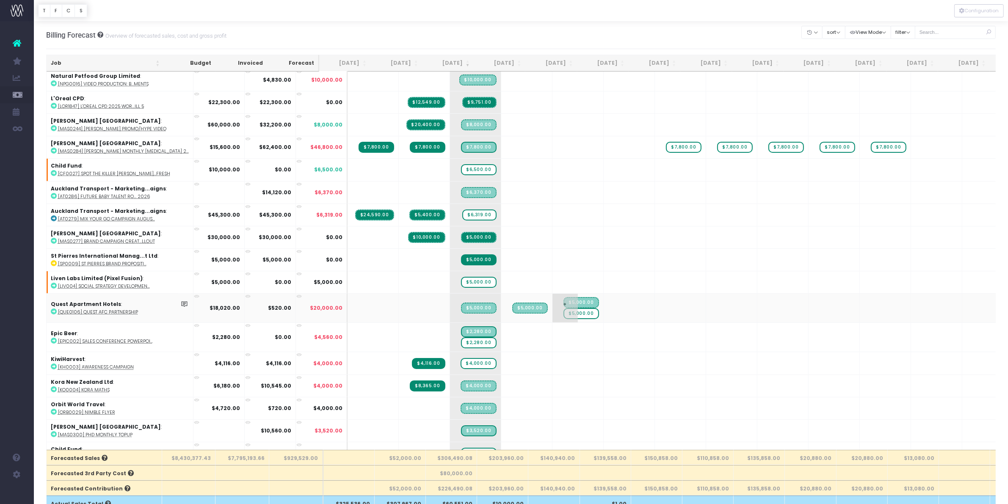
drag, startPoint x: 460, startPoint y: 337, endPoint x: 557, endPoint y: 307, distance: 101.9
click at [564, 308] on span "$5,000.00" at bounding box center [581, 313] width 35 height 11
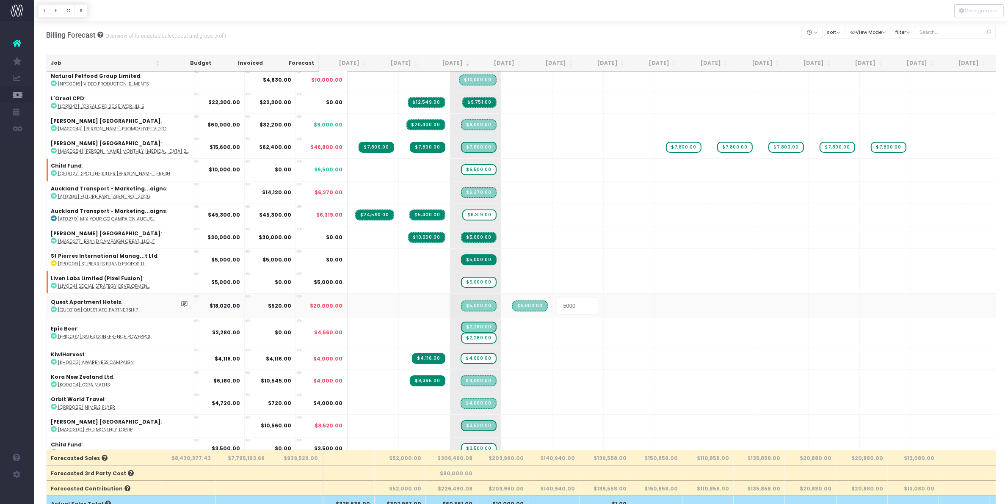
type input "0"
drag, startPoint x: 459, startPoint y: 348, endPoint x: 500, endPoint y: 348, distance: 40.2
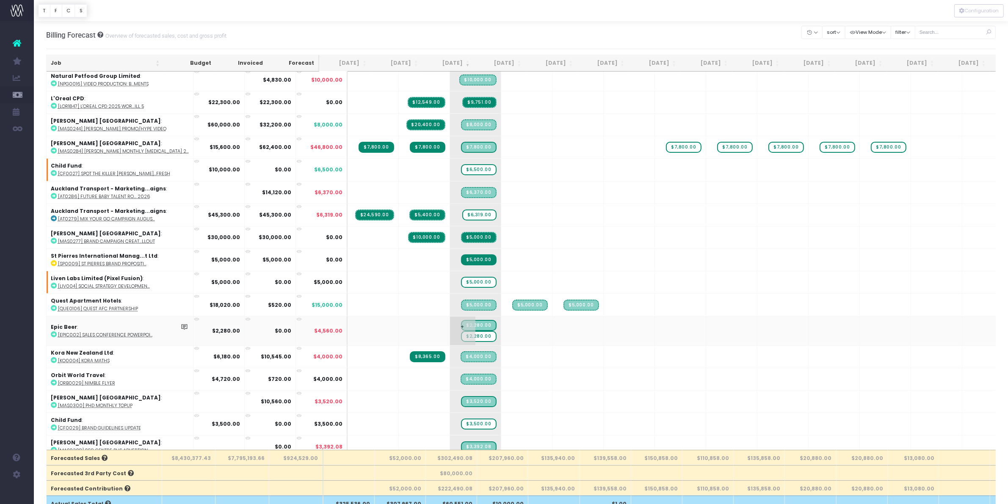
click at [461, 331] on span "$2,280.00" at bounding box center [478, 336] width 35 height 11
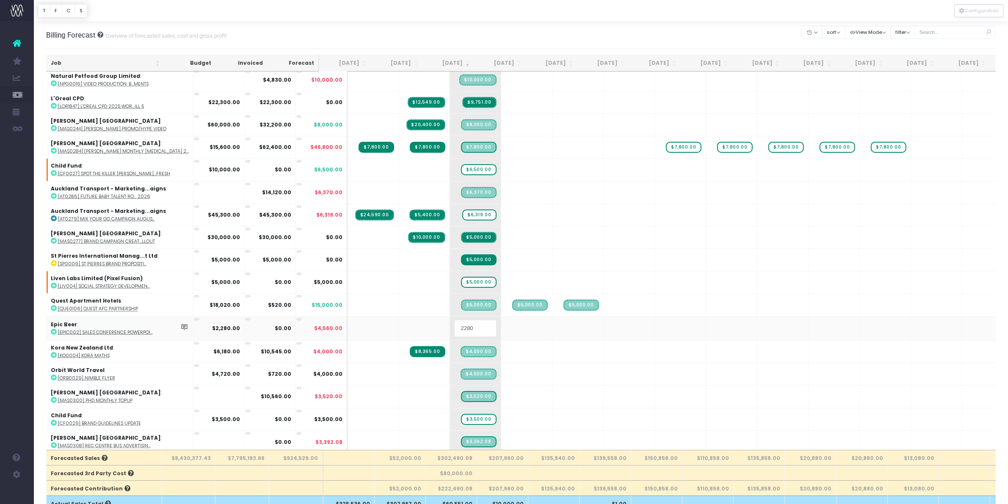
type input "0"
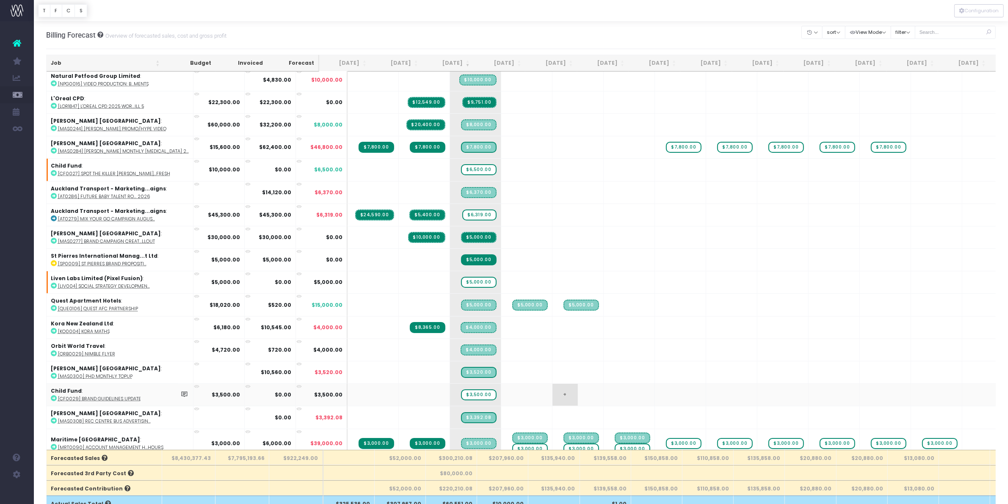
scroll to position [370, 0]
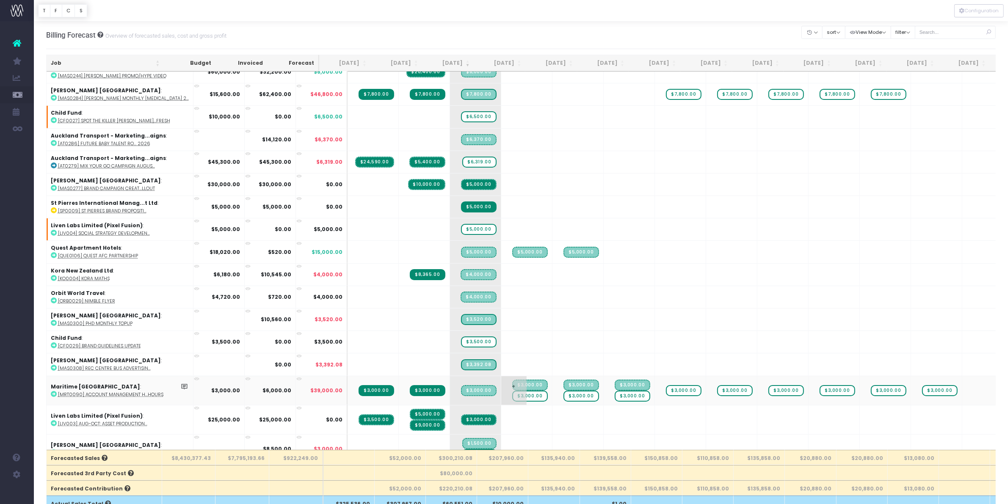
click at [513, 391] on span "$3,000.00" at bounding box center [529, 396] width 35 height 11
type input "0"
click at [557, 391] on div at bounding box center [504, 252] width 1008 height 504
click at [564, 391] on span "$3,000.00" at bounding box center [581, 396] width 35 height 11
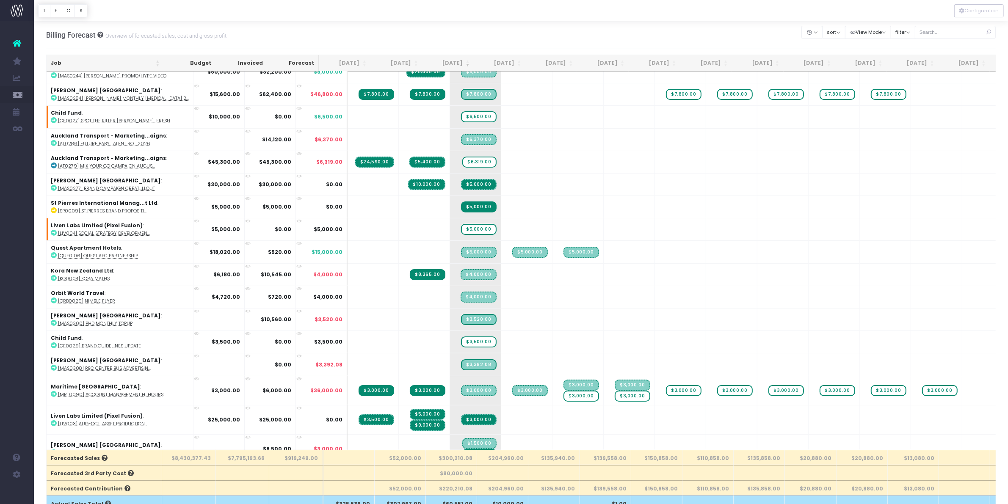
click at [564, 391] on span "$3,000.00" at bounding box center [581, 396] width 35 height 11
type input "0"
click at [615, 391] on span "$3,000.00" at bounding box center [632, 396] width 35 height 11
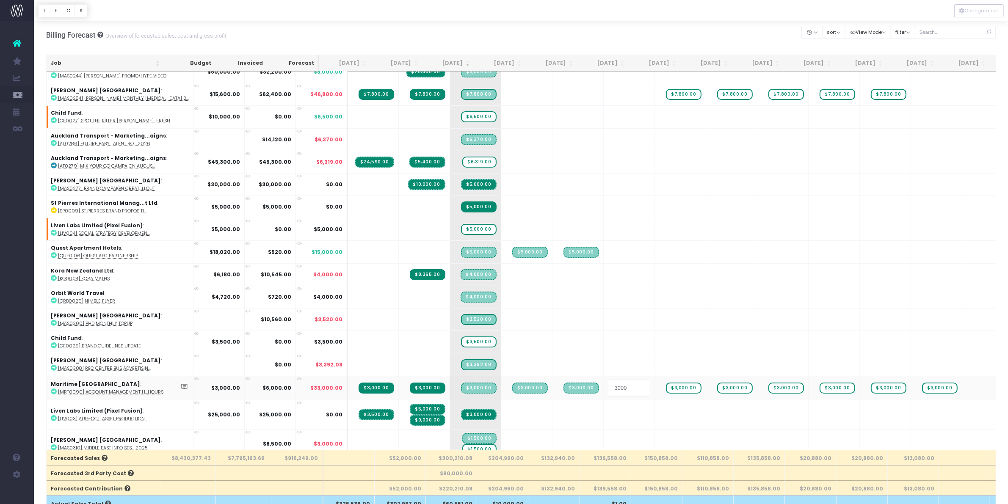
type input "0"
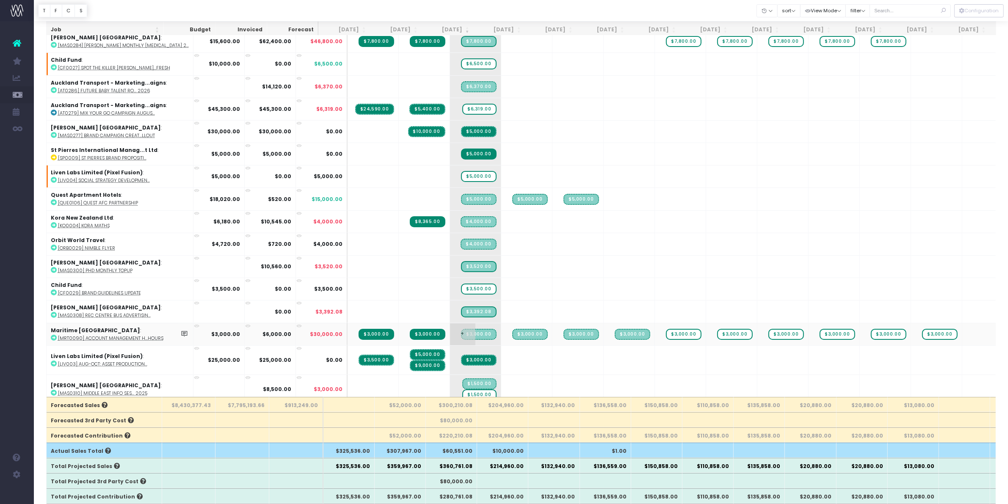
scroll to position [423, 0]
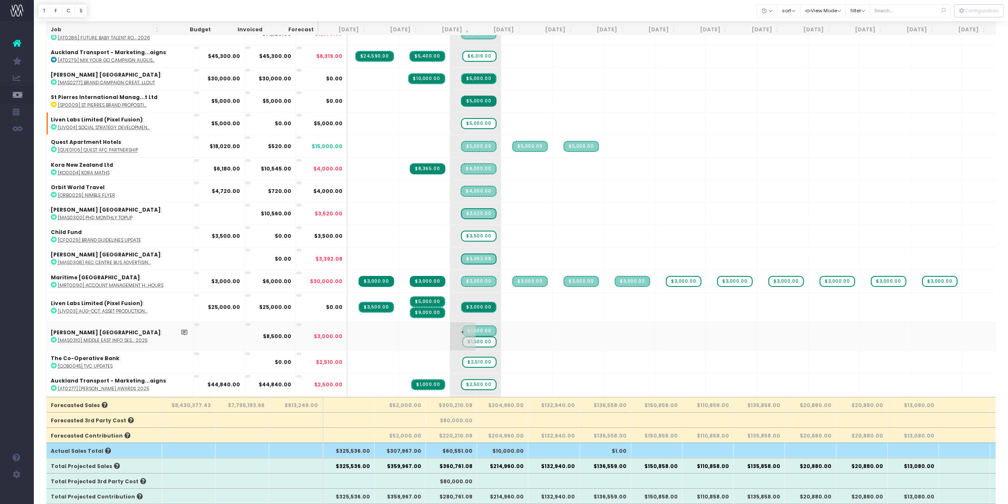
click at [462, 337] on span "$1,500.00" at bounding box center [479, 342] width 34 height 11
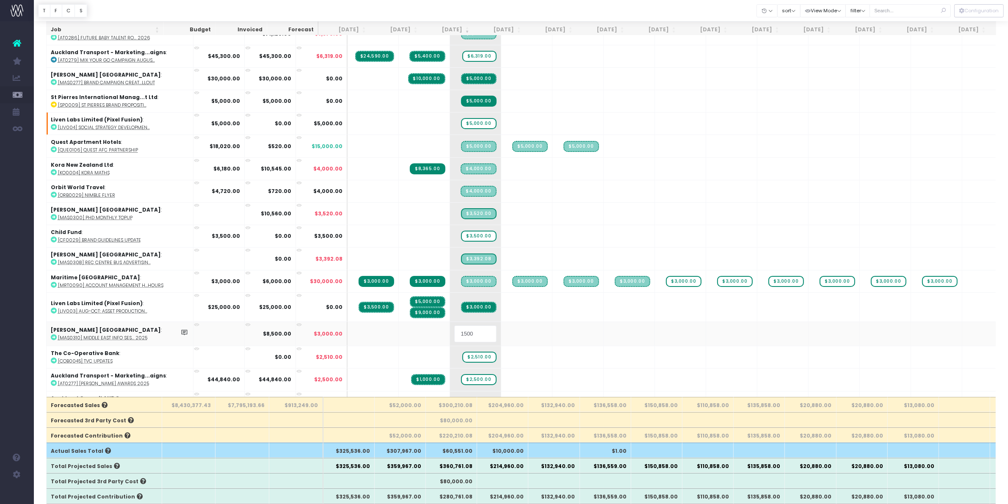
type input "0"
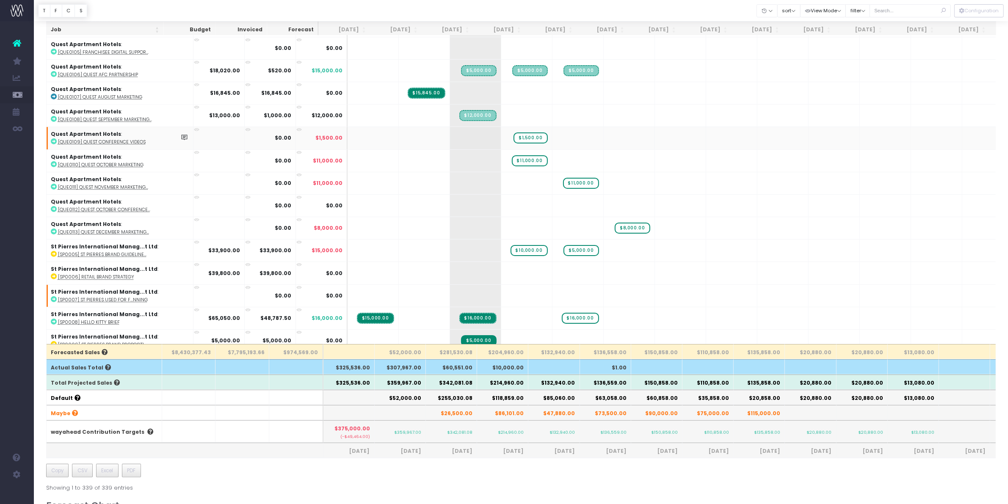
scroll to position [7257, 0]
